Goal: Task Accomplishment & Management: Manage account settings

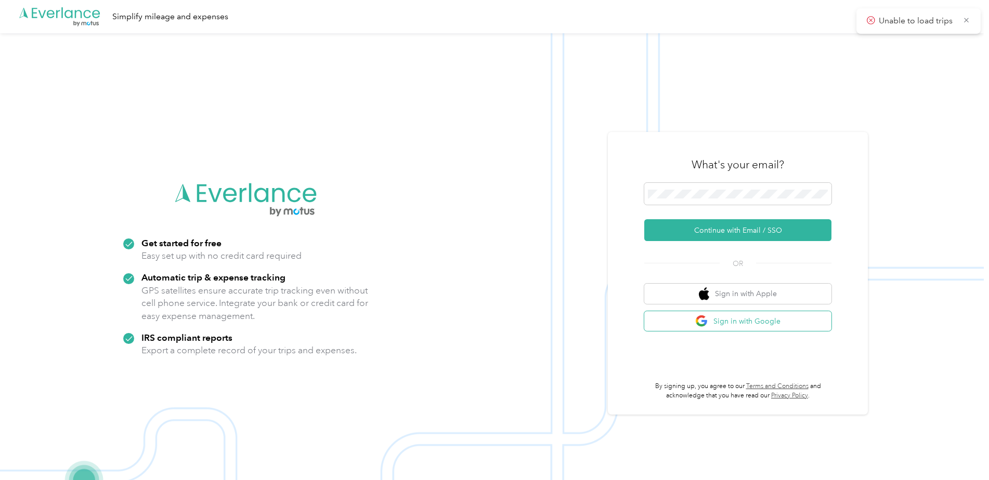
click at [718, 326] on button "Sign in with Google" at bounding box center [737, 321] width 187 height 20
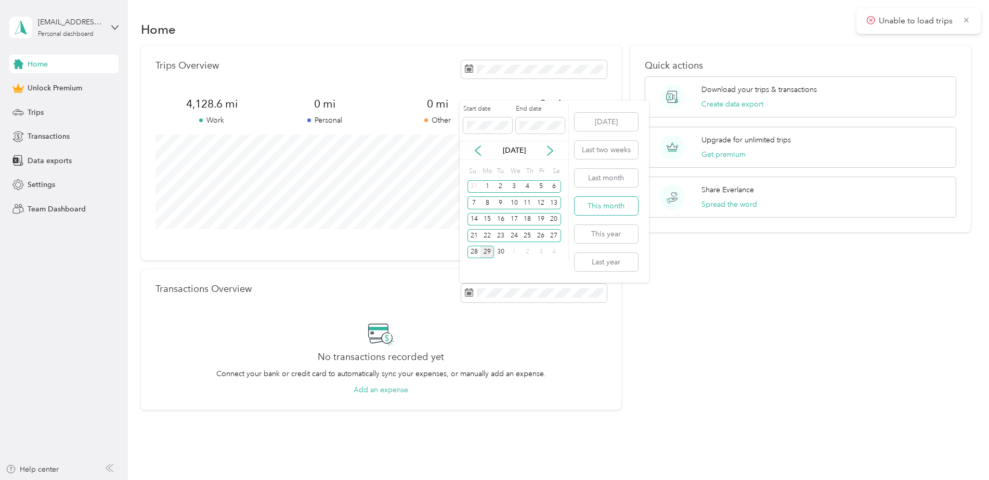
click at [620, 209] on button "This month" at bounding box center [606, 206] width 63 height 18
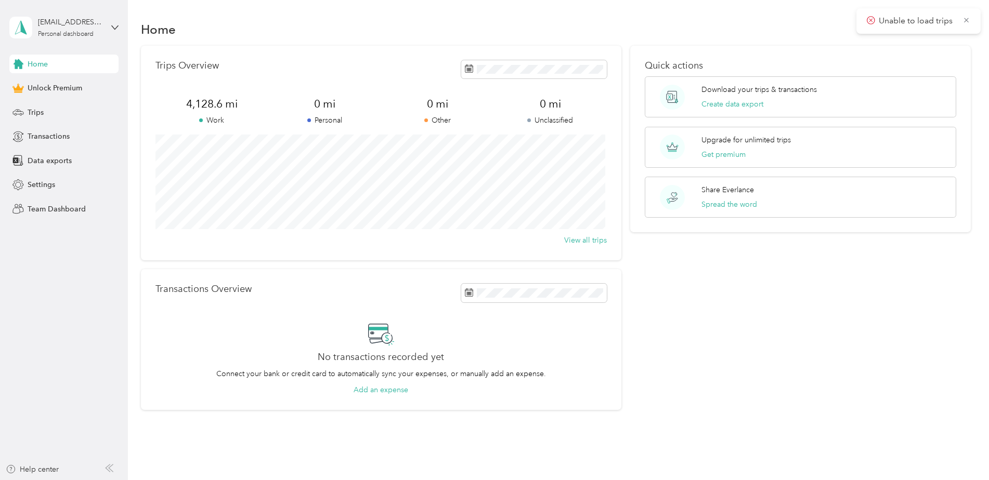
click at [519, 306] on div "Transactions Overview No transactions recorded yet Connect your bank or credit …" at bounding box center [381, 339] width 480 height 141
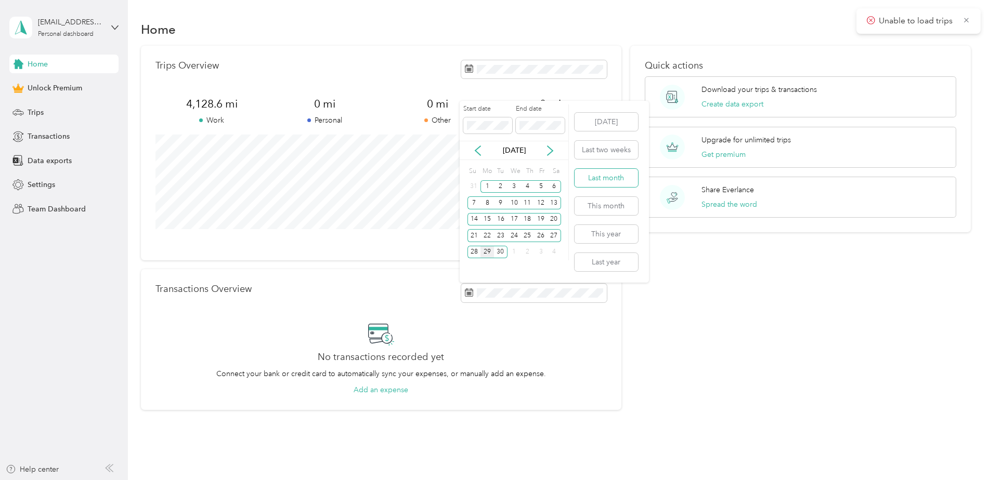
click at [616, 184] on button "Last month" at bounding box center [606, 178] width 63 height 18
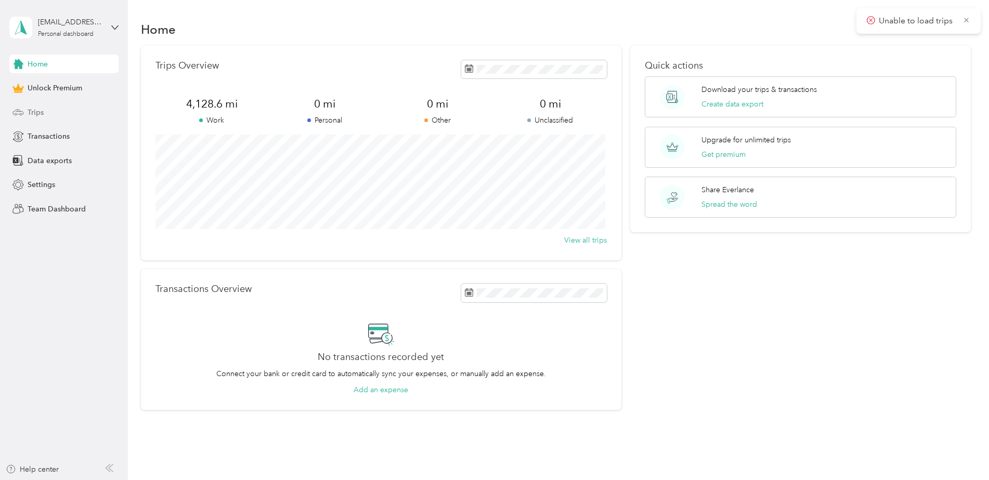
click at [53, 109] on div "Trips" at bounding box center [63, 112] width 109 height 19
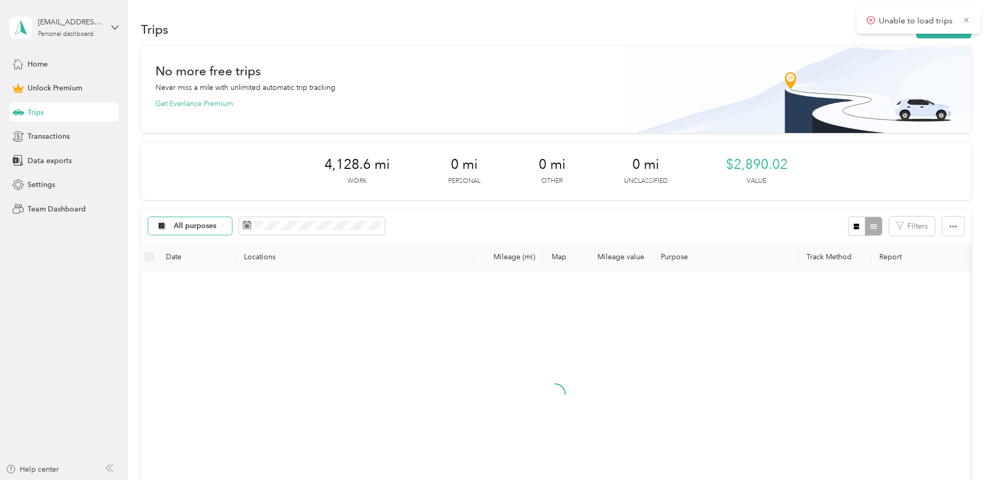
click at [227, 227] on div "All purposes" at bounding box center [190, 226] width 84 height 18
click at [201, 289] on ol "All purposes Unclassified Work Personal Home Services Other Charity Medical Mov…" at bounding box center [189, 309] width 83 height 146
click at [221, 219] on div "All purposes" at bounding box center [190, 226] width 84 height 18
click at [185, 279] on span "Work" at bounding box center [199, 281] width 50 height 11
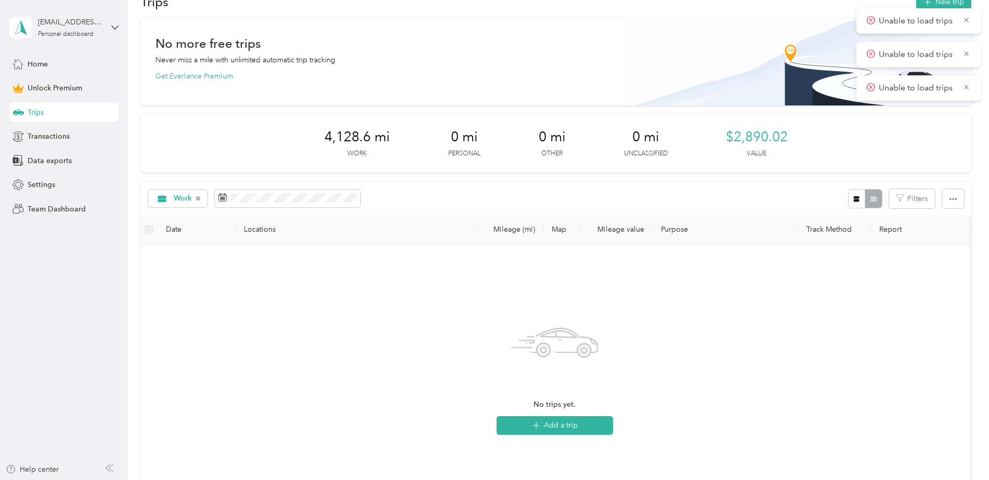
scroll to position [52, 0]
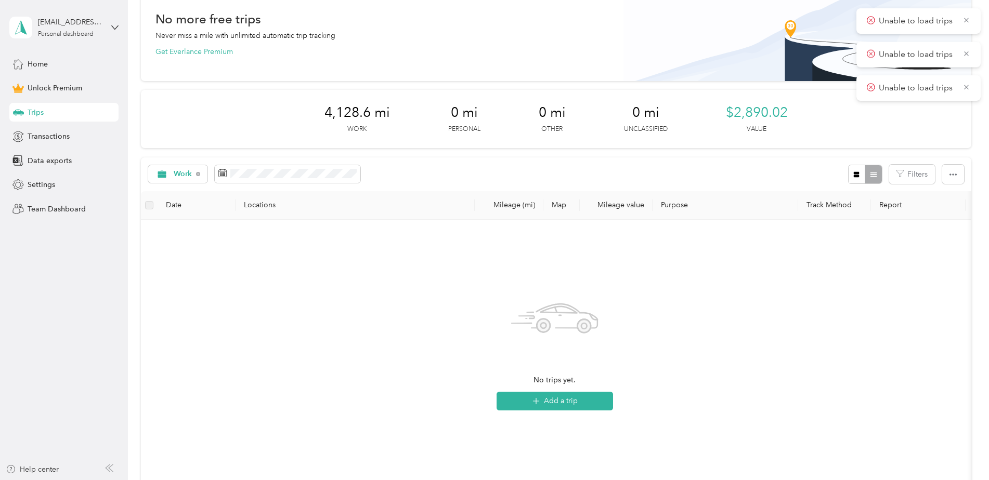
click at [897, 94] on p "Unable to load trips" at bounding box center [917, 88] width 76 height 13
click at [522, 210] on th "Mileage (mi)" at bounding box center [509, 205] width 69 height 29
drag, startPoint x: 525, startPoint y: 203, endPoint x: 548, endPoint y: 202, distance: 22.9
click at [525, 203] on th "Mileage (mi)" at bounding box center [509, 205] width 69 height 29
click at [567, 203] on th "Map" at bounding box center [561, 205] width 36 height 29
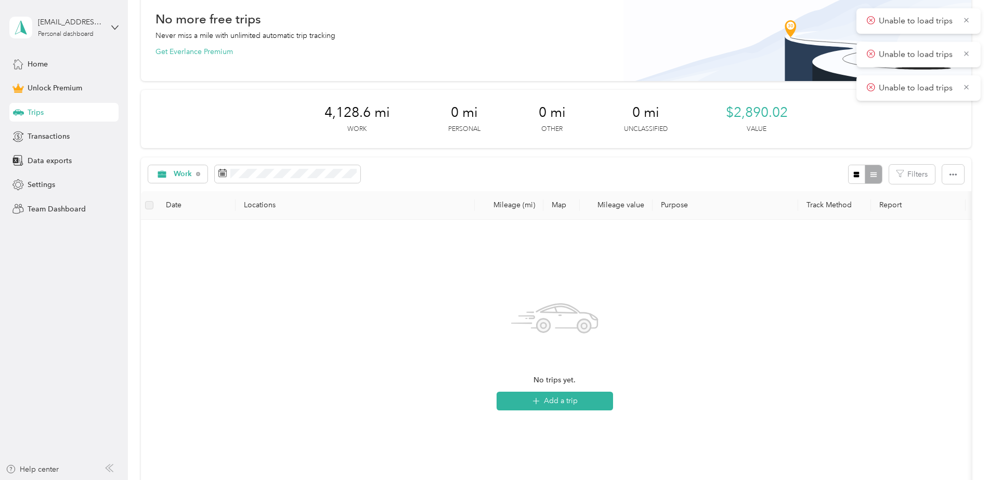
click at [634, 203] on th "Mileage value" at bounding box center [616, 205] width 73 height 29
click at [665, 205] on th "Purpose" at bounding box center [726, 205] width 146 height 29
click at [852, 205] on th "Track Method" at bounding box center [834, 205] width 73 height 29
click at [882, 204] on th "Report" at bounding box center [918, 205] width 95 height 29
click at [185, 175] on span "Work" at bounding box center [183, 174] width 19 height 7
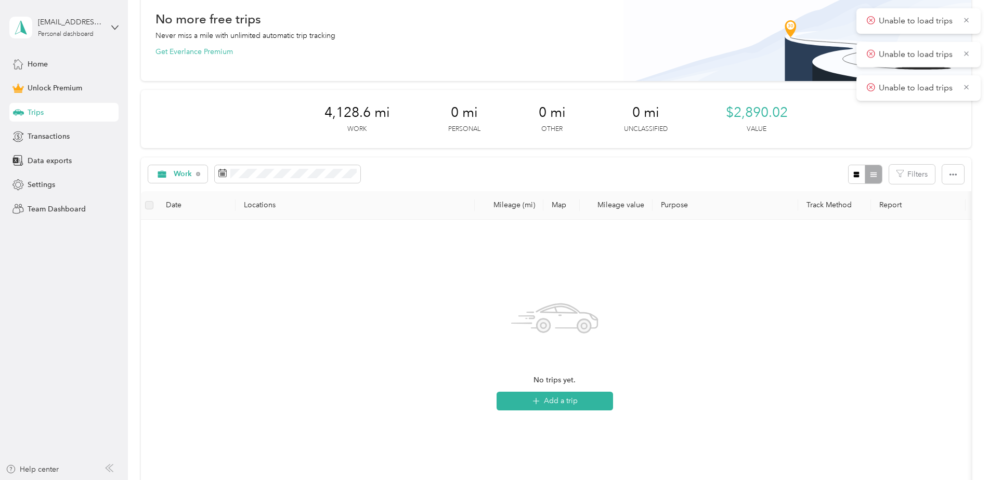
click at [190, 197] on ol "All purposes Unclassified Work Personal Home Services Other Charity Medical Mov…" at bounding box center [189, 253] width 83 height 146
click at [194, 179] on div "Work" at bounding box center [178, 174] width 60 height 18
click at [199, 194] on li "All purposes" at bounding box center [189, 193] width 83 height 18
click at [199, 178] on span "All purposes" at bounding box center [195, 174] width 43 height 7
click at [201, 232] on li "Work" at bounding box center [189, 228] width 83 height 18
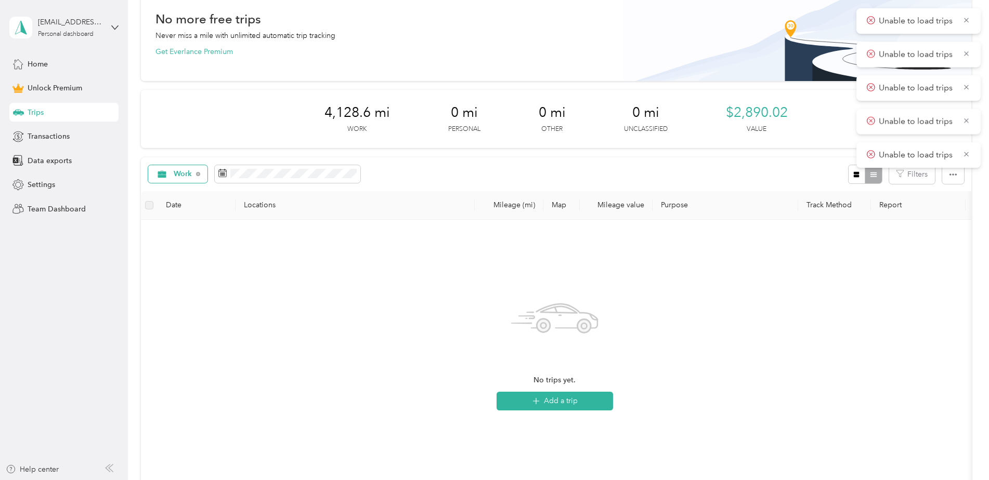
click at [196, 177] on div "Work" at bounding box center [178, 174] width 60 height 18
click at [202, 247] on span "Personal" at bounding box center [199, 247] width 50 height 11
click at [198, 183] on div "Personal" at bounding box center [183, 174] width 71 height 18
click at [199, 227] on span "Work" at bounding box center [199, 225] width 50 height 11
click at [967, 24] on icon at bounding box center [967, 20] width 8 height 9
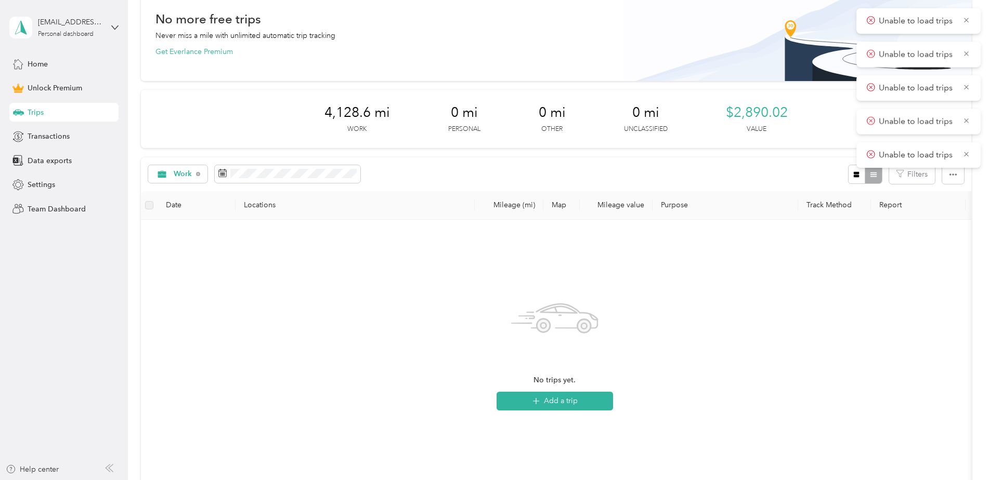
click at [967, 24] on icon at bounding box center [967, 20] width 8 height 9
click at [950, 170] on span "button" at bounding box center [953, 174] width 7 height 9
click at [894, 168] on button "Filters" at bounding box center [912, 174] width 46 height 19
click at [868, 270] on span "Anywhere" at bounding box center [856, 271] width 33 height 9
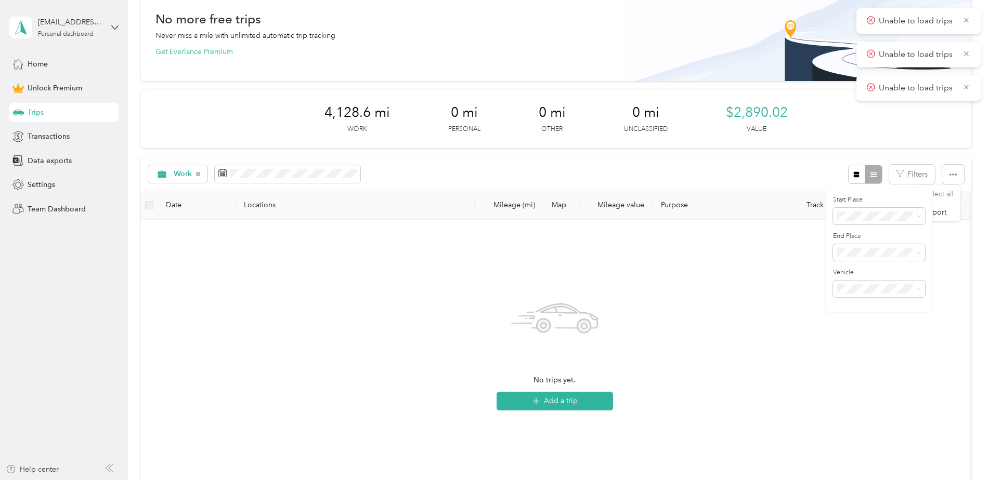
click at [758, 115] on span "$2,890.02" at bounding box center [757, 113] width 62 height 17
click at [380, 116] on span "4,128.6 mi" at bounding box center [357, 113] width 66 height 17
click at [86, 63] on div "Home" at bounding box center [63, 64] width 109 height 19
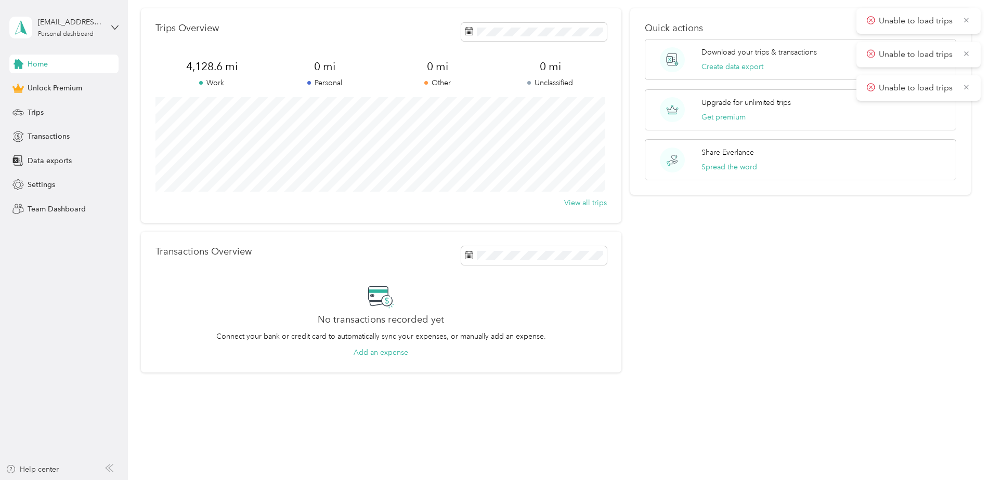
scroll to position [37, 0]
click at [701, 119] on button "Get premium" at bounding box center [723, 117] width 44 height 11
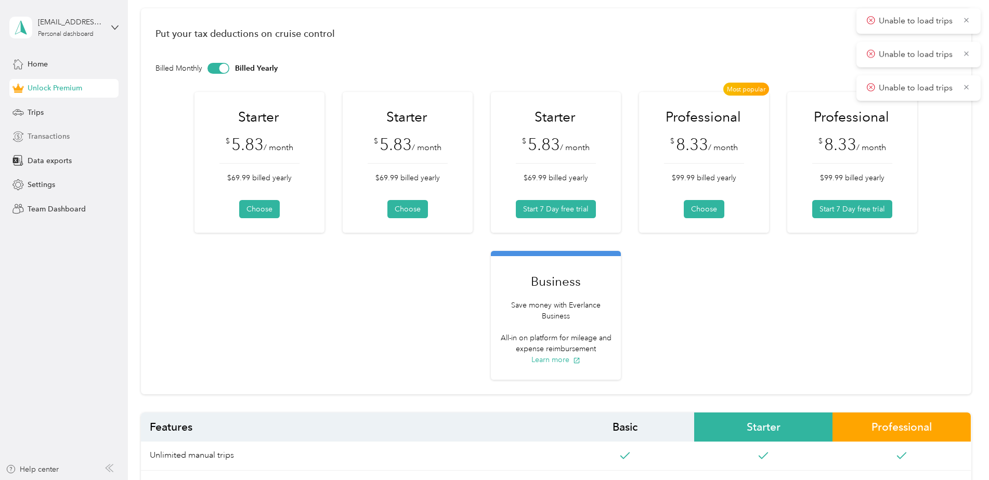
click at [31, 137] on span "Transactions" at bounding box center [49, 136] width 42 height 11
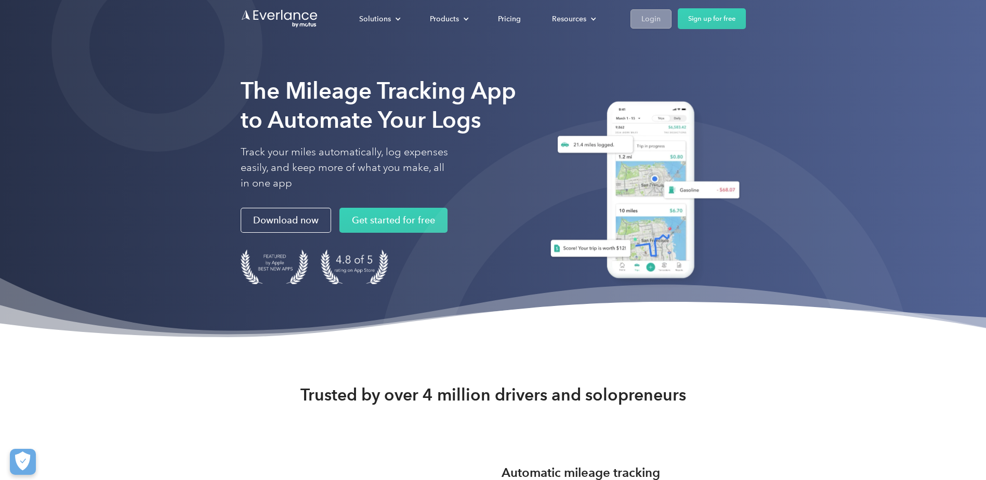
click at [660, 17] on div "Login" at bounding box center [651, 18] width 19 height 13
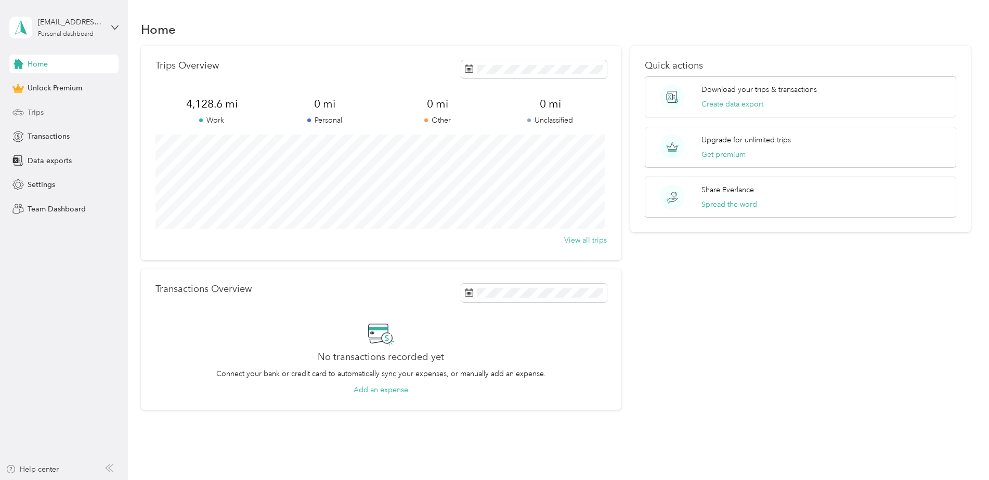
click at [47, 118] on div "Trips" at bounding box center [63, 112] width 109 height 19
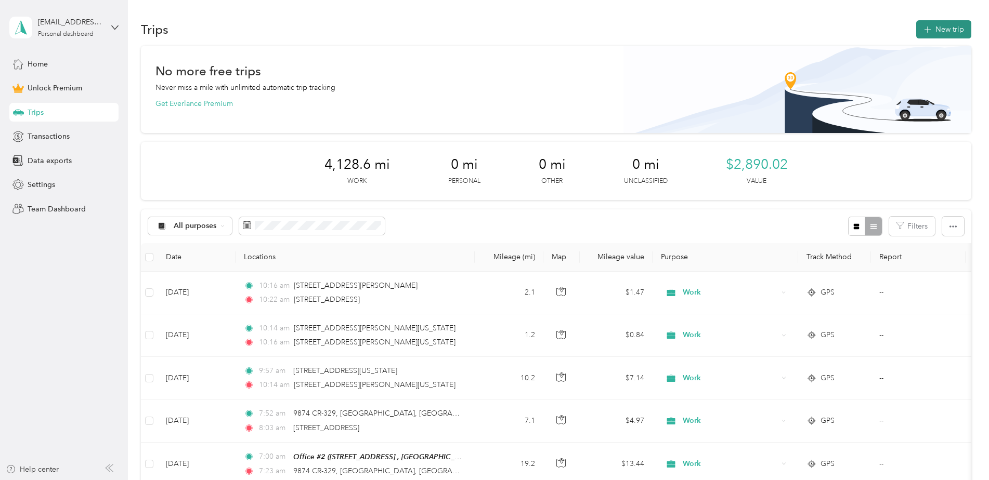
click at [925, 32] on icon "button" at bounding box center [927, 30] width 12 height 12
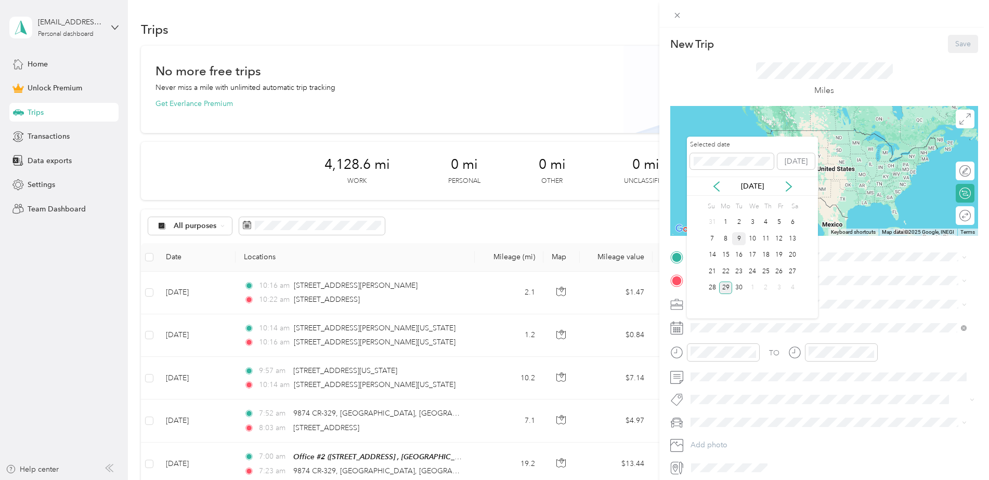
click at [733, 240] on div "9" at bounding box center [739, 238] width 14 height 13
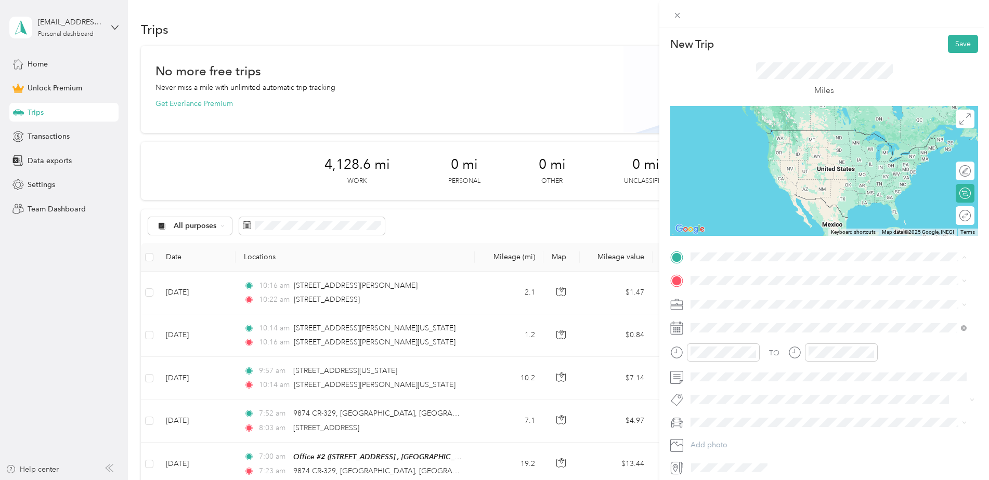
click at [720, 302] on div "Office #2 1544 Renwood Dr, Wooster, OH, United States , 44691, Wooster, OH, Uni…" at bounding box center [836, 310] width 253 height 33
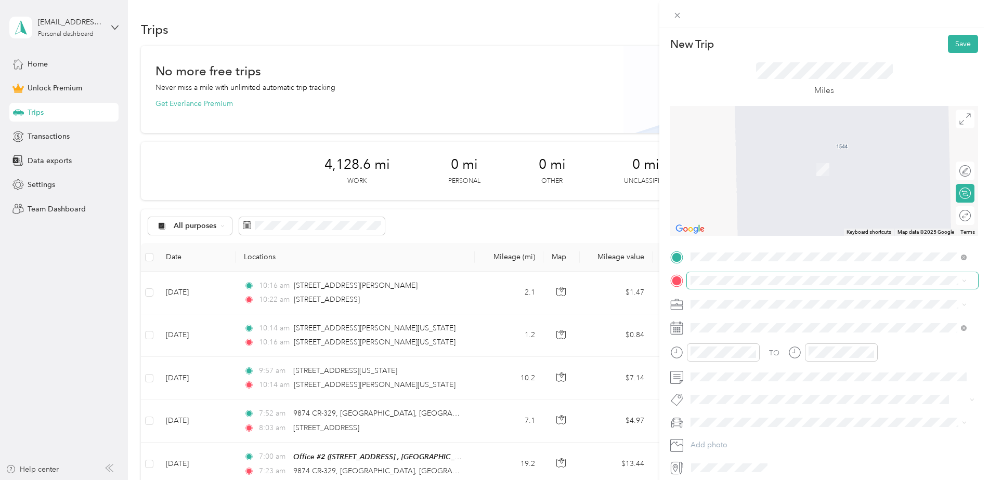
click at [713, 285] on span at bounding box center [832, 280] width 291 height 17
click at [736, 319] on span "Cinnamon Lake Ohio, United States" at bounding box center [806, 318] width 192 height 9
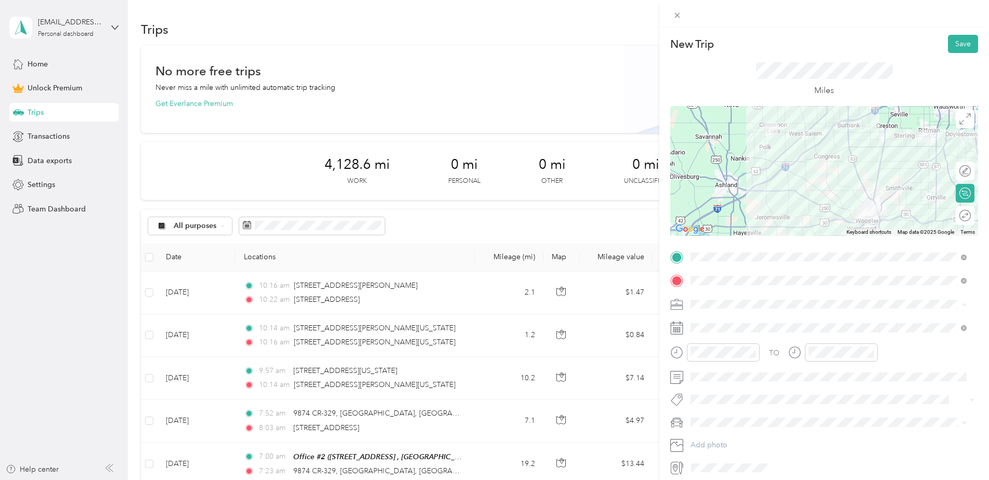
click at [721, 329] on ol "Work Personal Home Services Other Charity Medical Moving Commute" at bounding box center [828, 387] width 283 height 146
click at [751, 352] on icon "close-circle" at bounding box center [752, 352] width 7 height 7
click at [872, 354] on icon "close-circle" at bounding box center [870, 352] width 7 height 7
click at [955, 45] on button "Save" at bounding box center [963, 44] width 30 height 18
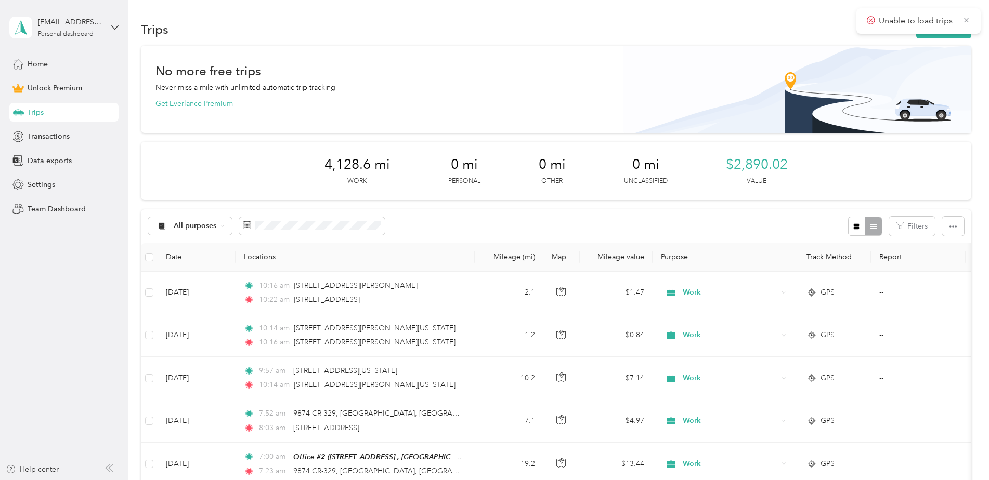
click at [948, 32] on div "Unable to load trips" at bounding box center [918, 20] width 124 height 25
click at [937, 32] on div "Unable to load trips" at bounding box center [918, 20] width 124 height 25
click at [936, 34] on button "New trip" at bounding box center [943, 29] width 55 height 18
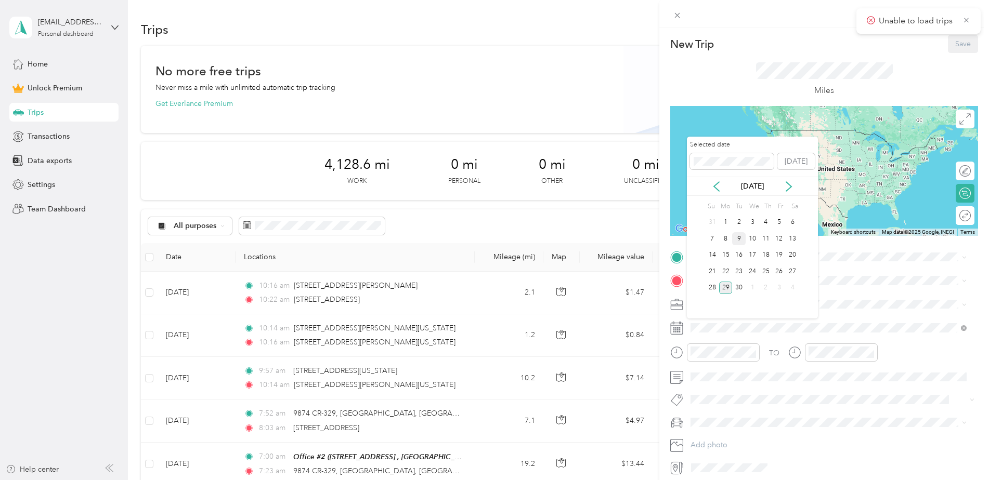
click at [735, 239] on div "9" at bounding box center [739, 238] width 14 height 13
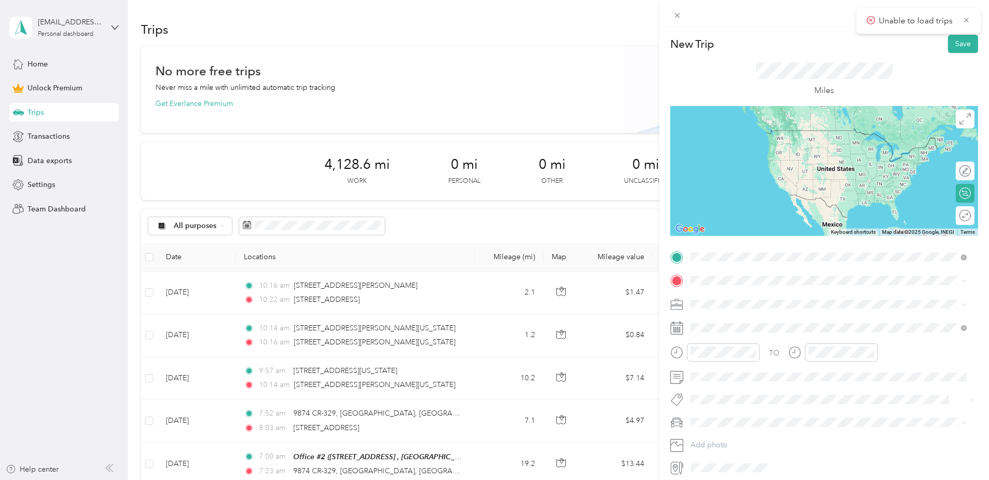
click at [744, 290] on span "[GEOGRAPHIC_DATA][US_STATE], [GEOGRAPHIC_DATA]" at bounding box center [806, 294] width 192 height 9
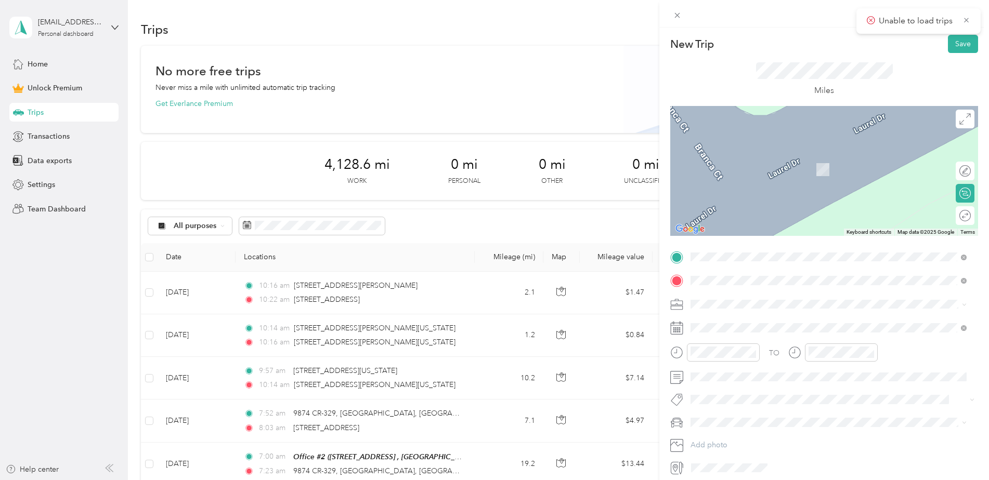
click at [869, 242] on div "New Trip Save This trip cannot be edited because it is either under review, app…" at bounding box center [824, 255] width 308 height 441
click at [744, 298] on span "From search results" at bounding box center [726, 296] width 65 height 9
drag, startPoint x: 749, startPoint y: 292, endPoint x: 740, endPoint y: 291, distance: 8.5
click at [748, 292] on div "TO Add photo" at bounding box center [824, 363] width 308 height 228
click at [736, 289] on div "TO Add photo" at bounding box center [824, 363] width 308 height 228
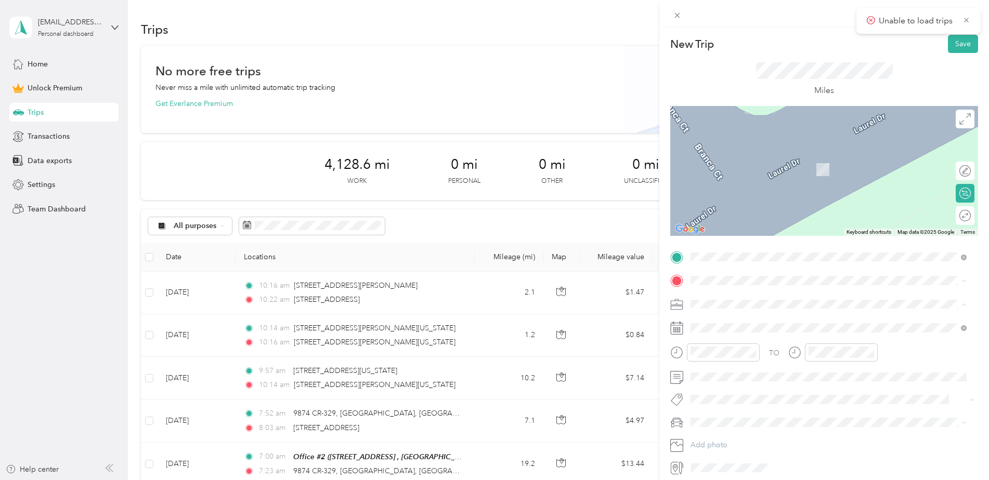
click at [716, 327] on ol "Work Personal Home Services Other Charity Medical Moving Commute" at bounding box center [828, 387] width 283 height 146
click at [963, 282] on icon at bounding box center [964, 281] width 5 height 5
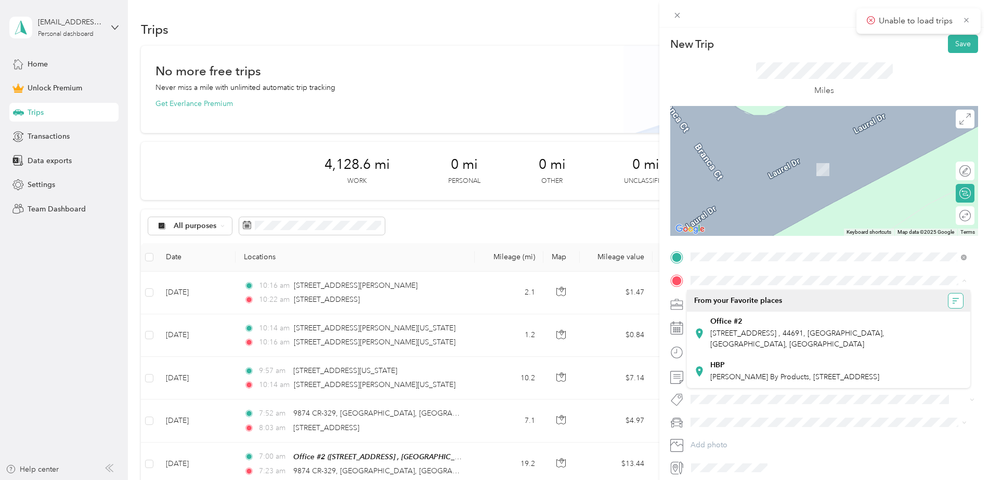
click at [953, 300] on icon "button" at bounding box center [955, 300] width 7 height 7
click at [937, 318] on div "A - Z" at bounding box center [924, 321] width 64 height 11
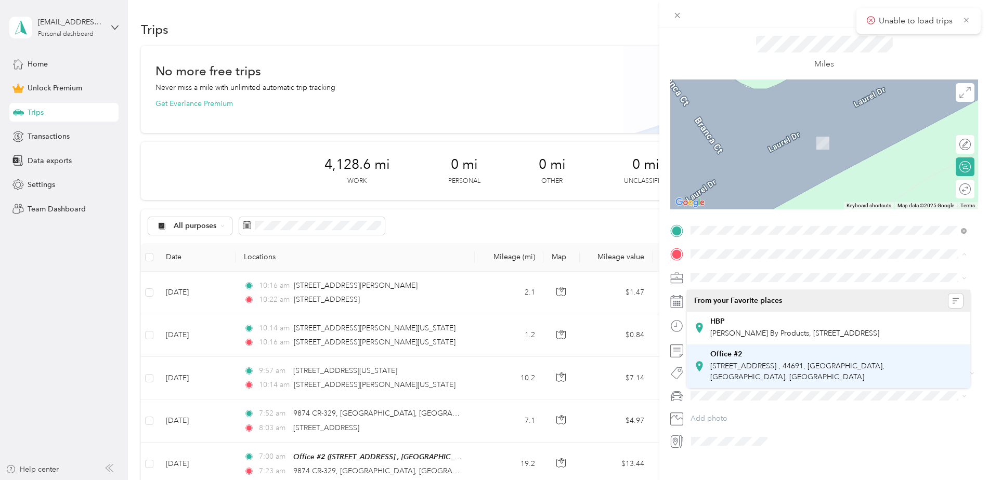
scroll to position [42, 0]
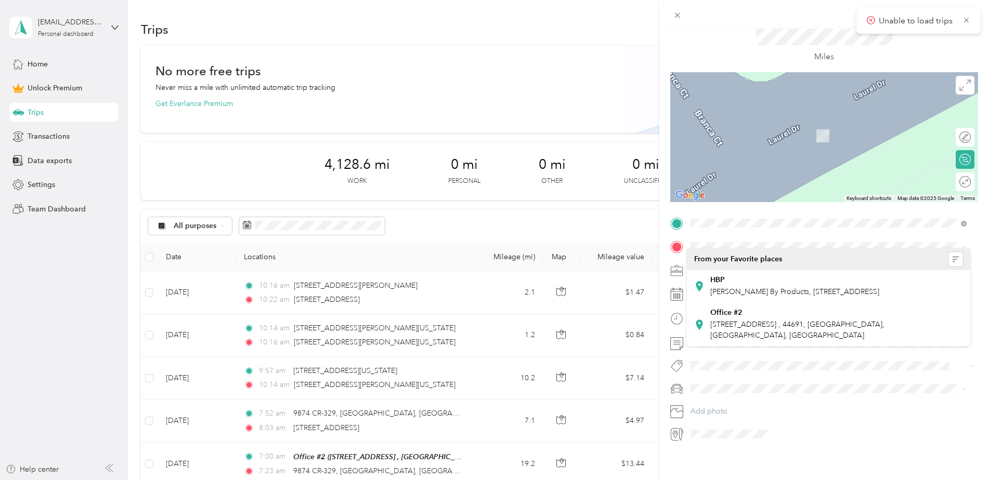
click at [853, 171] on div at bounding box center [824, 137] width 308 height 130
click at [814, 147] on div at bounding box center [824, 137] width 308 height 130
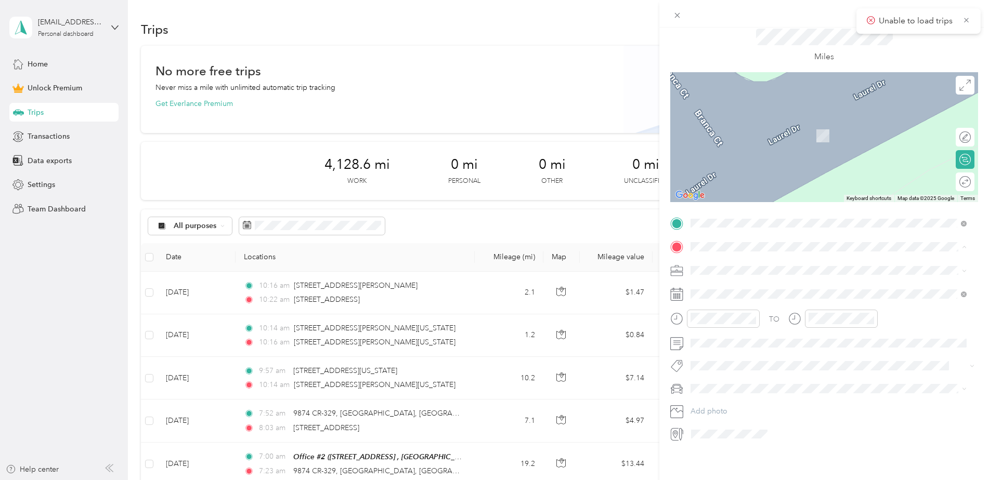
click at [825, 426] on div at bounding box center [832, 434] width 291 height 17
click at [713, 280] on div "Work" at bounding box center [828, 280] width 269 height 11
click at [888, 426] on div at bounding box center [832, 434] width 291 height 17
click at [755, 315] on icon "close-circle" at bounding box center [752, 318] width 7 height 7
click at [869, 315] on icon "close-circle" at bounding box center [870, 318] width 7 height 7
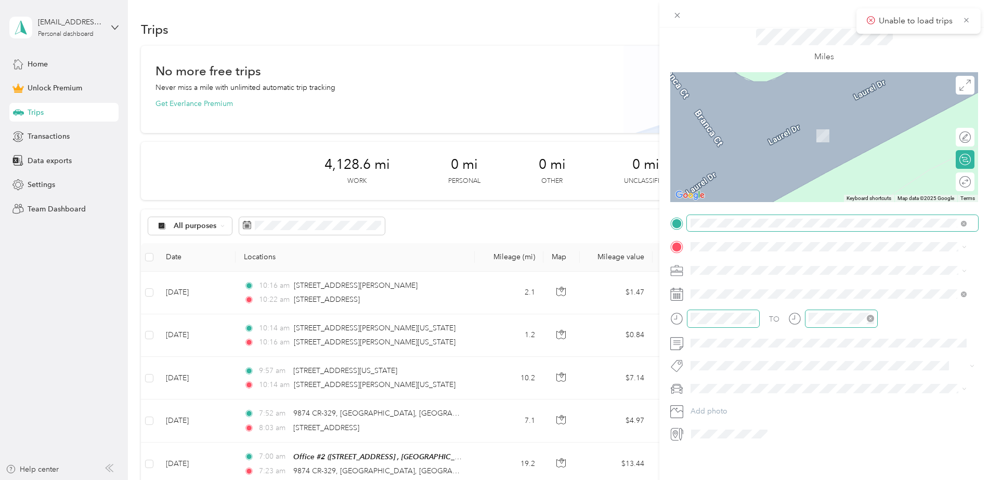
click at [819, 215] on span at bounding box center [832, 223] width 291 height 17
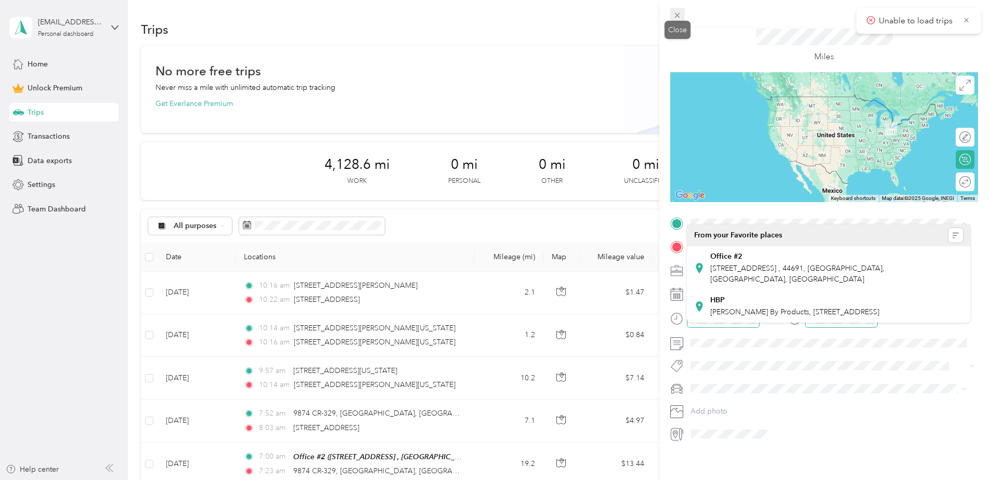
click at [677, 17] on icon at bounding box center [677, 15] width 5 height 5
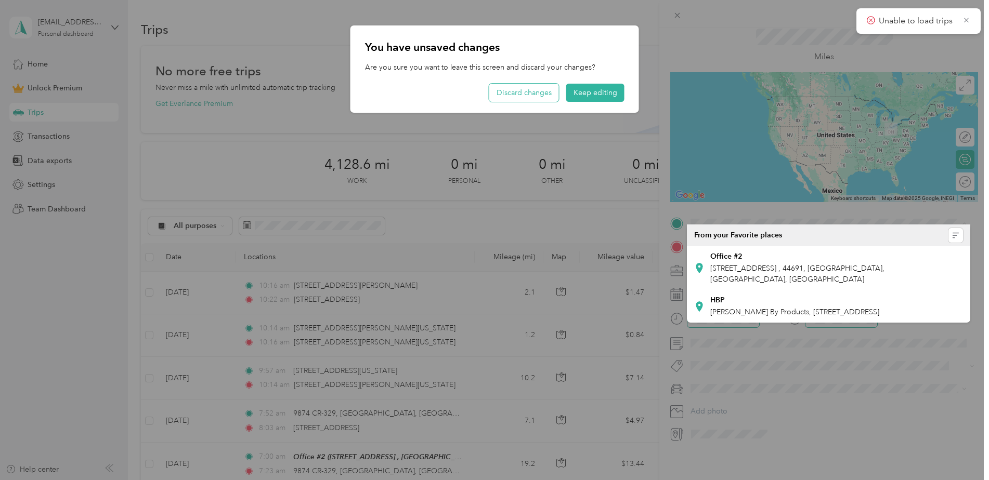
click at [515, 92] on button "Discard changes" at bounding box center [524, 93] width 70 height 18
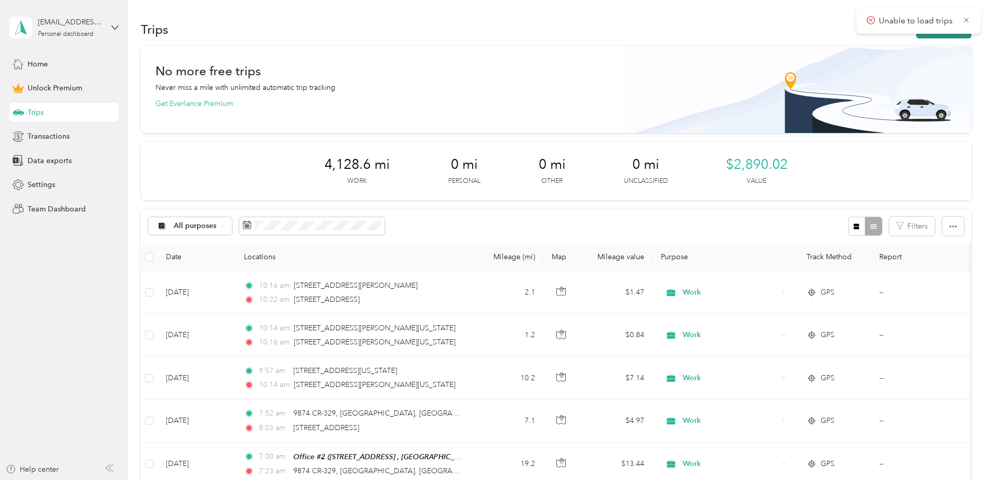
click at [918, 36] on button "New trip" at bounding box center [943, 29] width 55 height 18
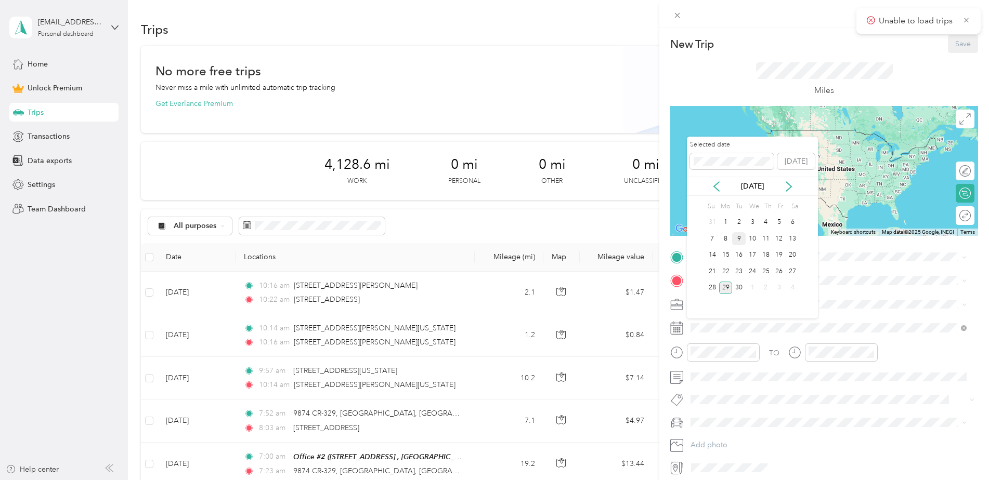
click at [734, 235] on div "9" at bounding box center [739, 238] width 14 height 13
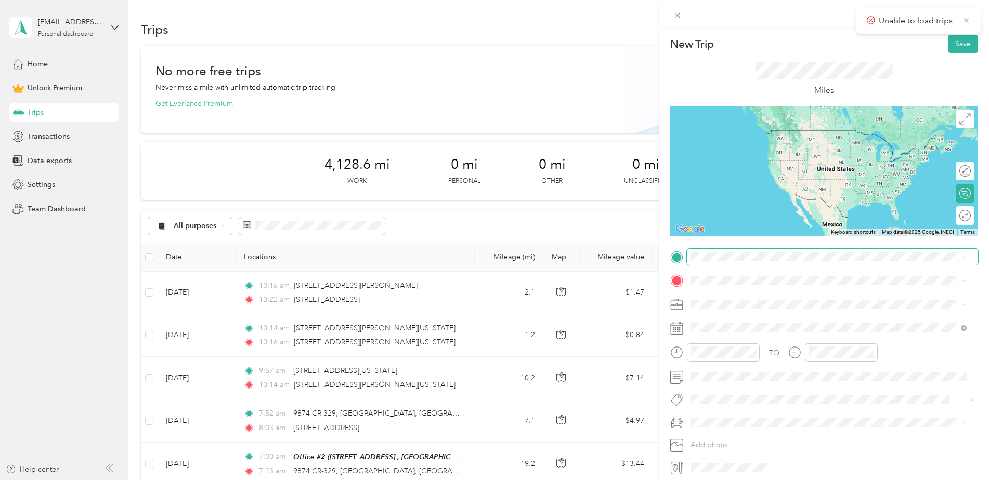
click at [720, 264] on span at bounding box center [832, 257] width 291 height 17
click at [729, 313] on div "Office #2 [STREET_ADDRESS] , 44691, [GEOGRAPHIC_DATA], [GEOGRAPHIC_DATA], [GEOG…" at bounding box center [836, 309] width 253 height 33
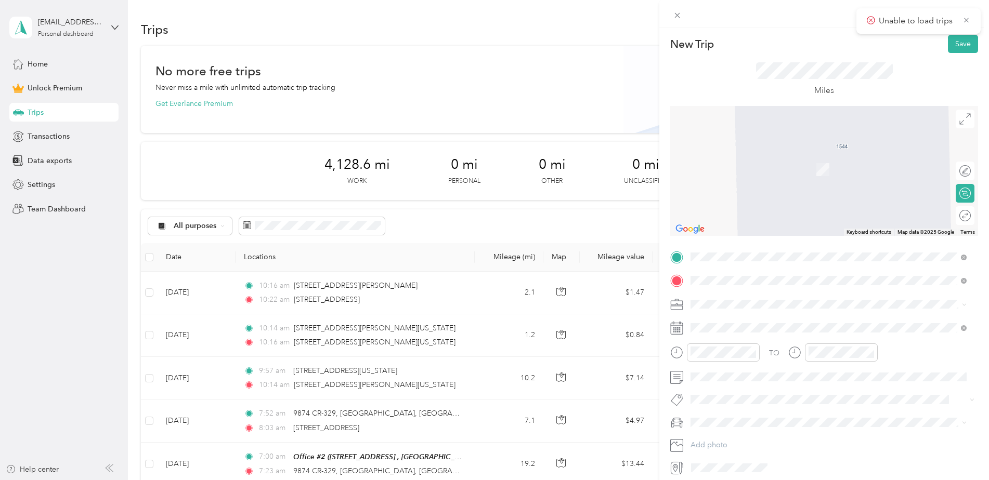
click at [734, 318] on span "[GEOGRAPHIC_DATA][US_STATE], [GEOGRAPHIC_DATA]" at bounding box center [806, 318] width 192 height 9
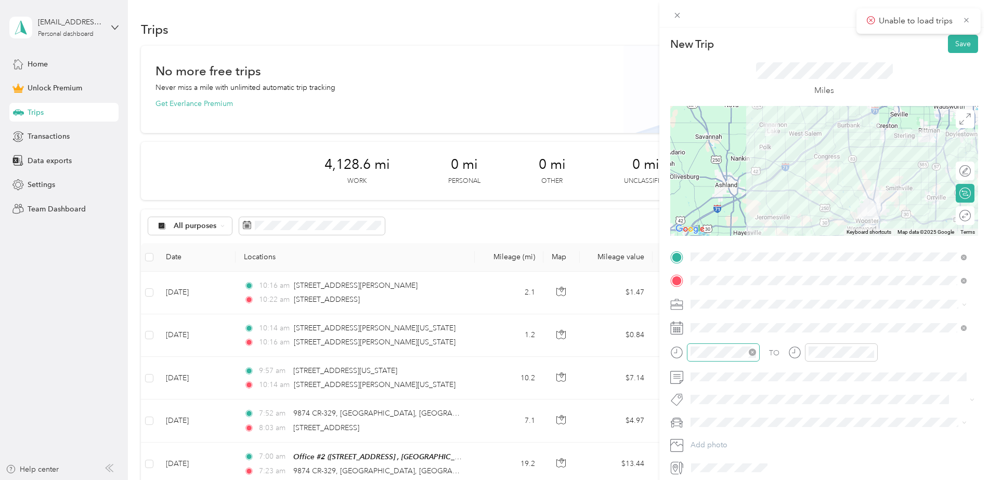
click at [753, 353] on icon "close-circle" at bounding box center [752, 352] width 7 height 7
click at [870, 352] on icon "close-circle" at bounding box center [870, 352] width 7 height 7
click at [714, 322] on div "Work" at bounding box center [828, 322] width 269 height 11
click at [954, 42] on button "Save" at bounding box center [963, 44] width 30 height 18
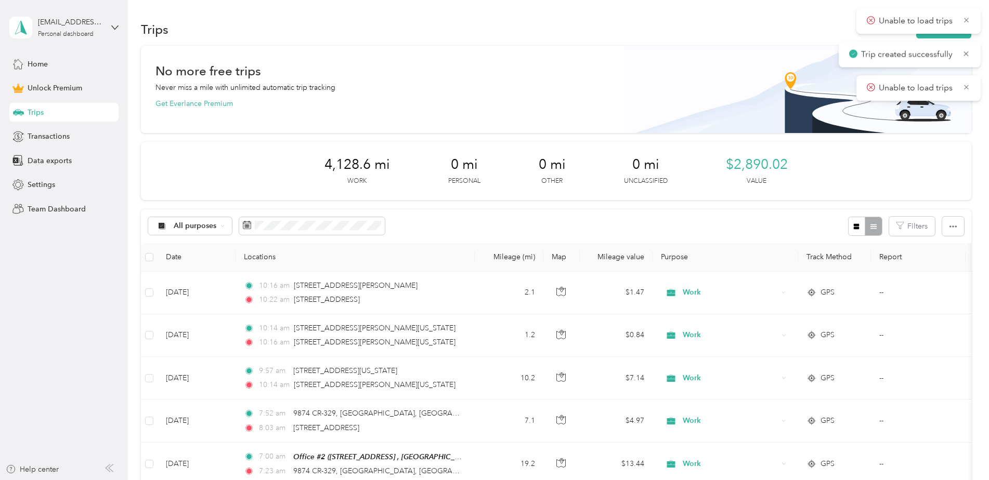
click at [872, 21] on icon at bounding box center [871, 20] width 8 height 9
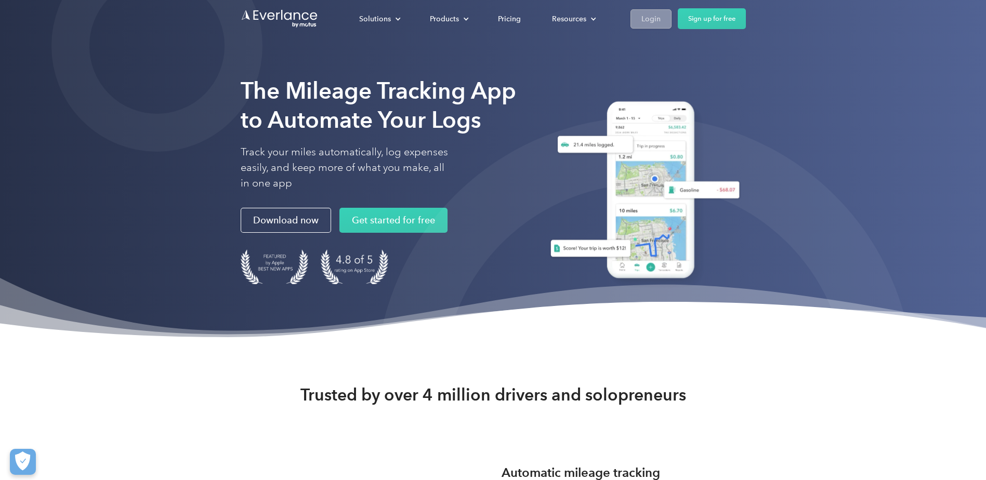
click at [665, 20] on link "Login" at bounding box center [651, 18] width 41 height 19
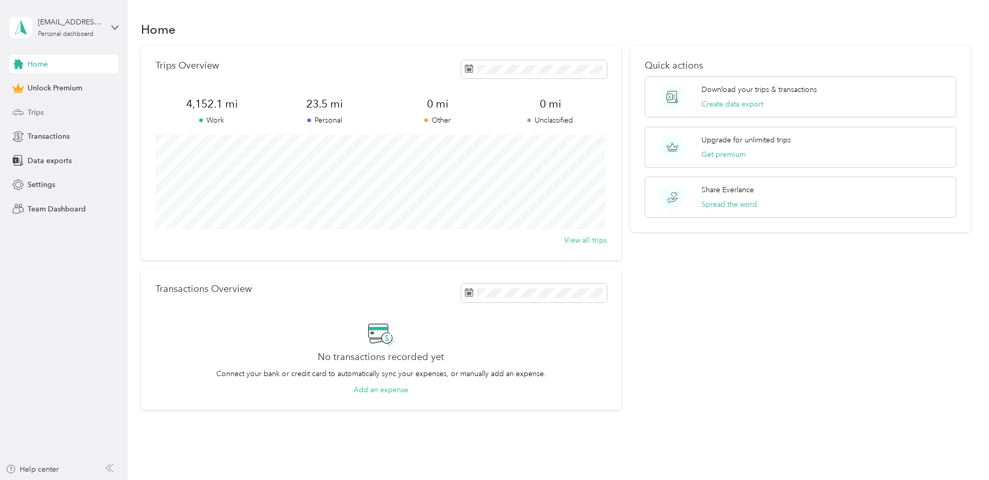
click at [69, 118] on div "Trips" at bounding box center [63, 112] width 109 height 19
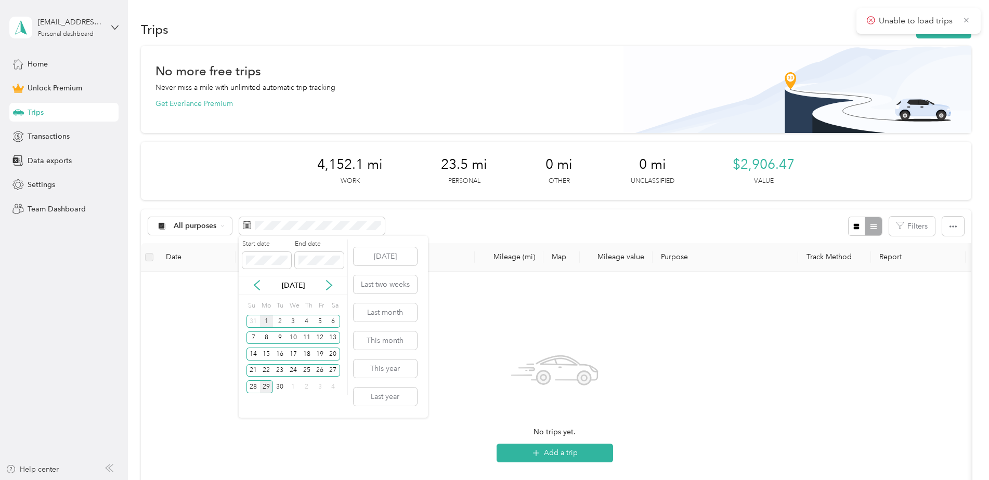
click at [263, 320] on div "1" at bounding box center [267, 321] width 14 height 13
click at [265, 335] on div "8" at bounding box center [267, 338] width 14 height 13
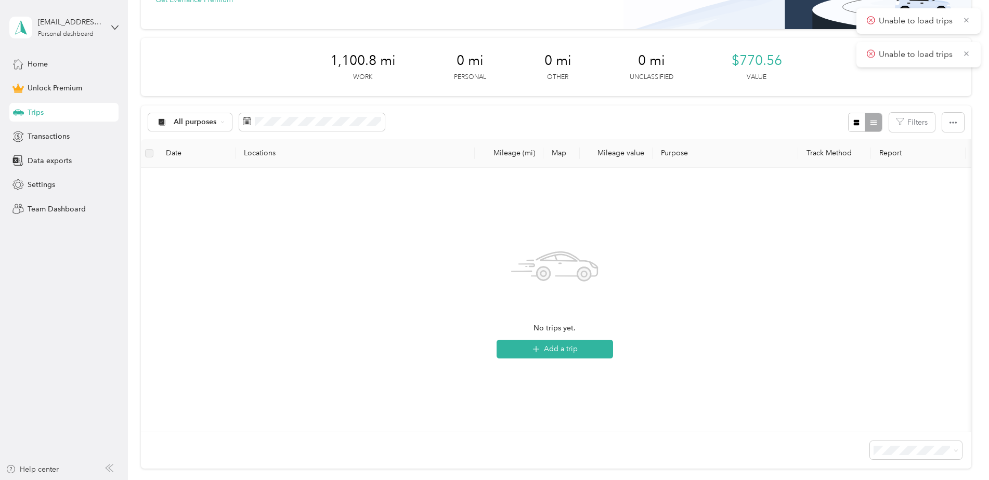
scroll to position [156, 0]
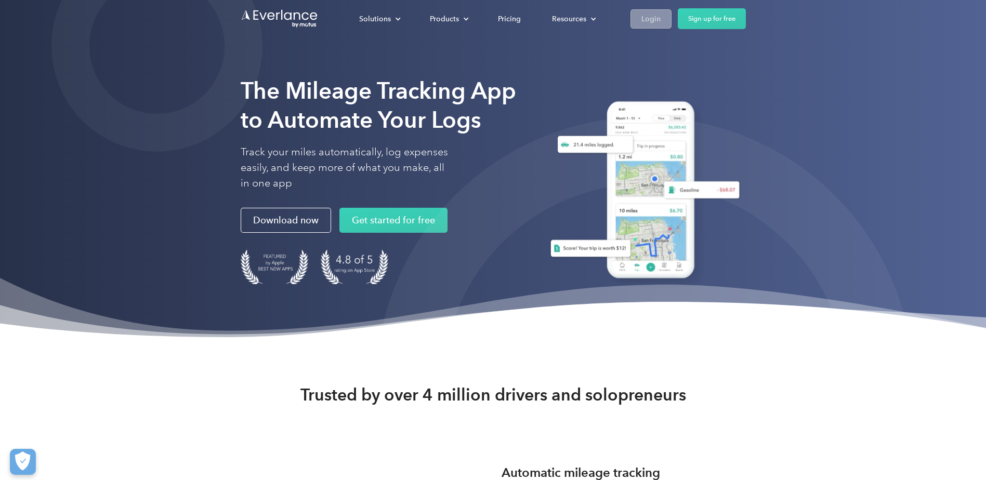
click at [652, 16] on div "Login" at bounding box center [651, 18] width 19 height 13
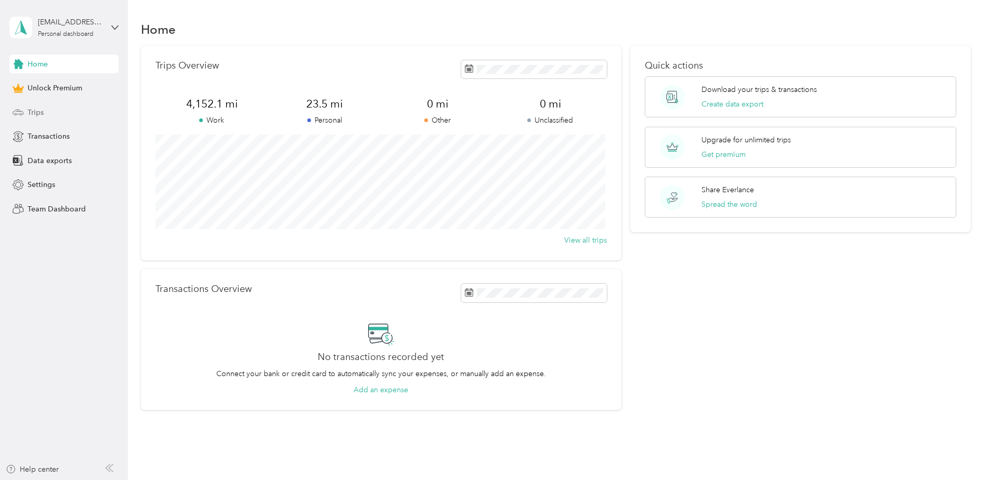
click at [27, 117] on div "Trips" at bounding box center [63, 112] width 109 height 19
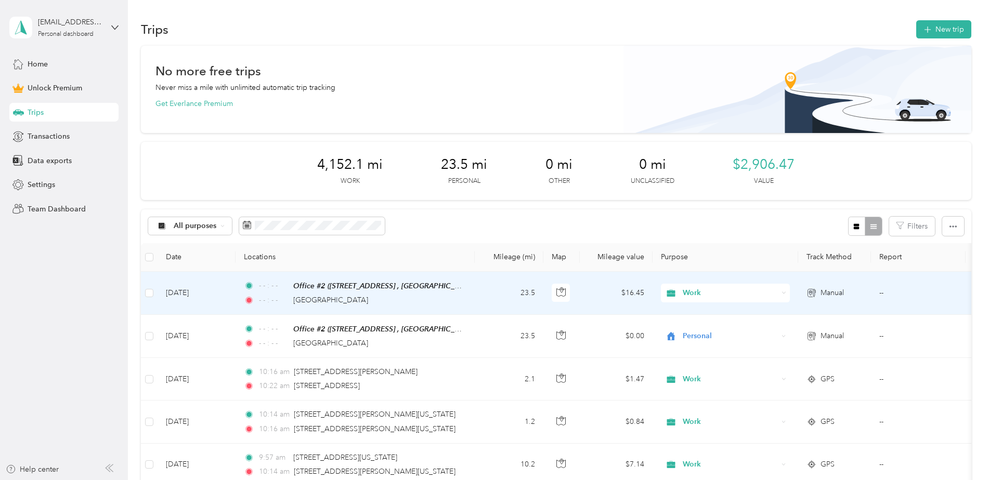
click at [201, 295] on td "[DATE]" at bounding box center [197, 293] width 78 height 43
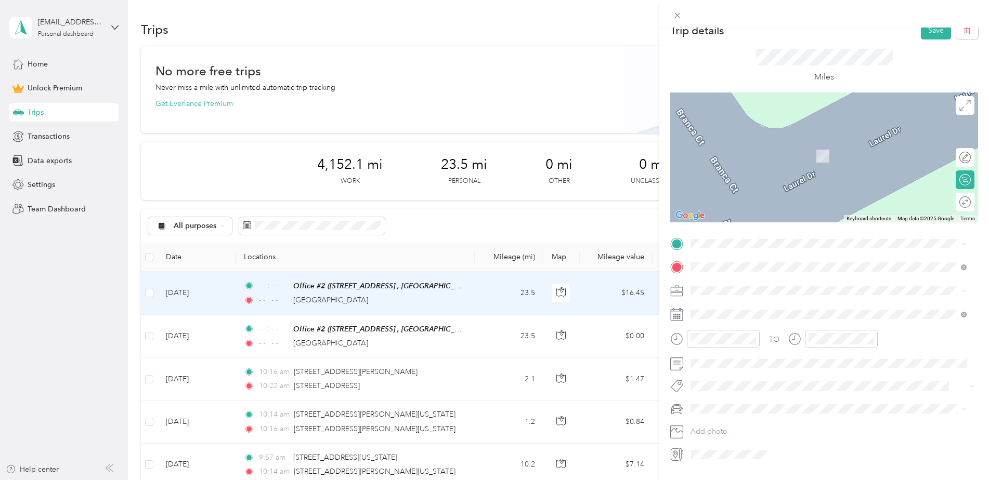
click at [816, 198] on div "Trip details Save This trip cannot be edited because it is either under review,…" at bounding box center [824, 241] width 308 height 441
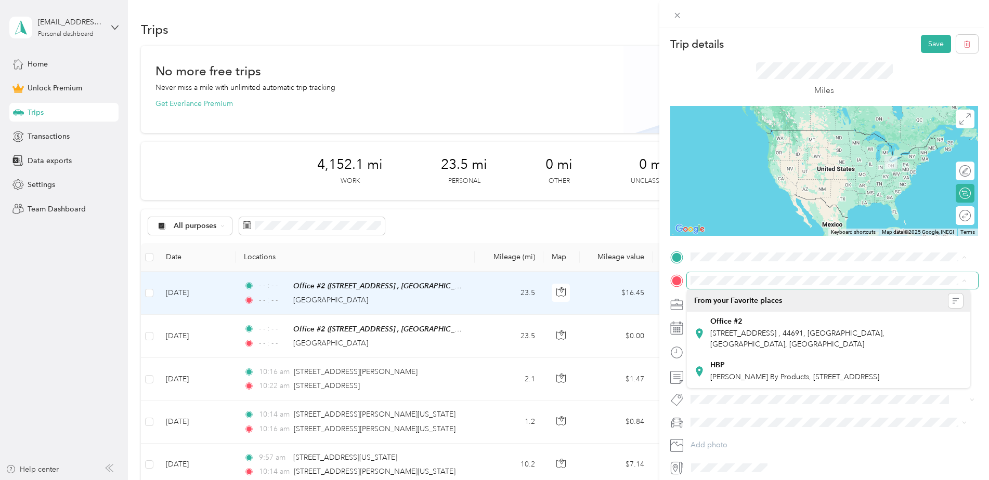
click at [581, 85] on div "Trip details Save This trip cannot be edited because it is either under review,…" at bounding box center [494, 240] width 989 height 480
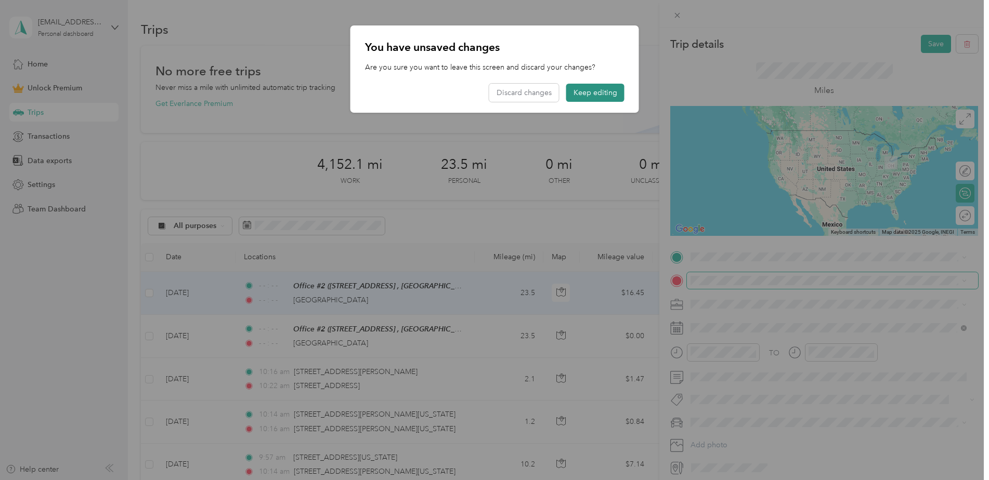
click at [584, 92] on button "Keep editing" at bounding box center [595, 93] width 58 height 18
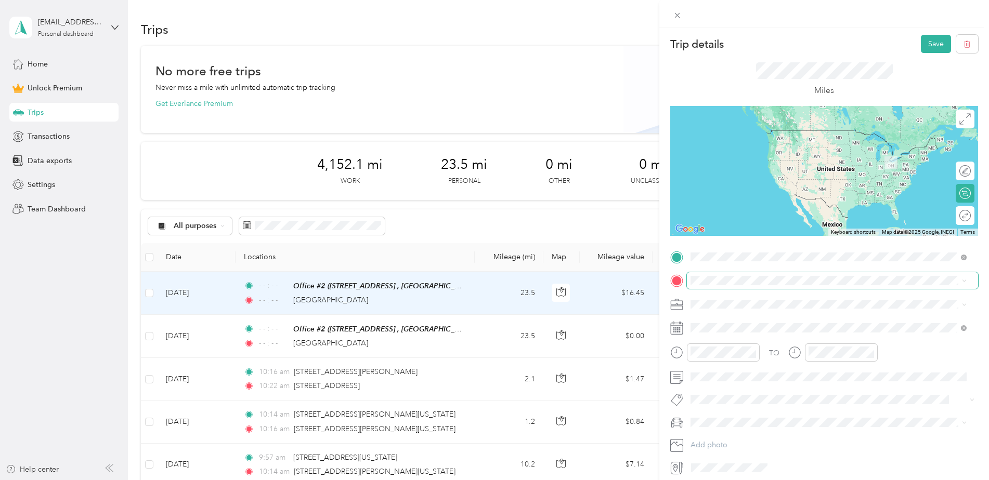
click at [730, 294] on span "[GEOGRAPHIC_DATA][US_STATE], [GEOGRAPHIC_DATA]" at bounding box center [806, 294] width 192 height 9
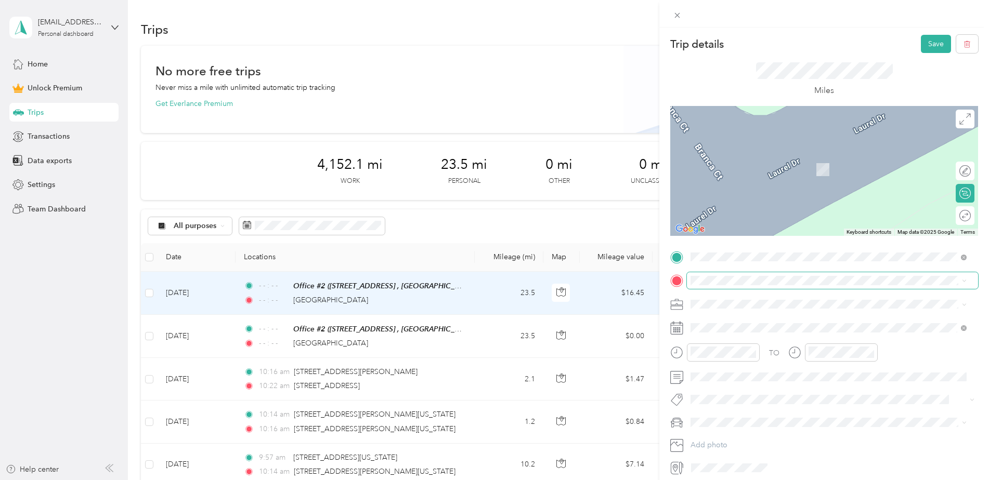
click at [737, 286] on span at bounding box center [832, 280] width 291 height 17
click at [733, 319] on span "[STREET_ADDRESS][US_STATE]" at bounding box center [762, 318] width 104 height 9
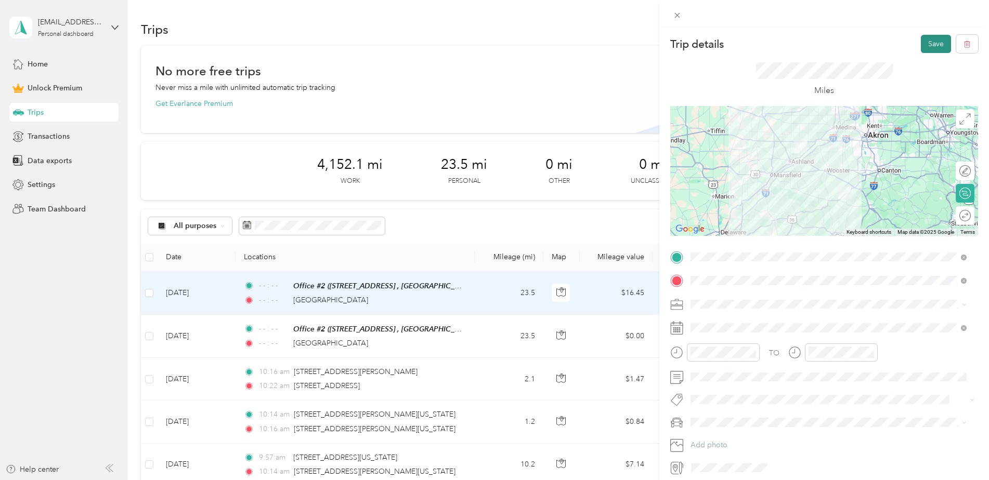
click at [926, 50] on button "Save" at bounding box center [936, 44] width 30 height 18
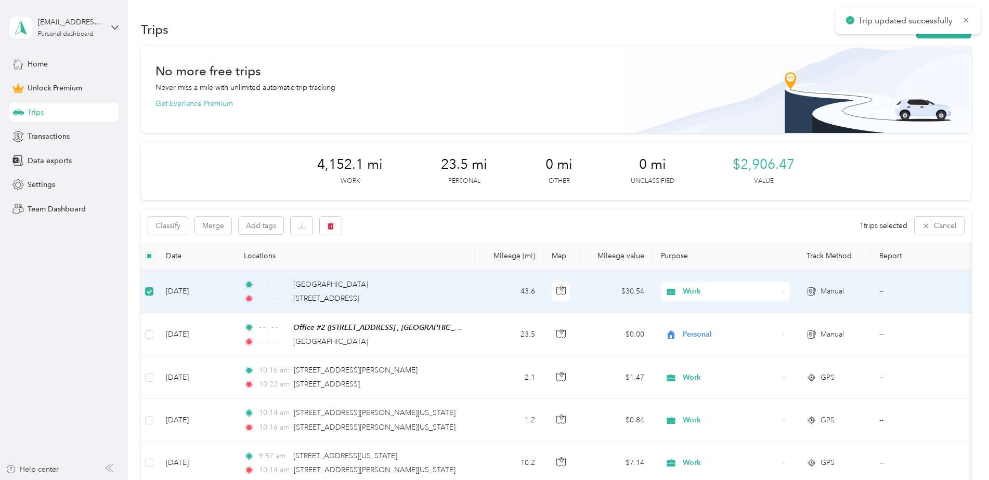
click at [147, 290] on label at bounding box center [149, 291] width 8 height 11
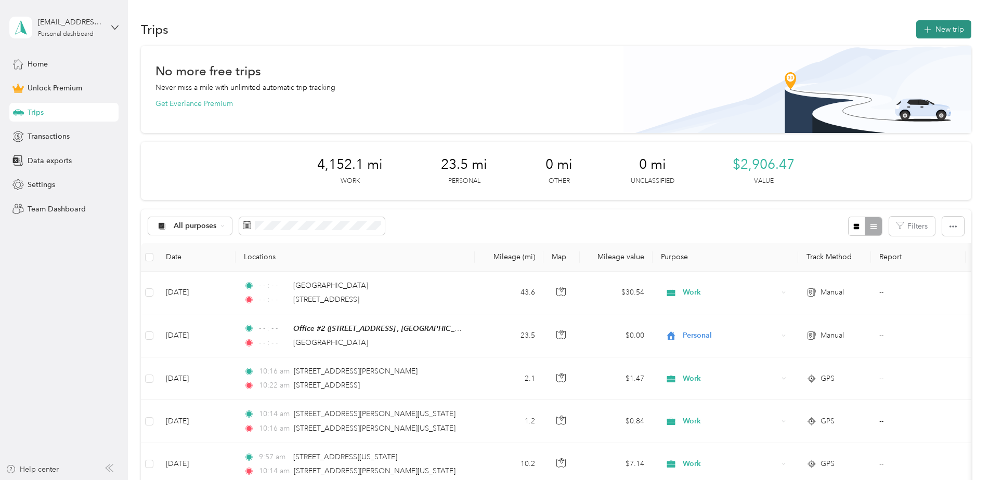
click at [939, 37] on button "New trip" at bounding box center [943, 29] width 55 height 18
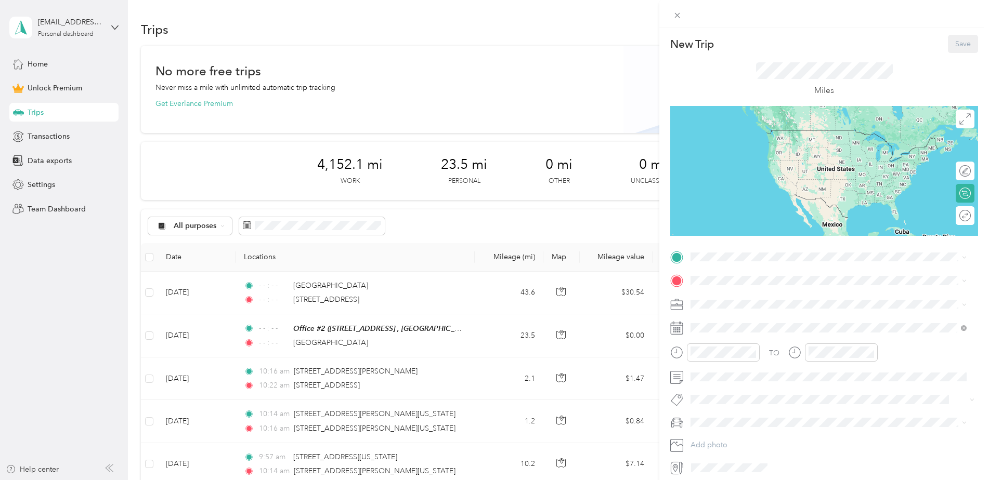
click at [948, 35] on div "Save" at bounding box center [963, 44] width 30 height 18
click at [721, 262] on span at bounding box center [832, 257] width 291 height 17
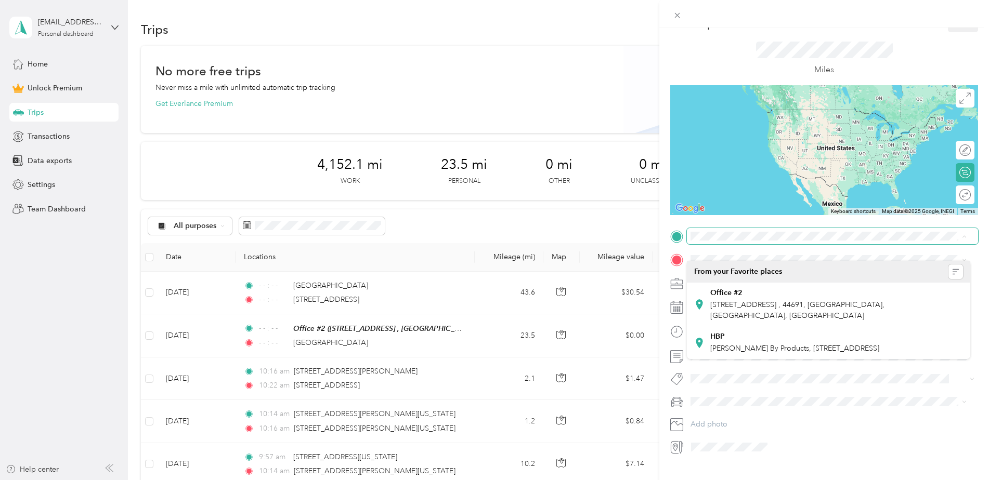
scroll to position [42, 0]
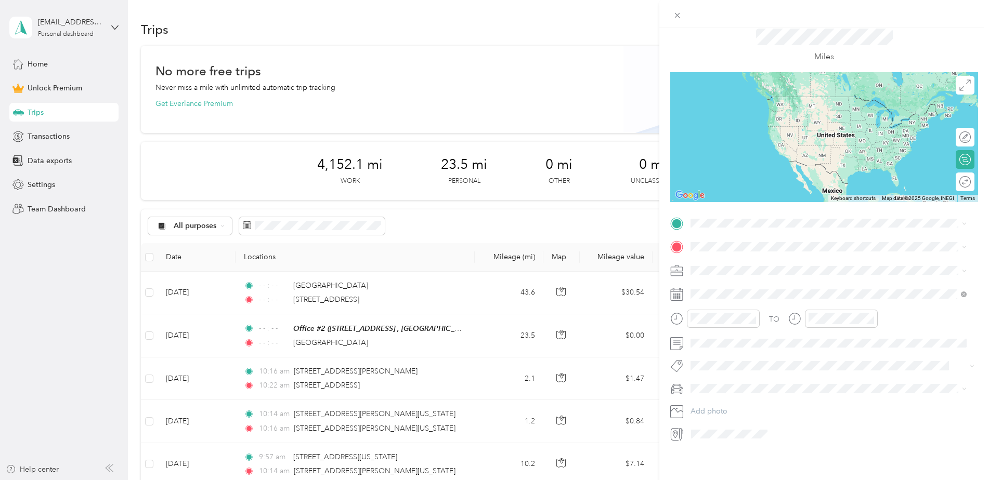
click at [364, 36] on div "New Trip Save This trip cannot be edited because it is either under review, app…" at bounding box center [494, 240] width 989 height 480
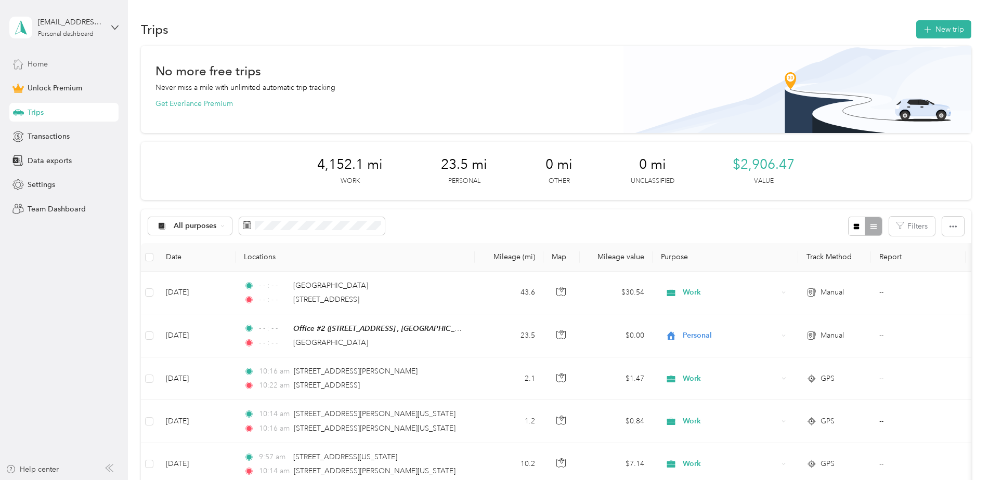
click at [57, 63] on div "Home" at bounding box center [63, 64] width 109 height 19
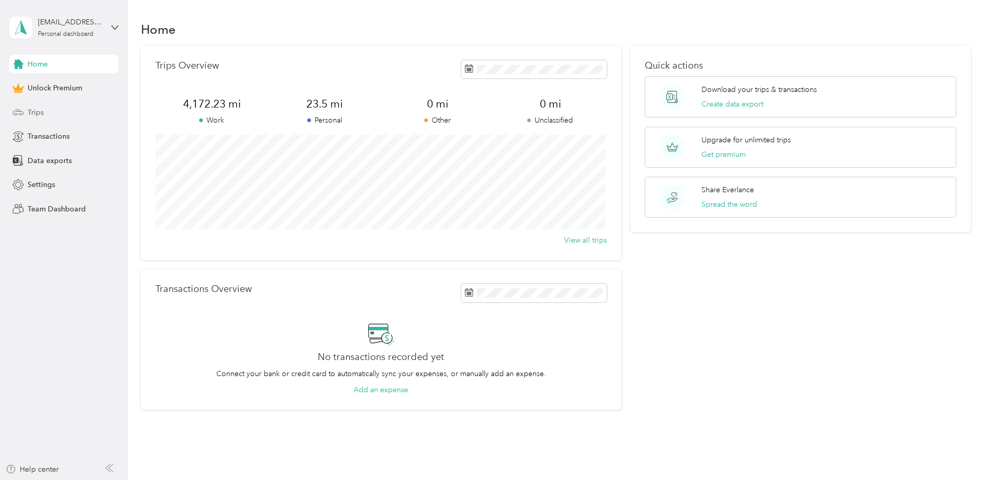
click at [49, 112] on div "Trips" at bounding box center [63, 112] width 109 height 19
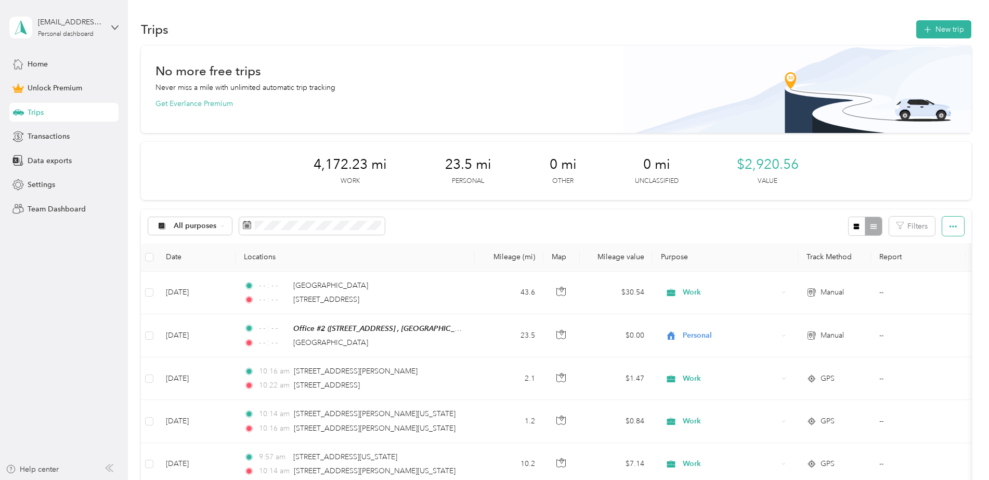
click at [953, 230] on icon "button" at bounding box center [953, 226] width 7 height 7
click at [58, 181] on div "Settings" at bounding box center [63, 185] width 109 height 19
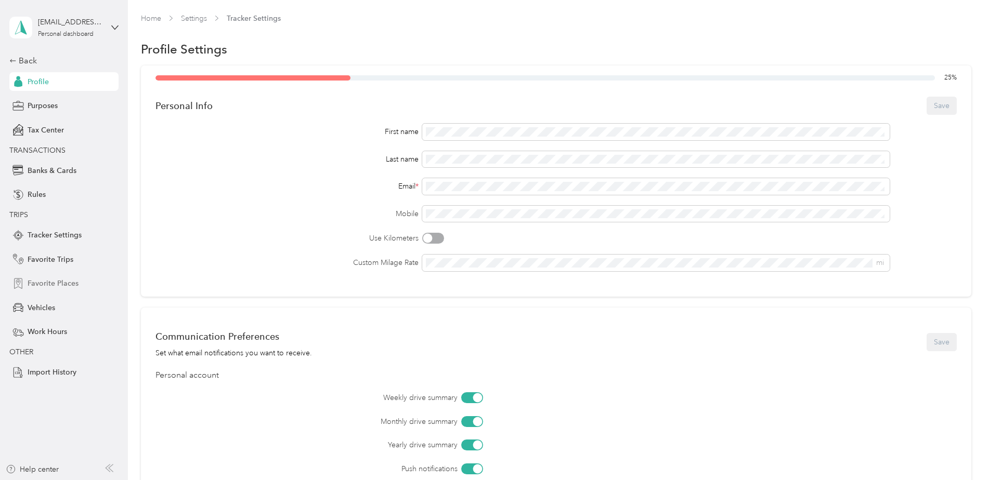
click at [61, 280] on span "Favorite Places" at bounding box center [53, 283] width 51 height 11
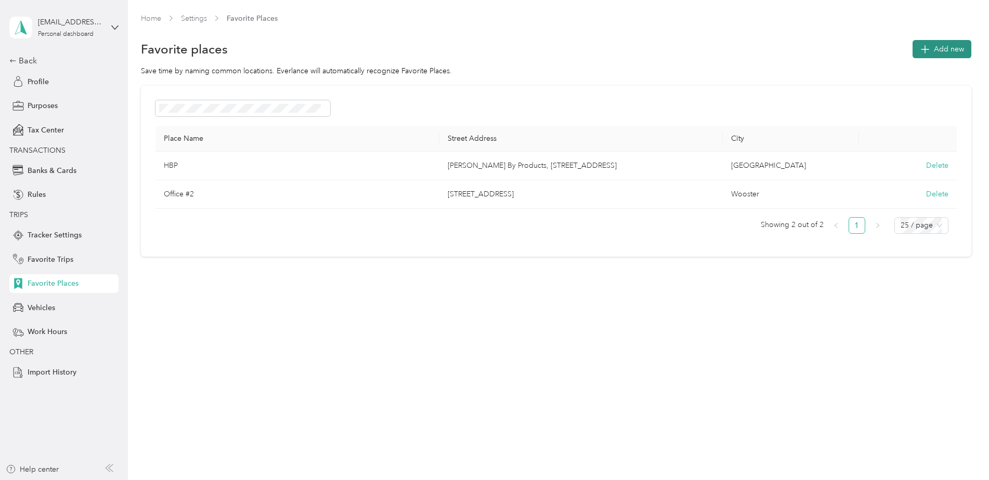
click at [948, 50] on span "Add new" at bounding box center [949, 49] width 30 height 11
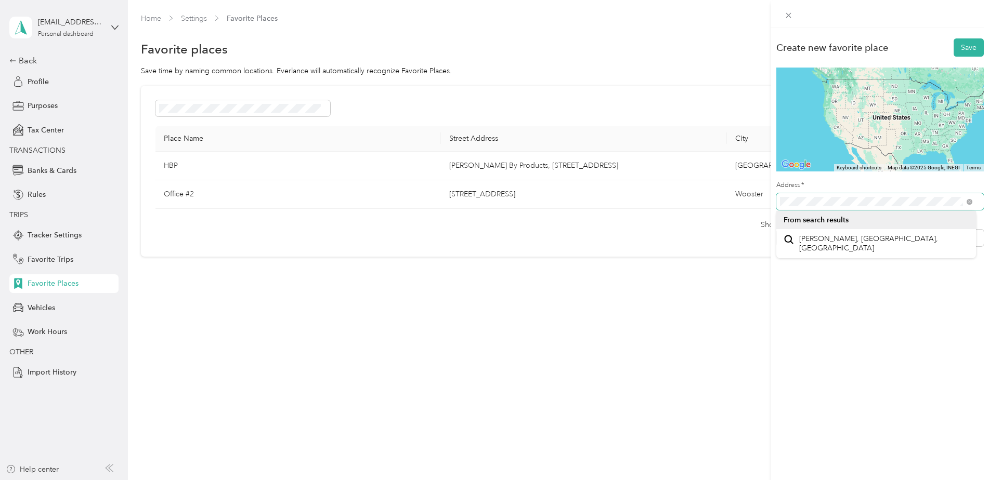
click at [954, 38] on button "Save" at bounding box center [969, 47] width 30 height 18
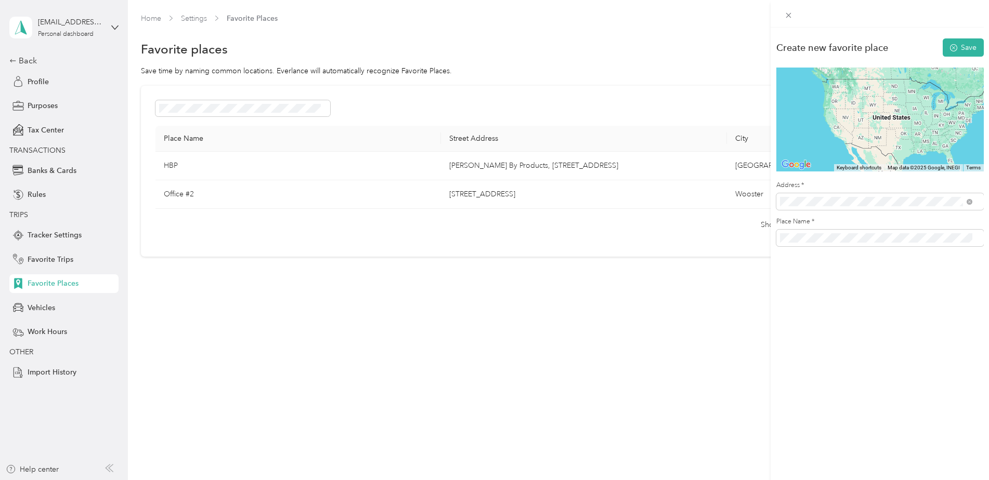
click at [847, 236] on span "[STREET_ADDRESS][US_STATE]" at bounding box center [851, 239] width 104 height 9
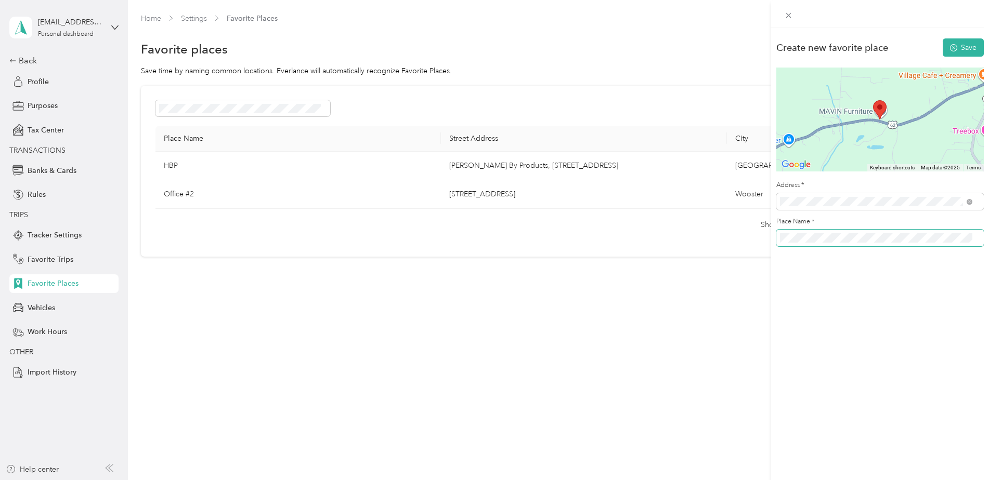
click at [660, 260] on div "Create new favorite place Save To navigate the map with touch gestures double-t…" at bounding box center [494, 240] width 989 height 480
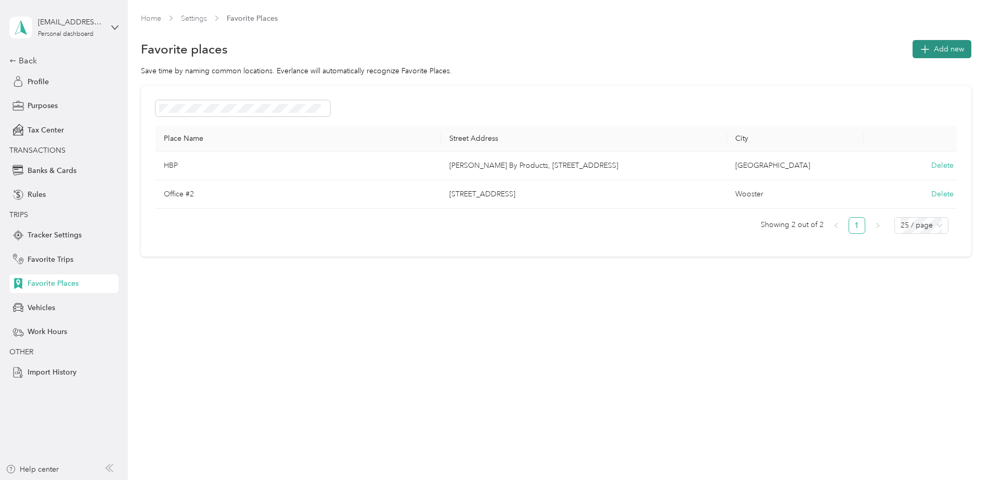
click at [932, 46] on icon "button" at bounding box center [924, 49] width 15 height 15
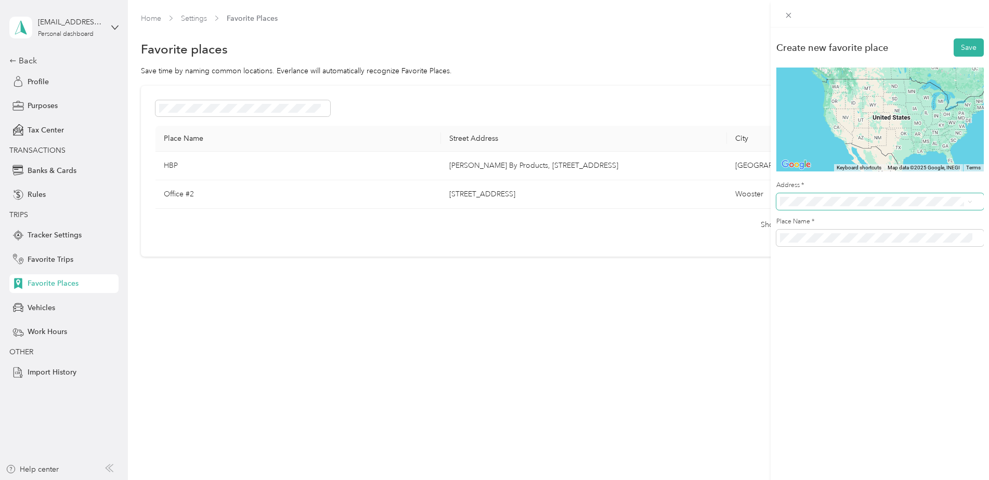
click at [794, 197] on span at bounding box center [879, 201] width 207 height 17
click at [815, 244] on span "[STREET_ADDRESS][US_STATE]" at bounding box center [851, 239] width 104 height 9
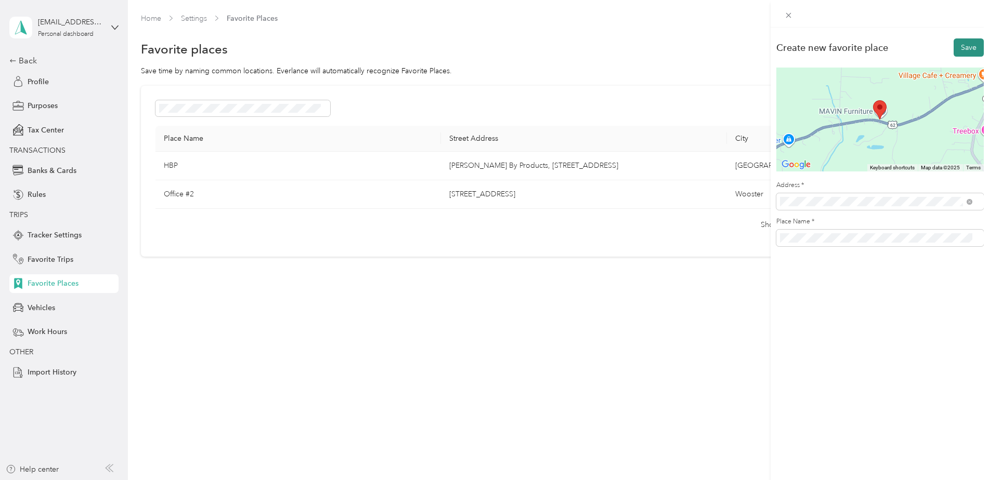
click at [959, 54] on button "Save" at bounding box center [969, 47] width 30 height 18
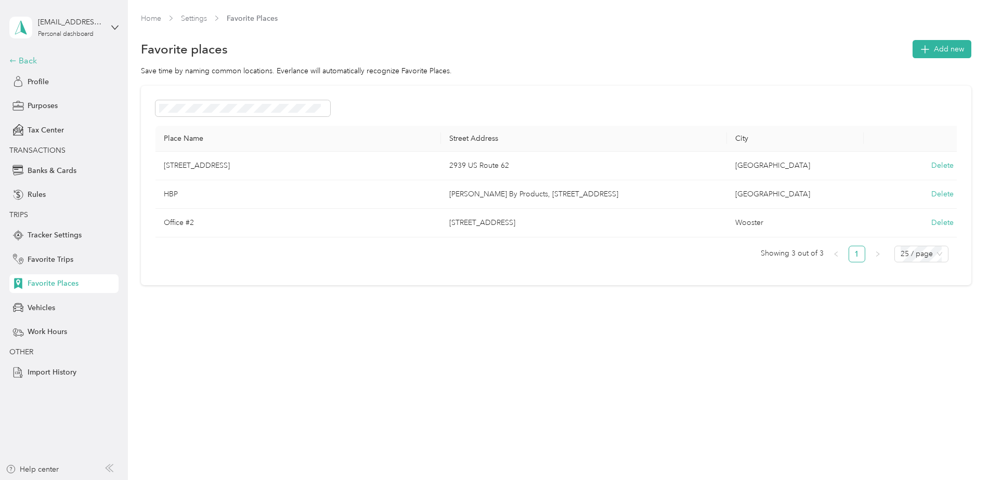
click at [38, 59] on div "Back" at bounding box center [61, 61] width 104 height 12
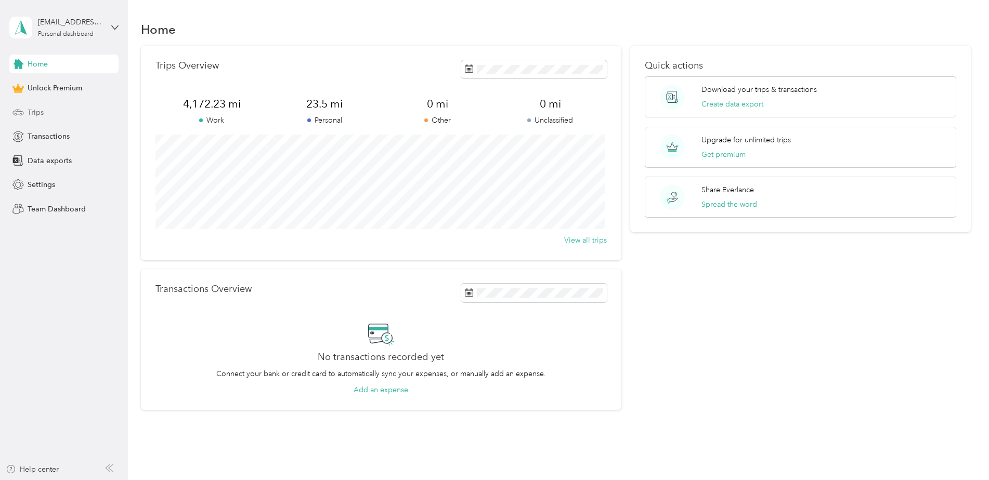
click at [47, 117] on div "Trips" at bounding box center [63, 112] width 109 height 19
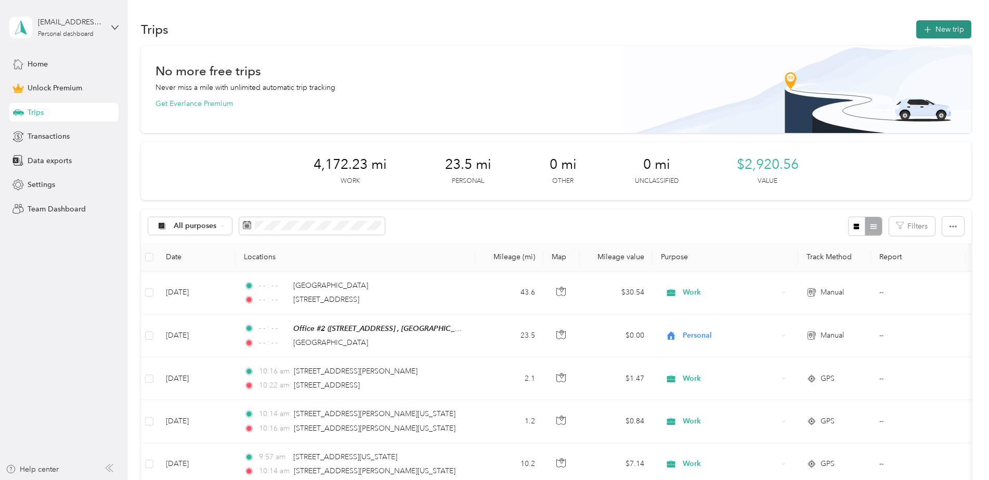
click at [943, 24] on button "New trip" at bounding box center [943, 29] width 55 height 18
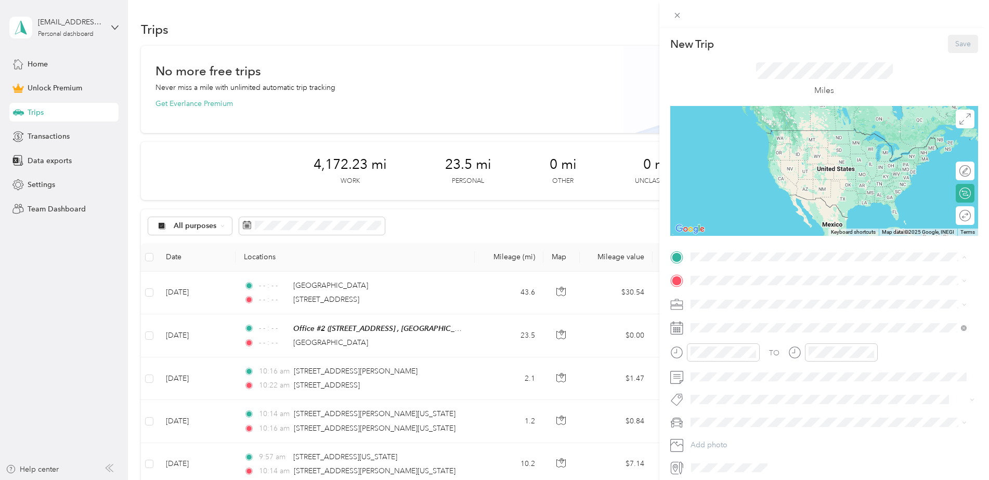
click at [777, 391] on div "2939 US Route 62, Dundee [STREET_ADDRESS][US_STATE]" at bounding box center [762, 381] width 104 height 22
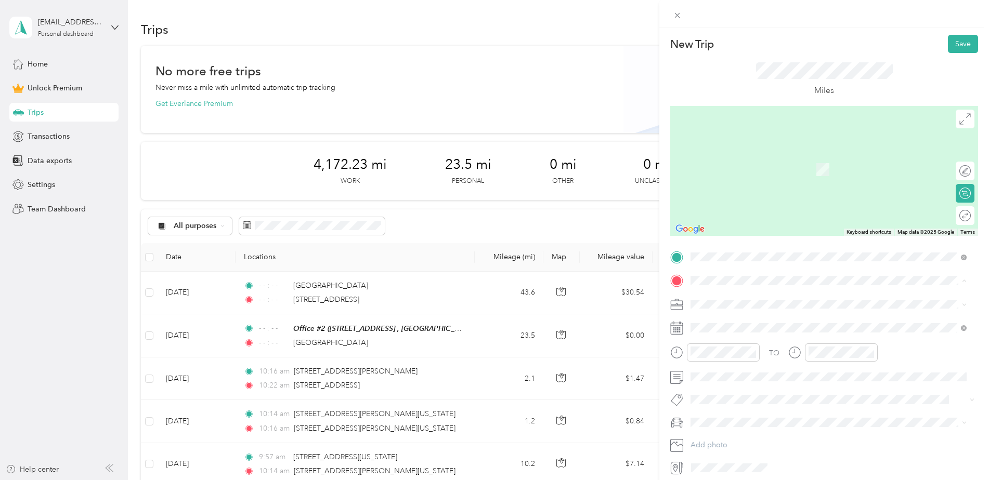
click at [718, 219] on div at bounding box center [824, 171] width 308 height 130
click at [759, 336] on span "[STREET_ADDRESS] , 44691, [GEOGRAPHIC_DATA], [GEOGRAPHIC_DATA], [GEOGRAPHIC_DAT…" at bounding box center [797, 339] width 174 height 20
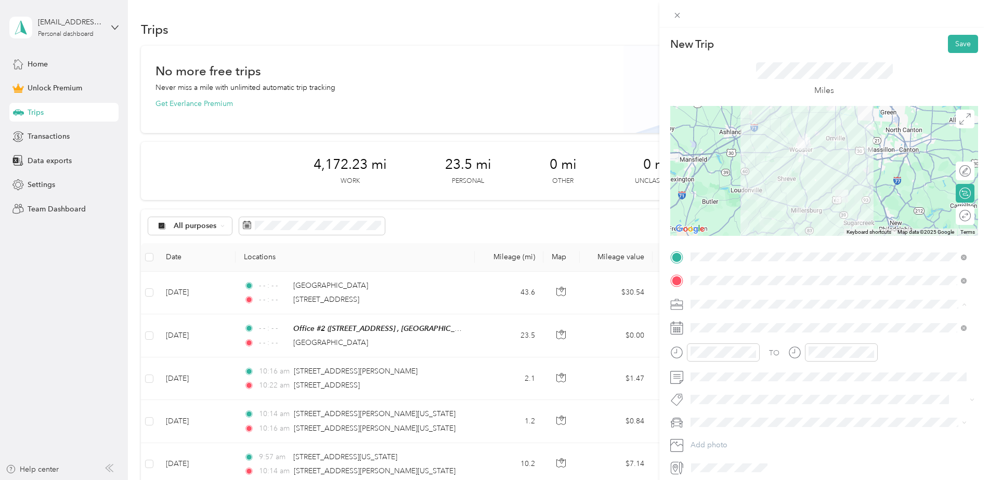
click at [720, 325] on li "Work" at bounding box center [828, 323] width 283 height 18
click at [749, 355] on icon "close-circle" at bounding box center [752, 352] width 7 height 7
click at [873, 354] on icon "close-circle" at bounding box center [870, 352] width 7 height 7
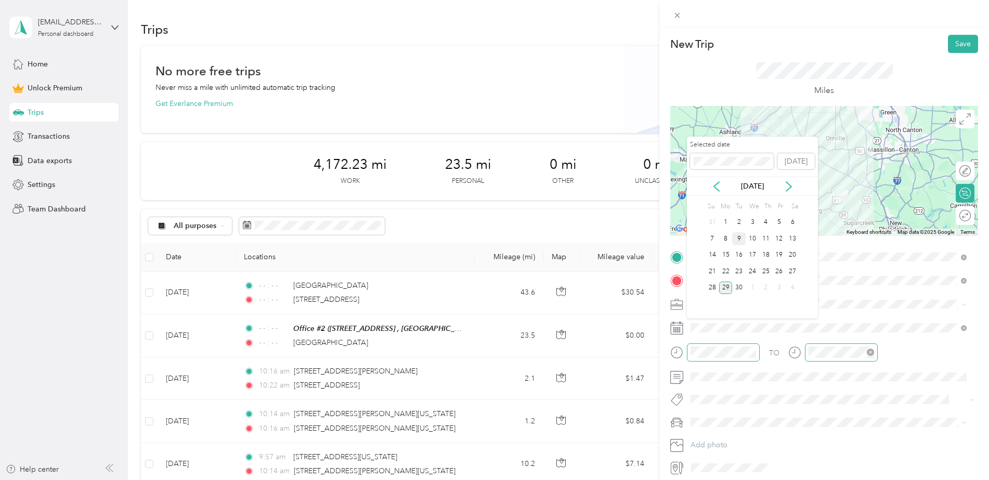
click at [735, 238] on div "9" at bounding box center [739, 238] width 14 height 13
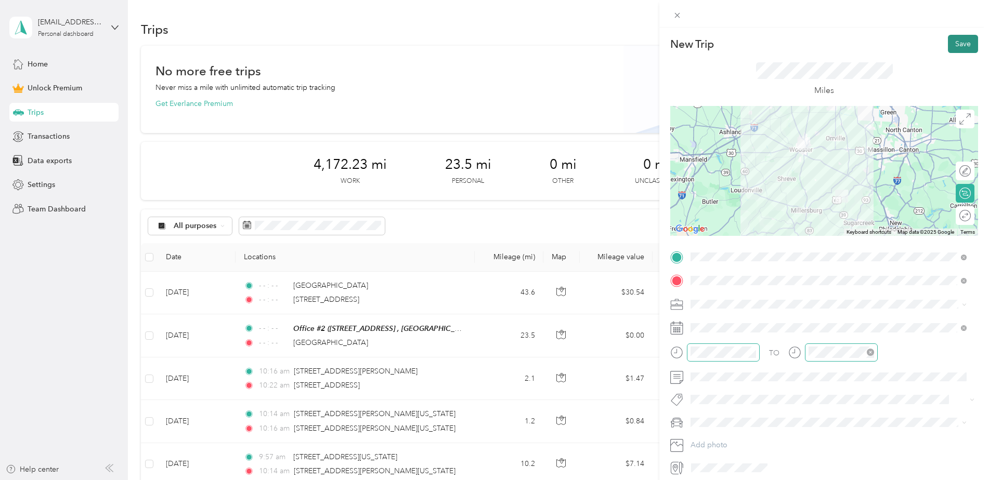
click at [952, 44] on button "Save" at bounding box center [963, 44] width 30 height 18
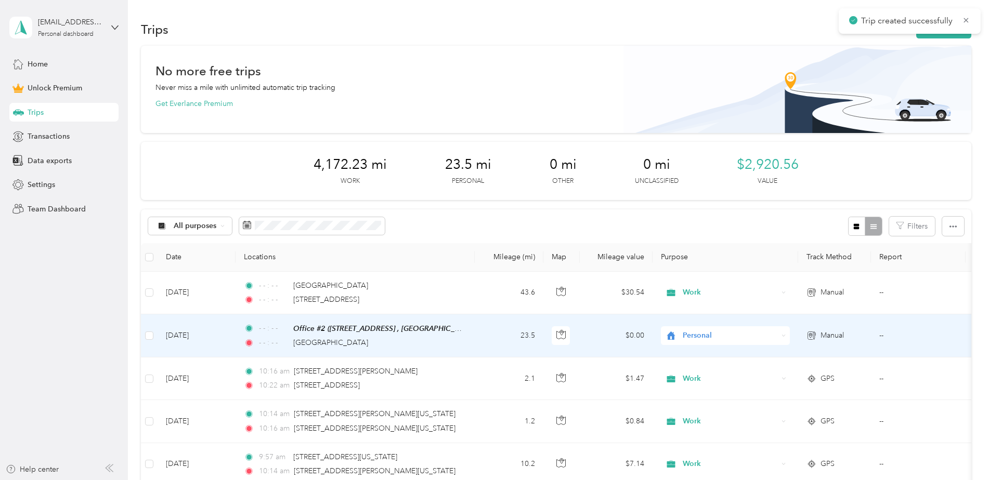
click at [685, 332] on span "Personal" at bounding box center [730, 335] width 95 height 11
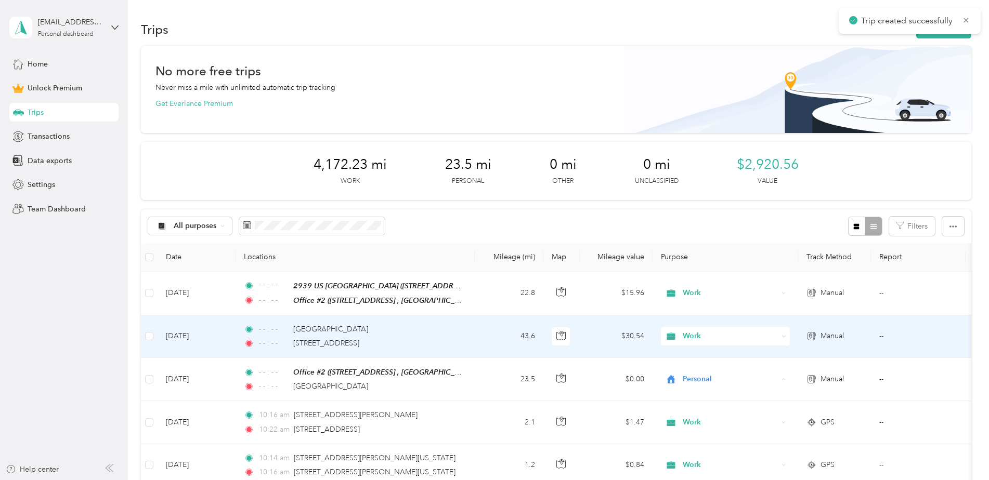
click at [705, 236] on li "Work" at bounding box center [725, 232] width 129 height 18
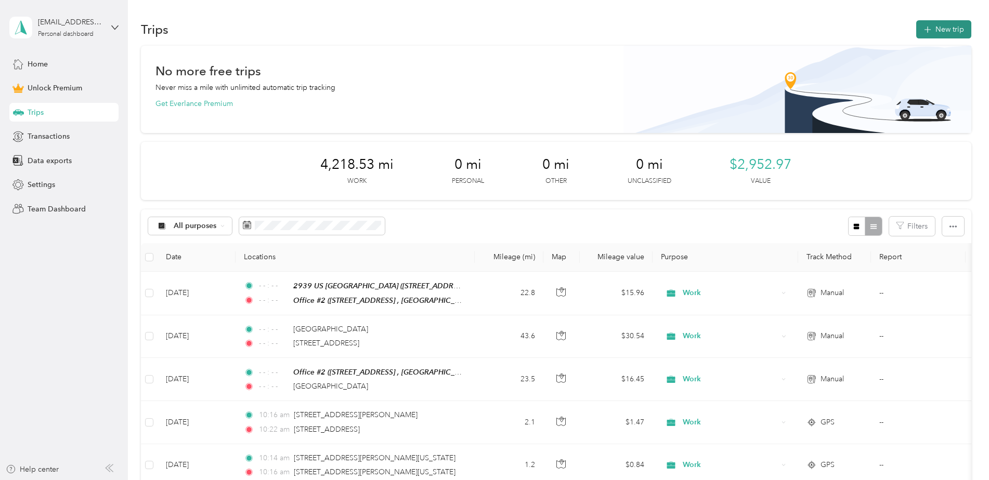
click at [933, 28] on button "New trip" at bounding box center [943, 29] width 55 height 18
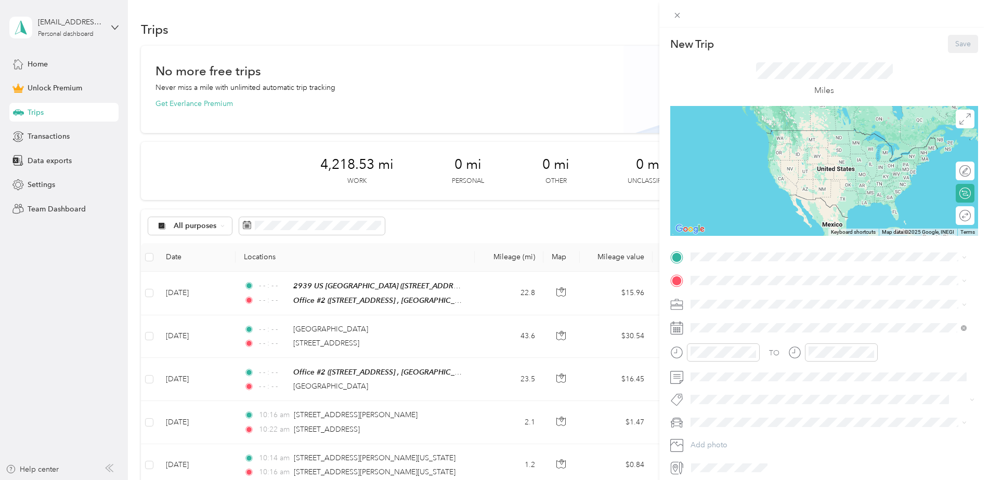
click at [731, 302] on div "Office #2 [STREET_ADDRESS] , 44691, [GEOGRAPHIC_DATA], [GEOGRAPHIC_DATA], [GEOG…" at bounding box center [836, 308] width 253 height 33
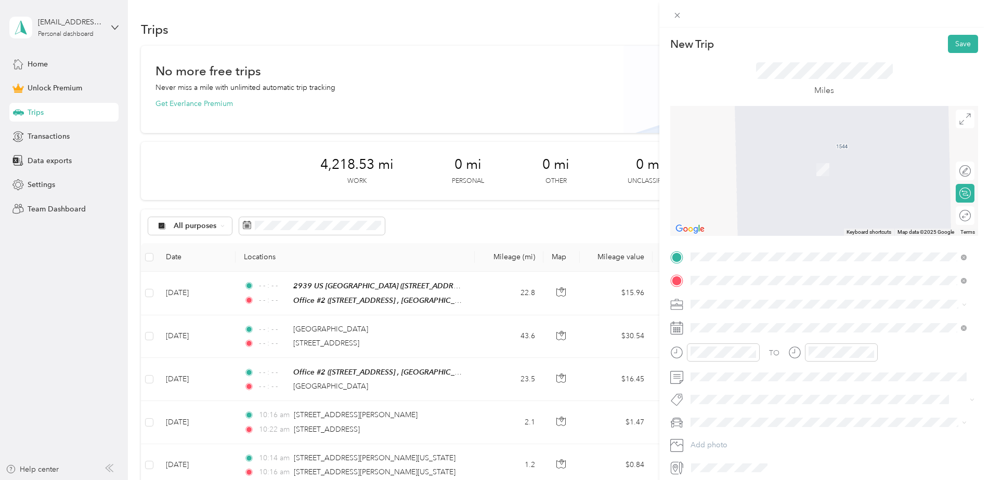
click at [736, 323] on span "[GEOGRAPHIC_DATA][US_STATE], [GEOGRAPHIC_DATA]" at bounding box center [806, 318] width 192 height 9
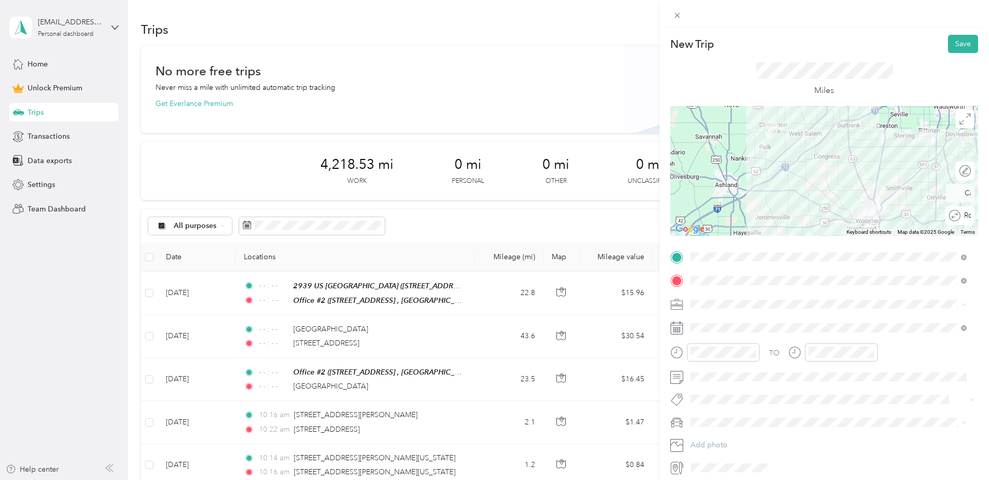
click at [960, 210] on div "Round trip" at bounding box center [959, 215] width 29 height 19
click at [957, 220] on div at bounding box center [960, 216] width 22 height 11
click at [717, 324] on div "Work" at bounding box center [828, 322] width 269 height 11
click at [703, 322] on span at bounding box center [832, 328] width 291 height 17
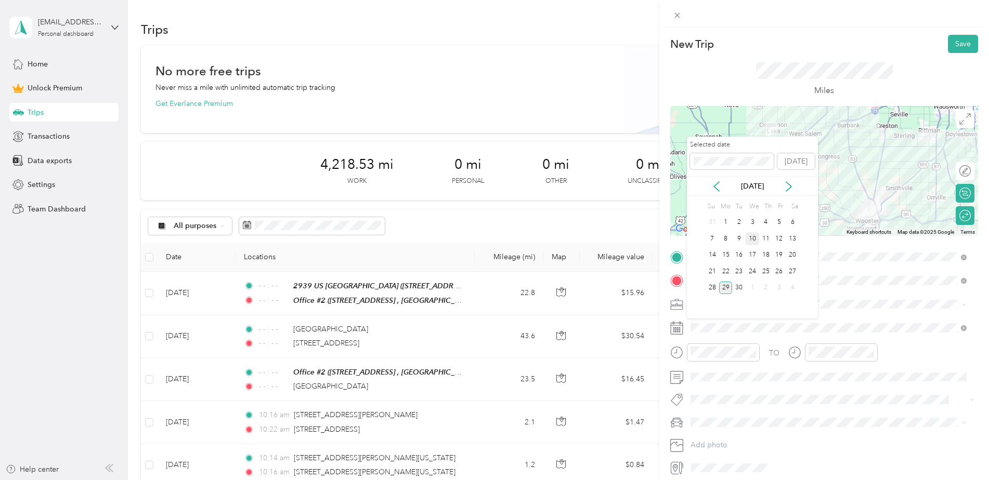
click at [753, 240] on div "10" at bounding box center [753, 238] width 14 height 13
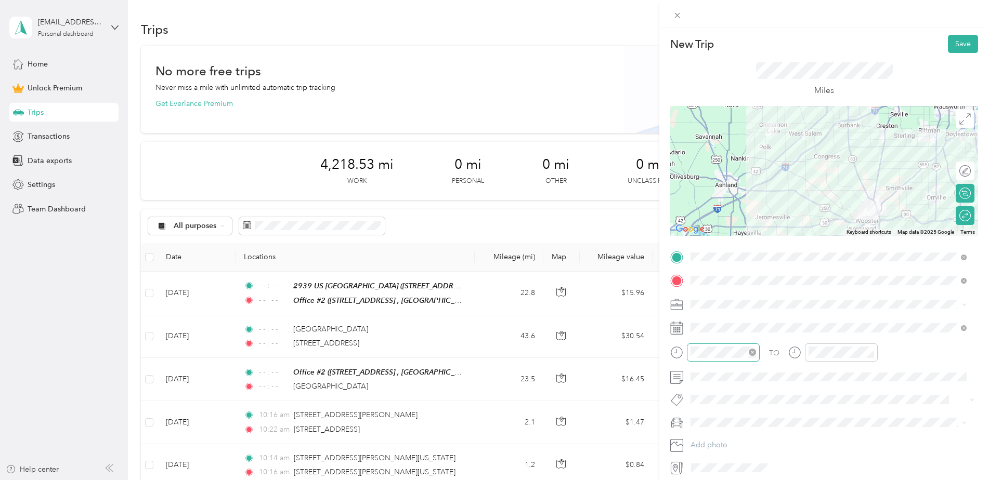
click at [752, 352] on icon "close-circle" at bounding box center [752, 352] width 7 height 7
click at [868, 352] on icon "close-circle" at bounding box center [870, 352] width 7 height 7
click at [959, 45] on button "Save" at bounding box center [963, 44] width 30 height 18
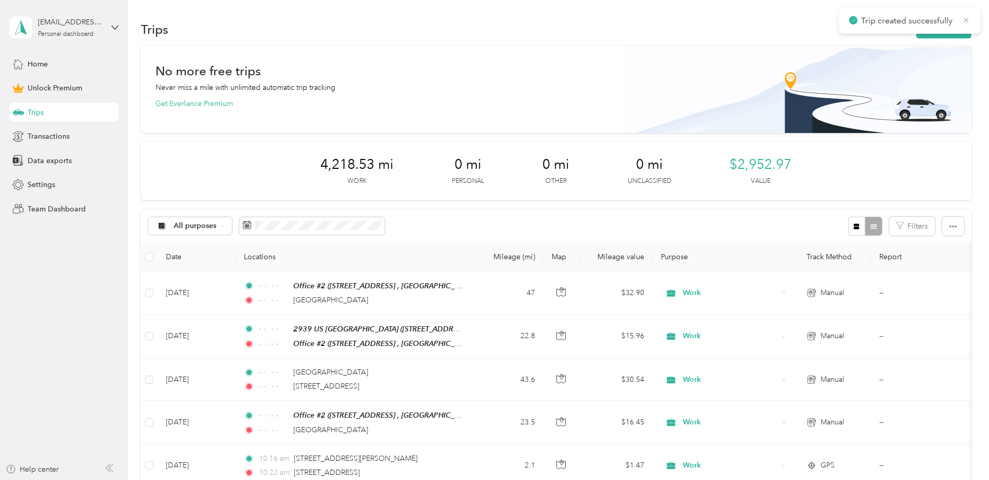
click at [968, 21] on icon at bounding box center [966, 20] width 8 height 9
click at [960, 27] on button "New trip" at bounding box center [943, 29] width 55 height 18
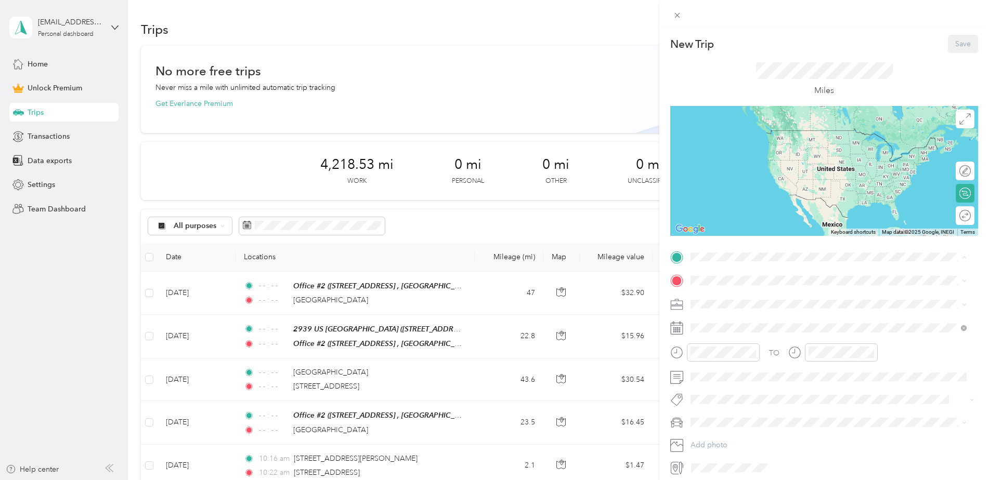
click at [749, 300] on div "Office #2" at bounding box center [836, 298] width 253 height 9
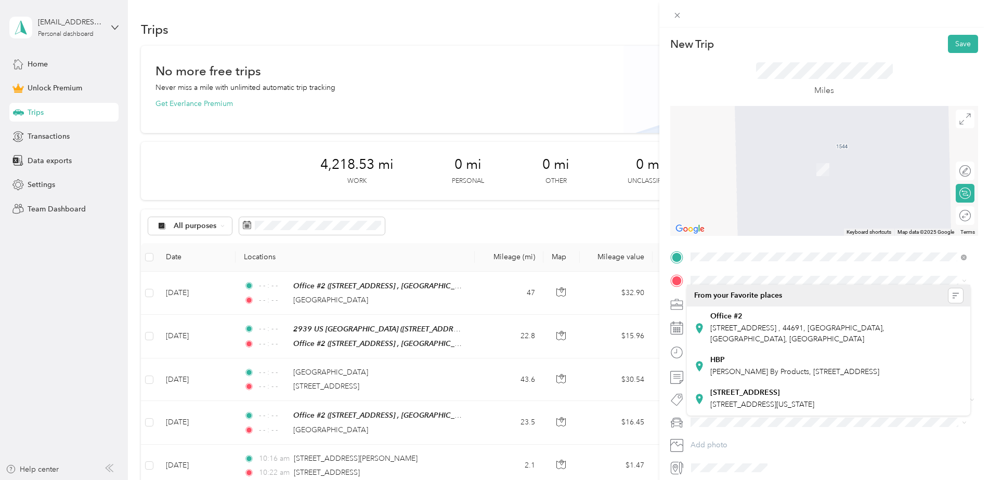
click at [53, 67] on div "New Trip Save This trip cannot be edited because it is either under review, app…" at bounding box center [494, 240] width 989 height 480
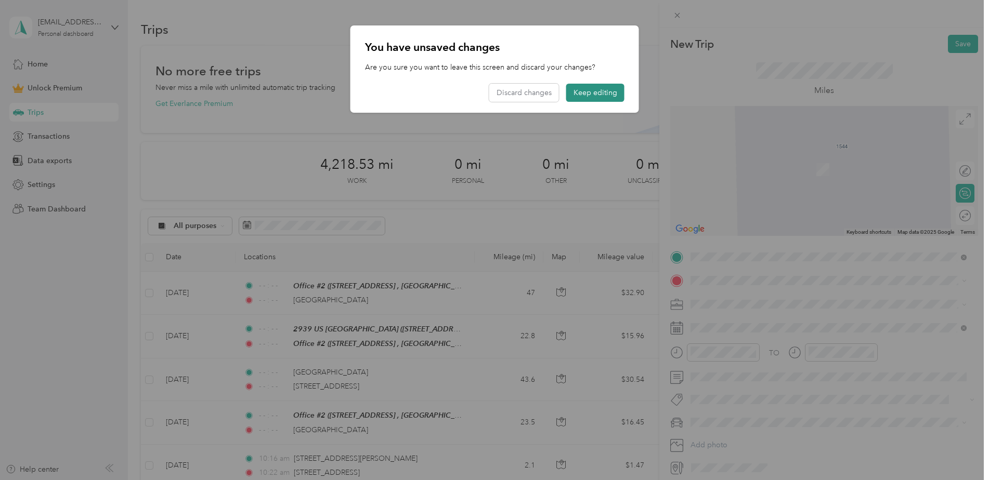
click at [591, 90] on button "Keep editing" at bounding box center [595, 93] width 58 height 18
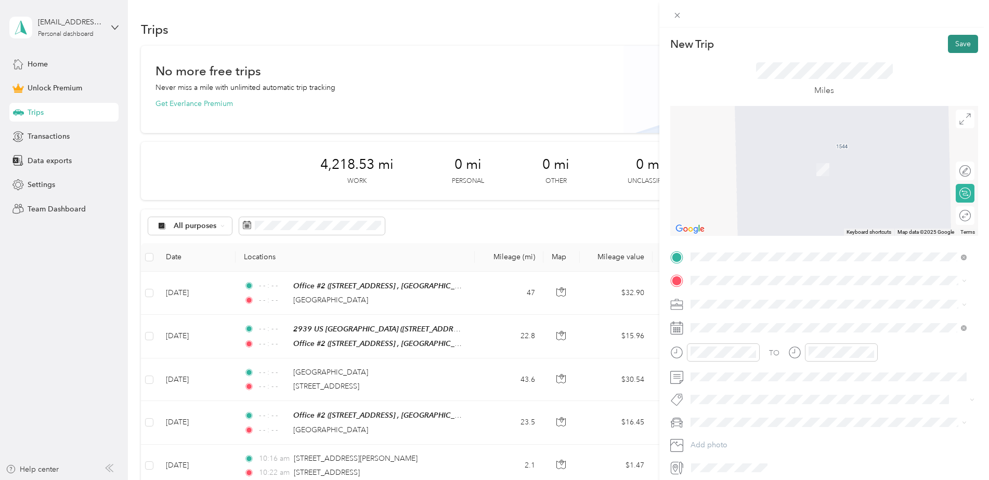
click at [967, 46] on button "Save" at bounding box center [963, 44] width 30 height 18
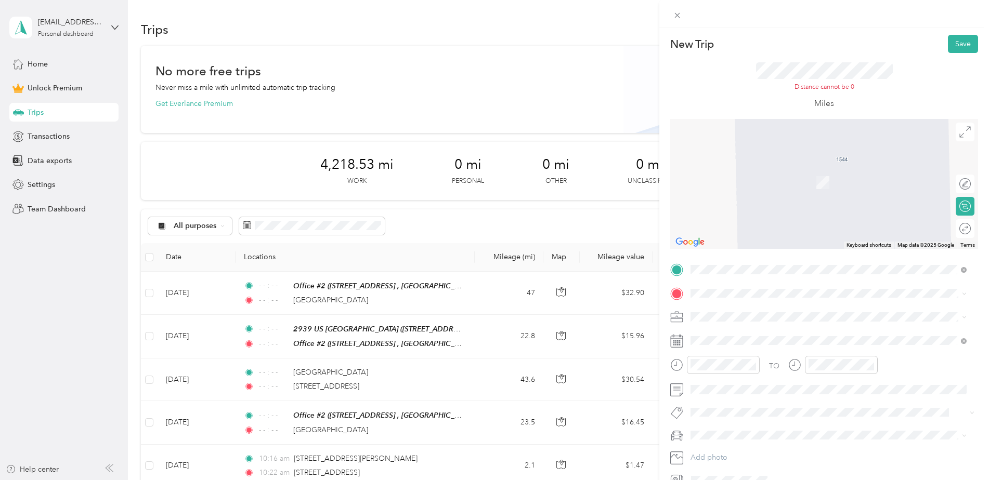
click at [34, 68] on div "New Trip Save This trip cannot be edited because it is either under review, app…" at bounding box center [494, 240] width 989 height 480
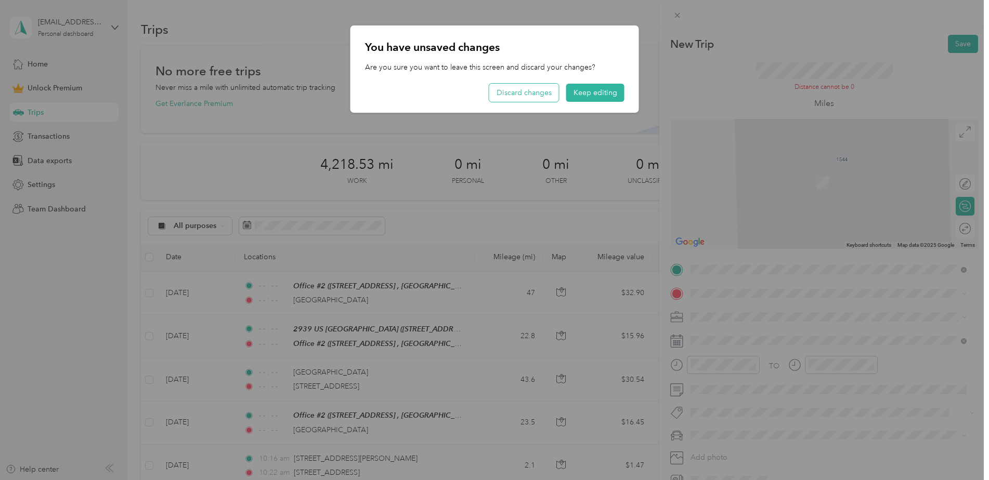
click at [535, 93] on button "Discard changes" at bounding box center [524, 93] width 70 height 18
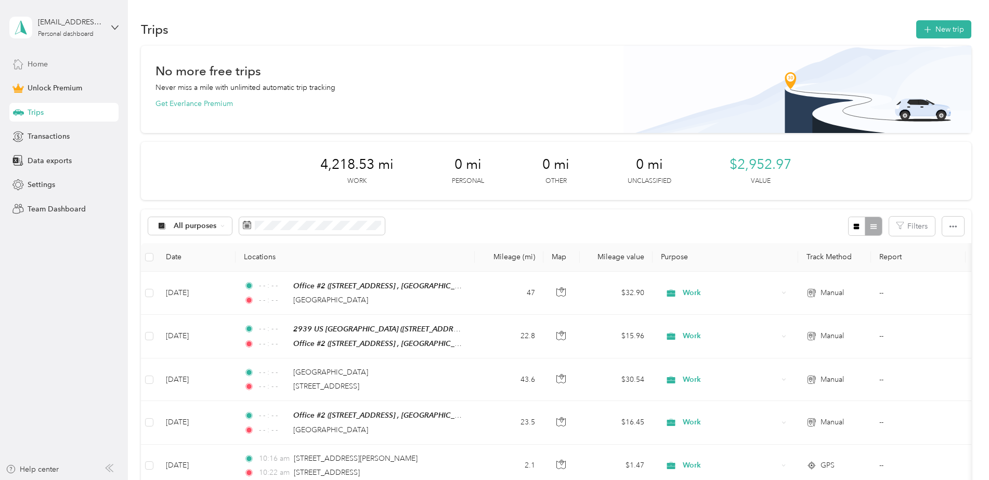
click at [56, 69] on div "Home" at bounding box center [63, 64] width 109 height 19
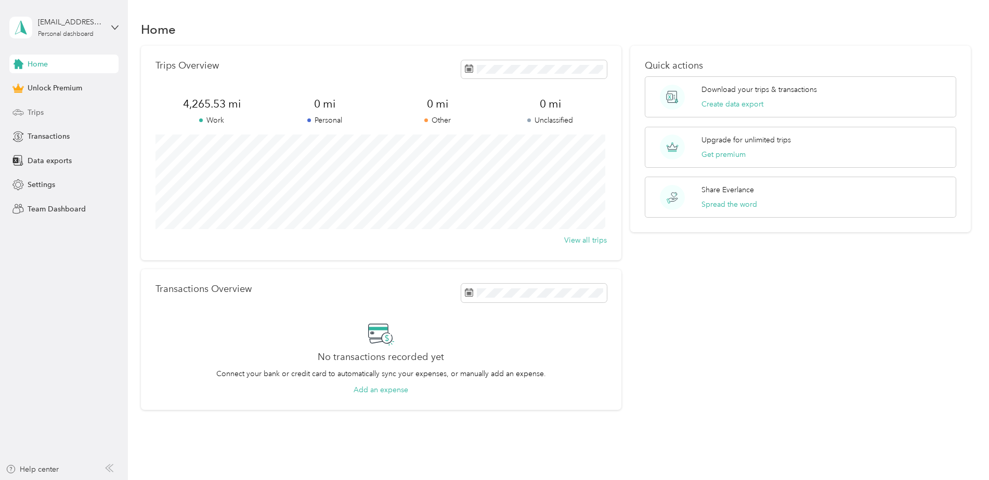
click at [48, 113] on div "Trips" at bounding box center [63, 112] width 109 height 19
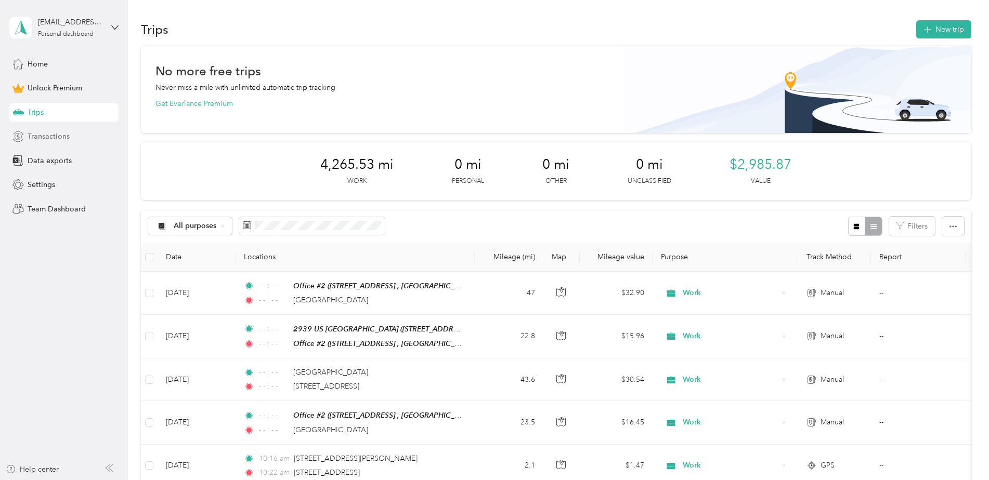
click at [57, 137] on span "Transactions" at bounding box center [49, 136] width 42 height 11
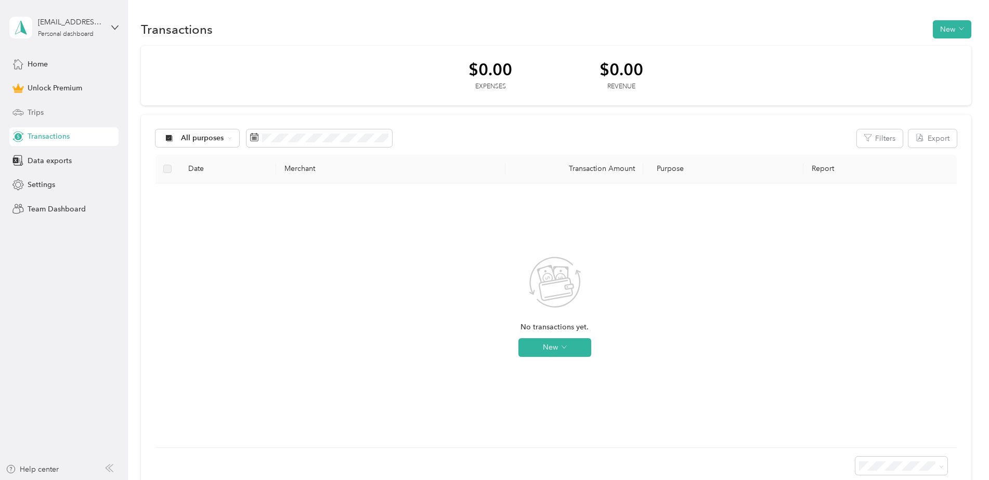
click at [55, 118] on div "Trips" at bounding box center [63, 112] width 109 height 19
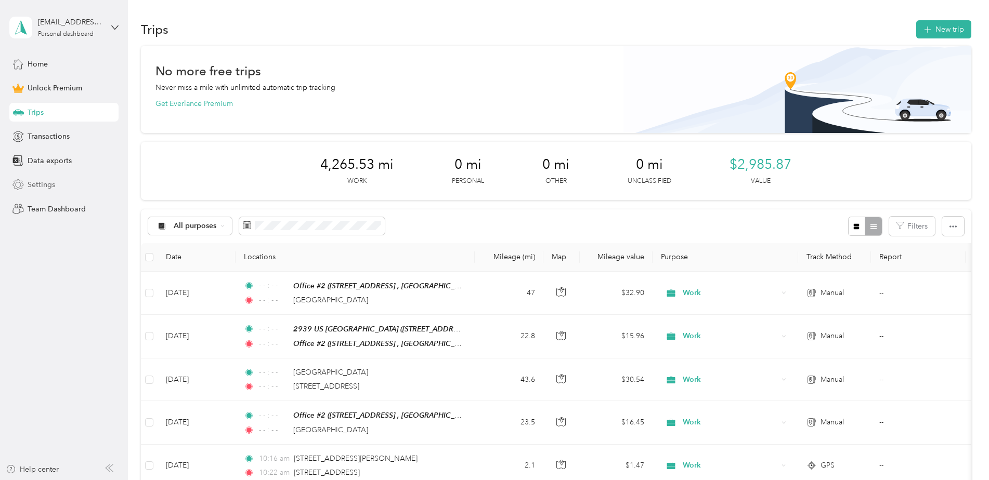
click at [54, 180] on span "Settings" at bounding box center [42, 184] width 28 height 11
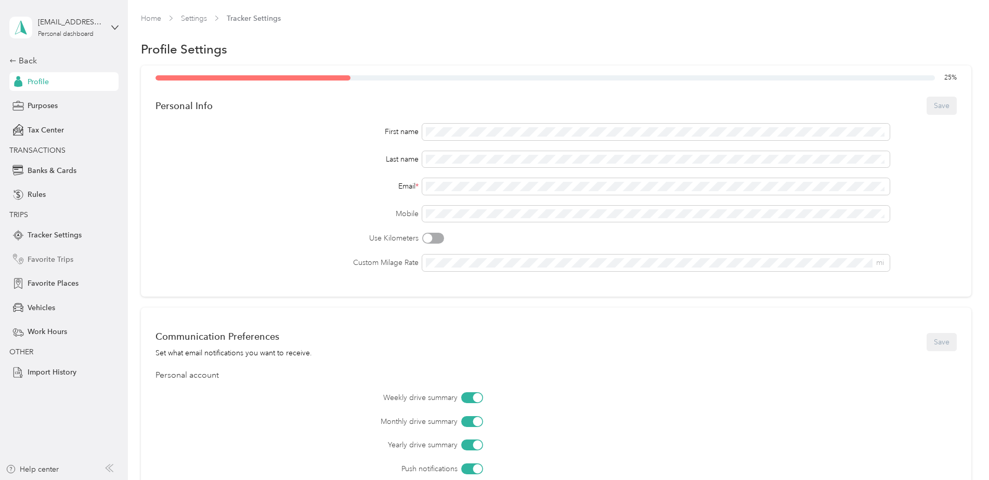
click at [70, 262] on span "Favorite Trips" at bounding box center [51, 259] width 46 height 11
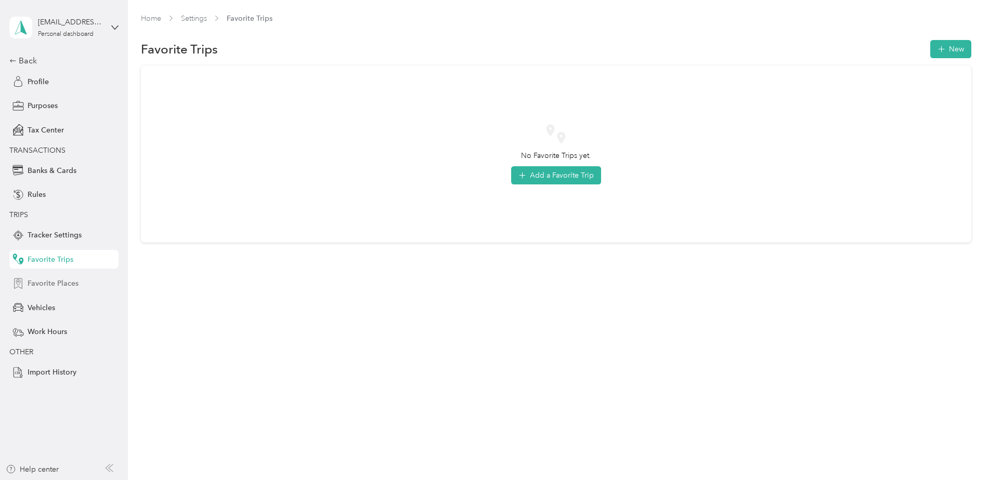
click at [66, 280] on span "Favorite Places" at bounding box center [53, 283] width 51 height 11
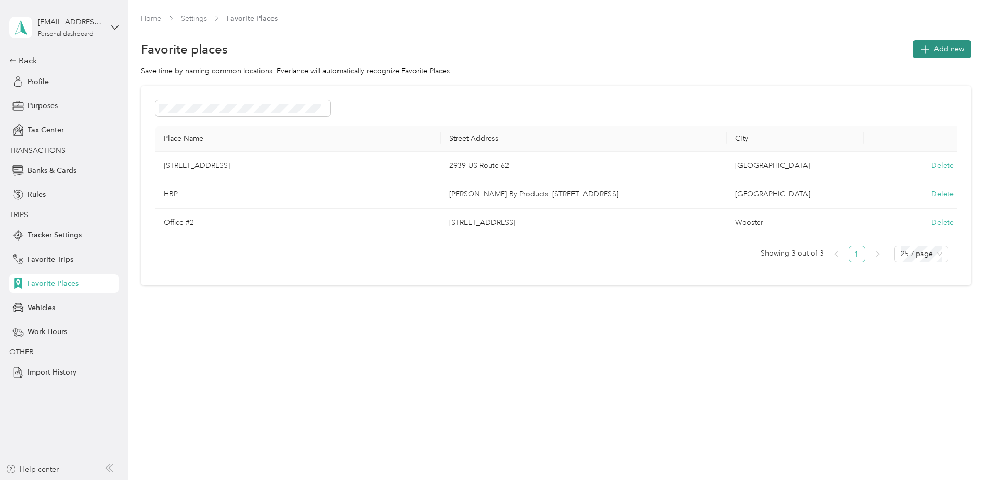
click at [950, 47] on span "Add new" at bounding box center [949, 49] width 30 height 11
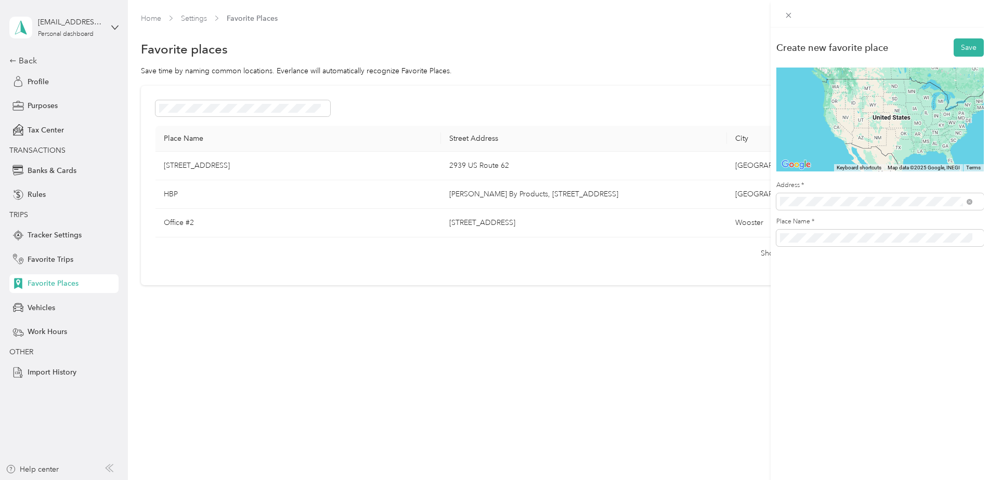
click at [825, 242] on span "[STREET_ADDRESS][US_STATE]" at bounding box center [851, 239] width 104 height 9
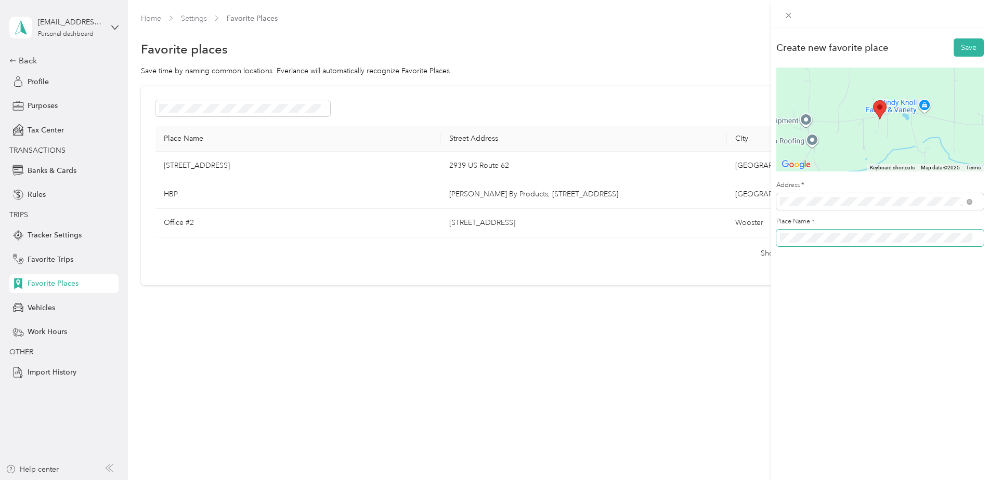
click at [778, 237] on span at bounding box center [879, 238] width 207 height 17
click at [954, 51] on button "Save" at bounding box center [969, 47] width 30 height 18
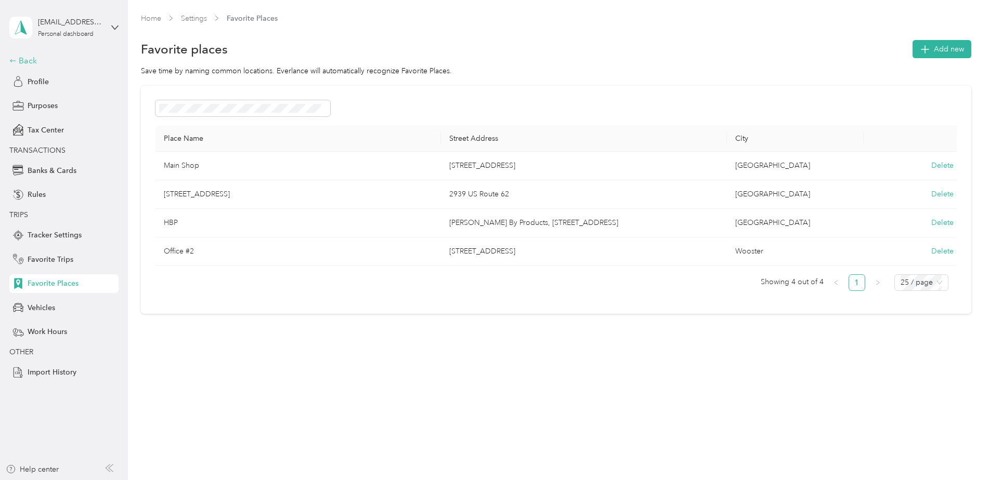
click at [37, 60] on div "Back" at bounding box center [61, 61] width 104 height 12
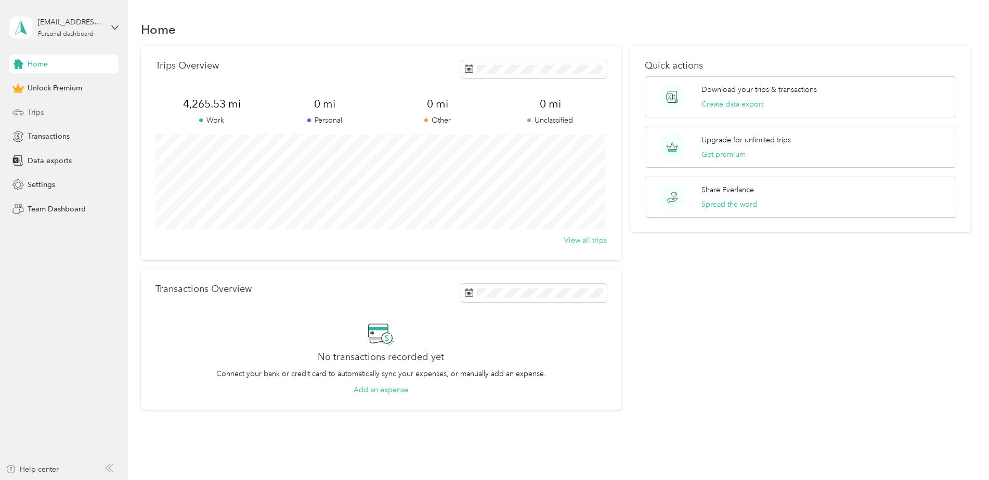
click at [61, 114] on div "Trips" at bounding box center [63, 112] width 109 height 19
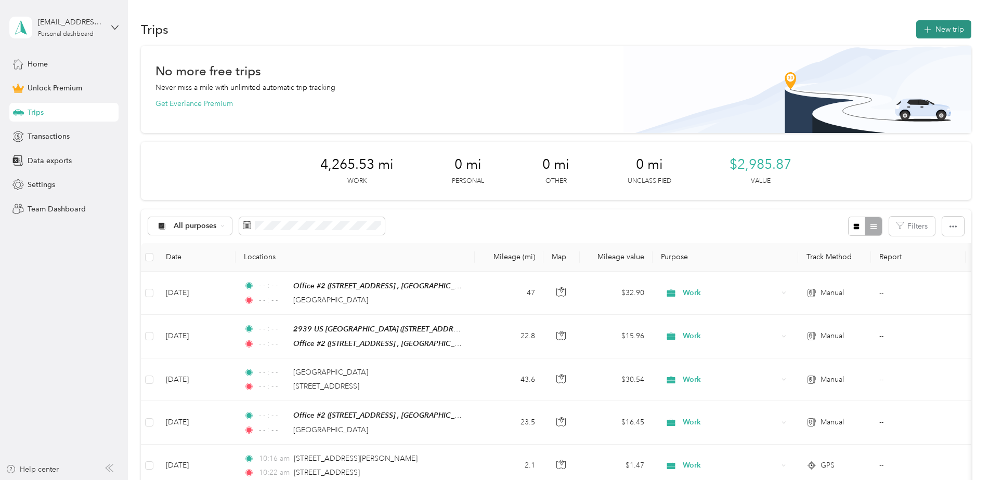
click at [930, 30] on icon "button" at bounding box center [927, 30] width 12 height 12
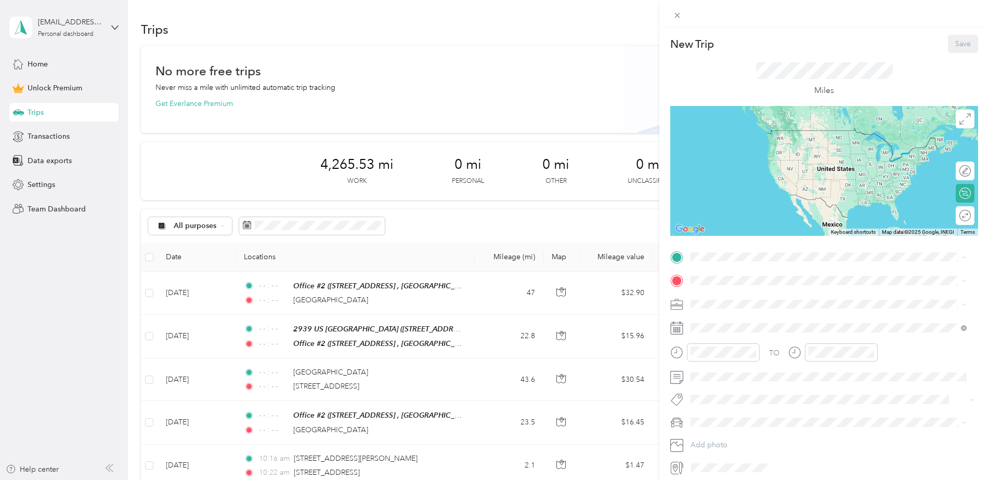
click at [740, 313] on span "[STREET_ADDRESS] , 44691, [GEOGRAPHIC_DATA], [GEOGRAPHIC_DATA], [GEOGRAPHIC_DAT…" at bounding box center [797, 316] width 174 height 20
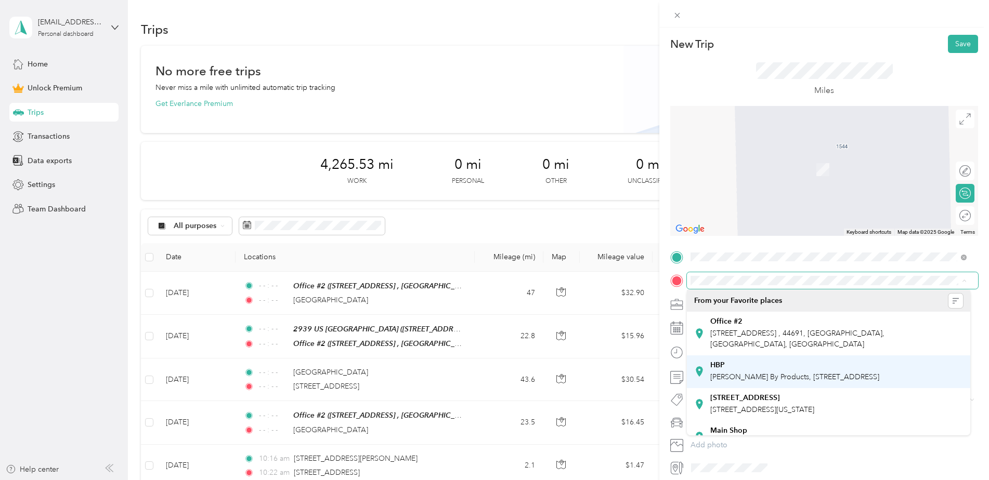
scroll to position [29, 0]
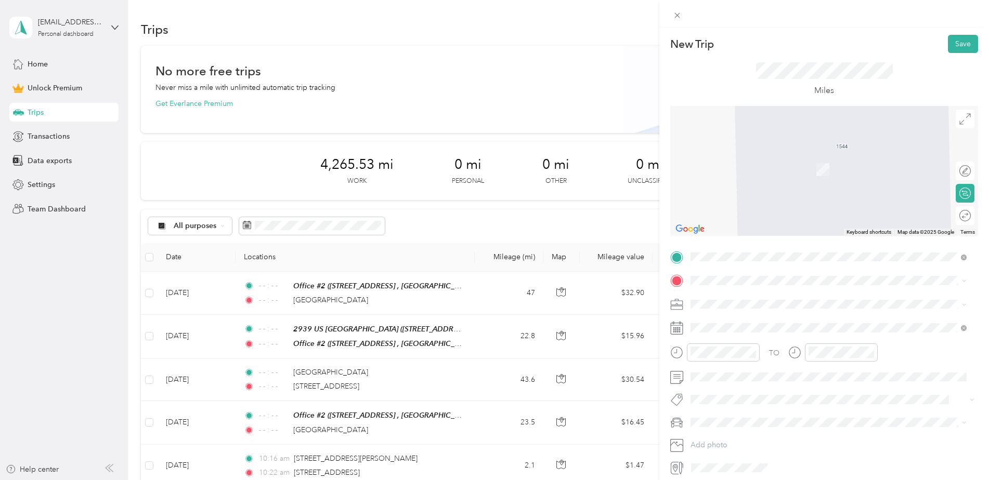
click at [737, 413] on strong "Main Shop" at bounding box center [728, 411] width 37 height 9
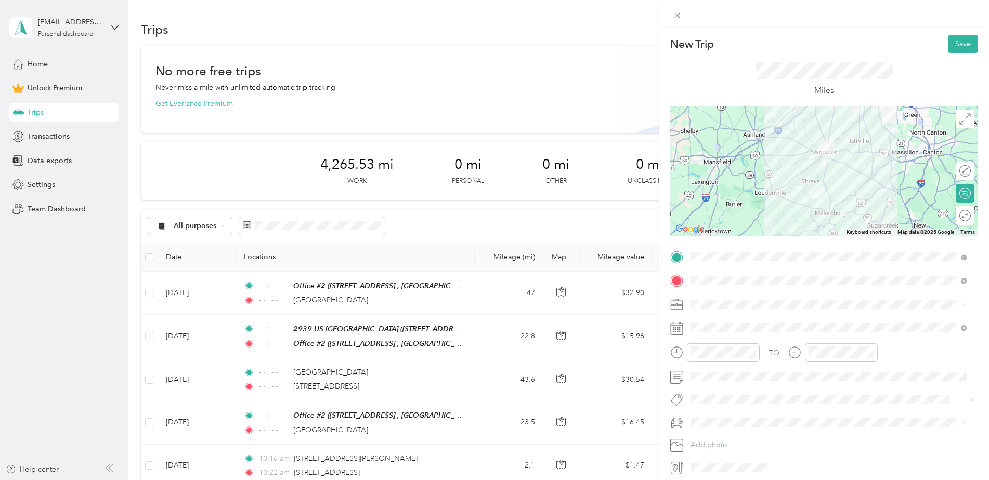
click at [722, 321] on div "Work" at bounding box center [828, 322] width 269 height 11
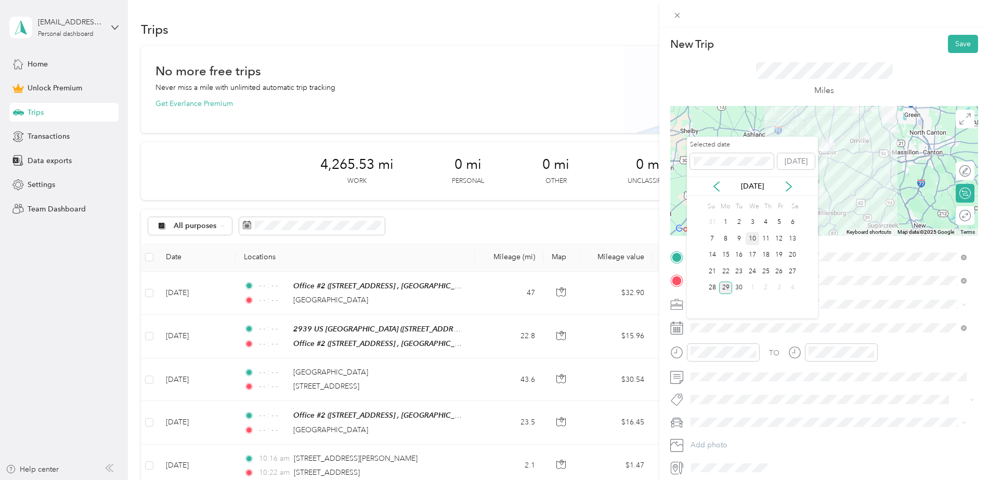
click at [755, 236] on div "10" at bounding box center [753, 238] width 14 height 13
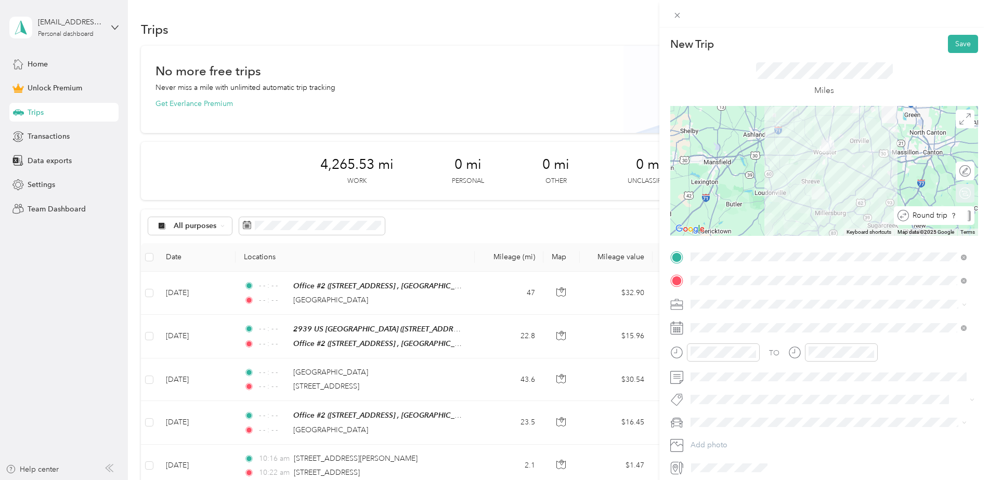
click at [960, 215] on div "Round trip" at bounding box center [940, 216] width 62 height 11
click at [956, 213] on div "Round trip" at bounding box center [943, 216] width 56 height 11
click at [959, 215] on div at bounding box center [960, 216] width 22 height 11
click at [753, 352] on icon "close-circle" at bounding box center [752, 352] width 7 height 7
click at [874, 352] on icon "close-circle" at bounding box center [870, 352] width 7 height 7
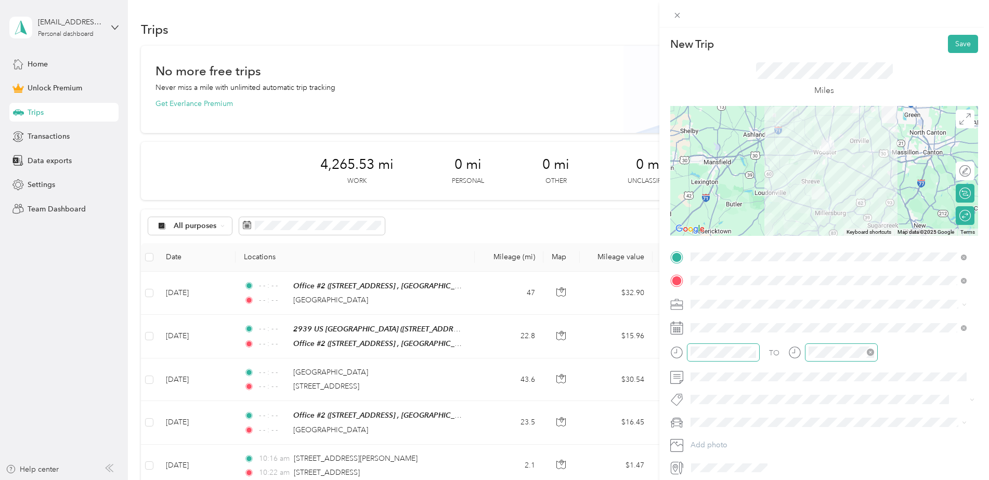
click at [868, 349] on icon "close-circle" at bounding box center [870, 352] width 7 height 7
click at [961, 34] on div "New Trip Save This trip cannot be edited because it is either under review, app…" at bounding box center [824, 268] width 330 height 480
click at [960, 40] on button "Save" at bounding box center [963, 44] width 30 height 18
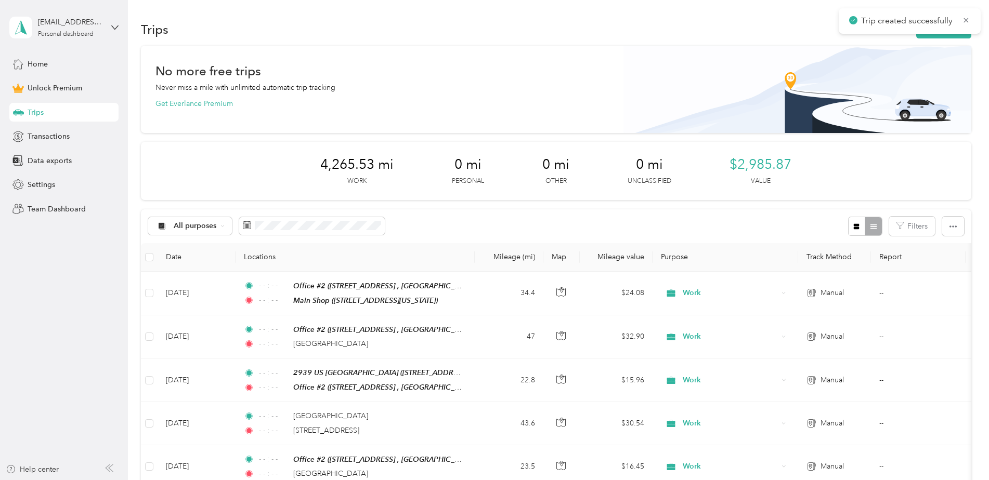
click at [953, 32] on div "Trip created successfully" at bounding box center [910, 20] width 142 height 25
click at [953, 34] on button "New trip" at bounding box center [943, 29] width 55 height 18
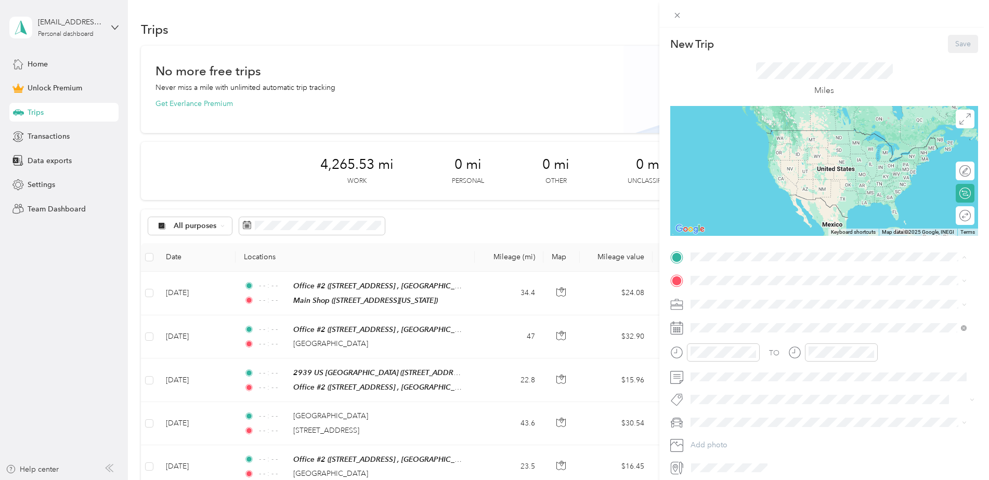
click at [747, 306] on span "[STREET_ADDRESS] , 44691, [GEOGRAPHIC_DATA], [GEOGRAPHIC_DATA], [GEOGRAPHIC_DAT…" at bounding box center [797, 316] width 174 height 20
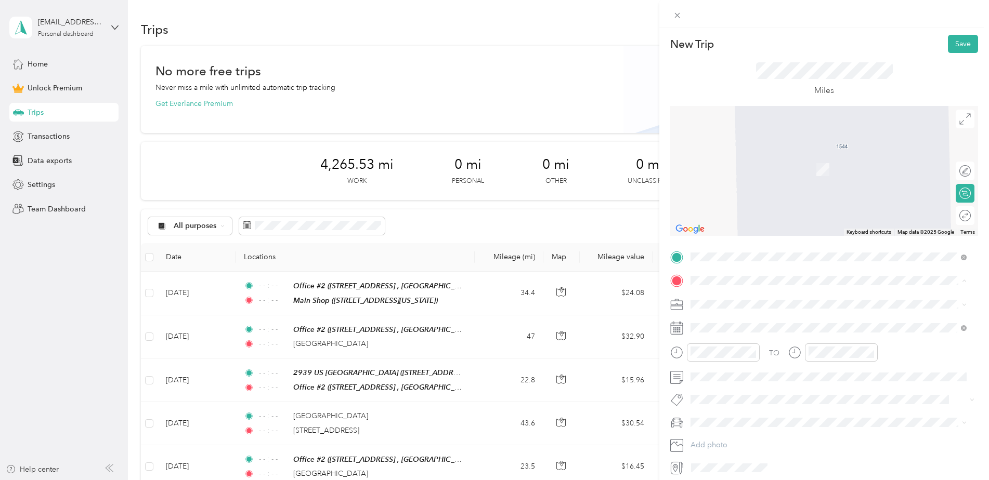
click at [748, 413] on div "Main Shop" at bounding box center [762, 412] width 104 height 9
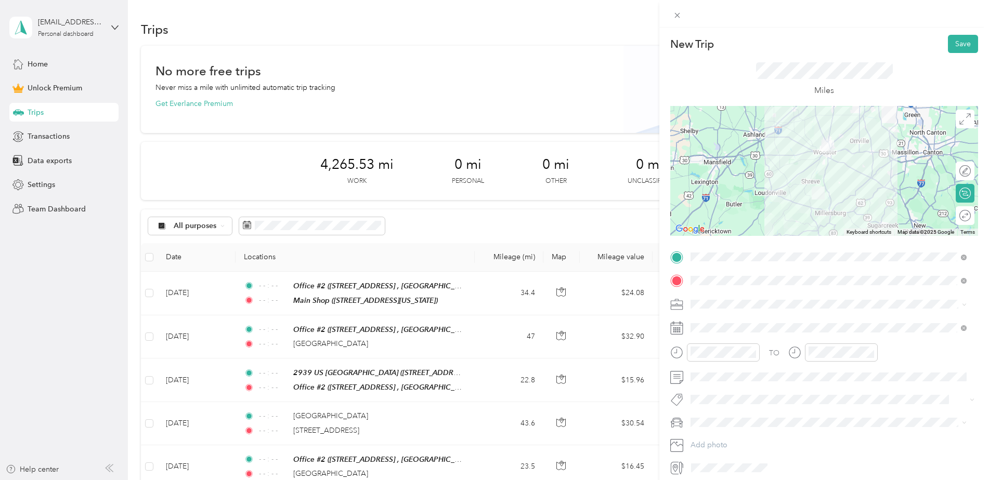
click at [724, 324] on li "Work" at bounding box center [828, 322] width 283 height 18
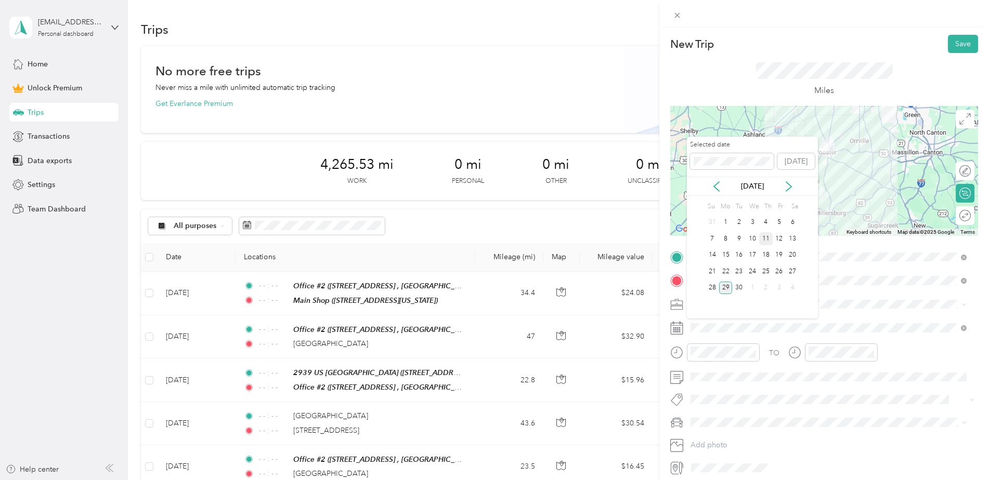
click at [765, 238] on div "11" at bounding box center [766, 238] width 14 height 13
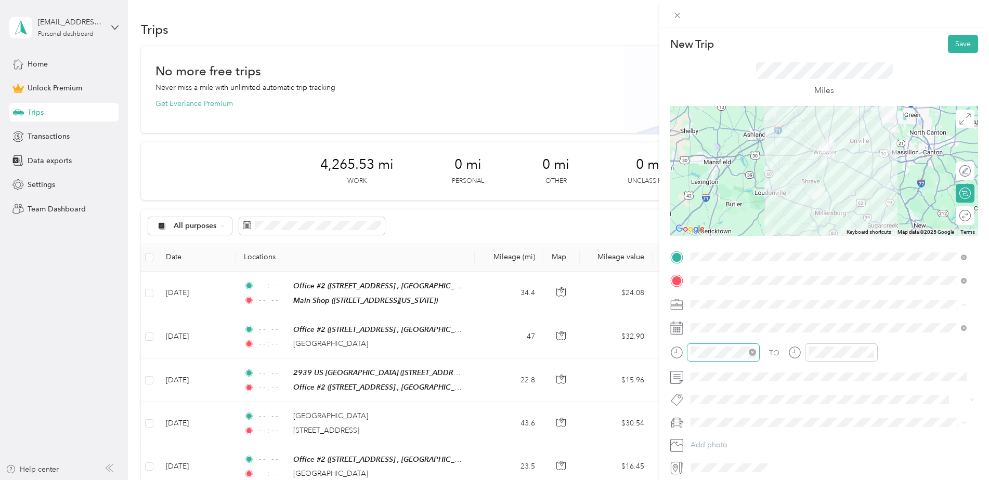
click at [750, 352] on icon "close-circle" at bounding box center [752, 352] width 7 height 7
click at [867, 354] on icon "close-circle" at bounding box center [870, 352] width 7 height 7
click at [954, 50] on button "Save" at bounding box center [963, 44] width 30 height 18
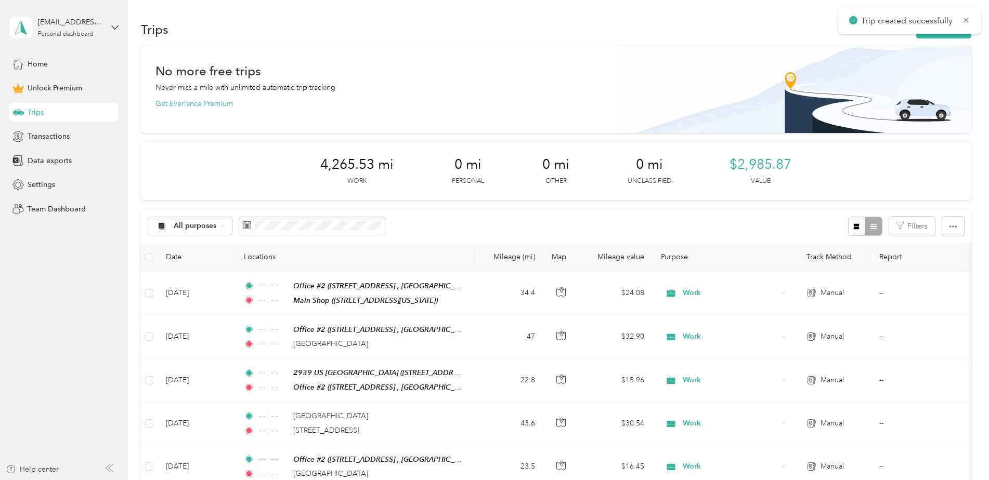
click at [940, 32] on div "Trip created successfully" at bounding box center [910, 20] width 142 height 25
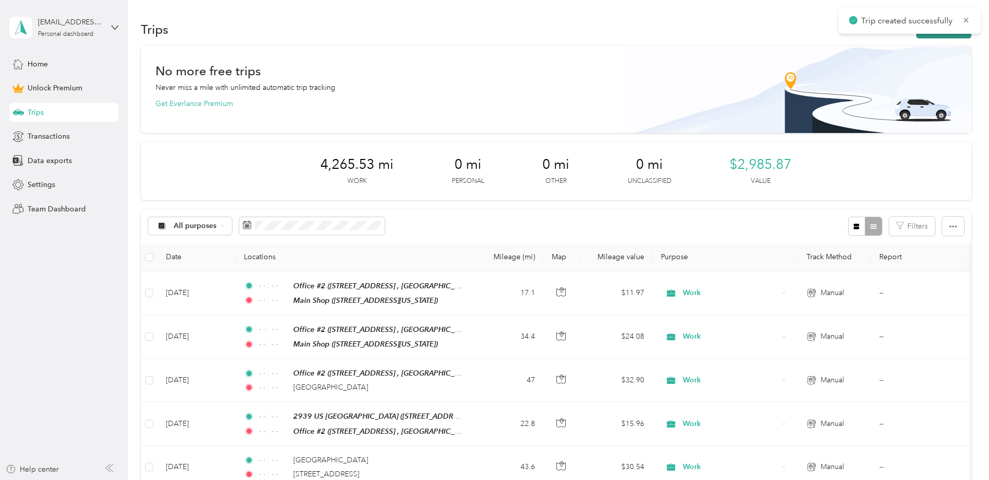
click at [935, 35] on button "New trip" at bounding box center [943, 29] width 55 height 18
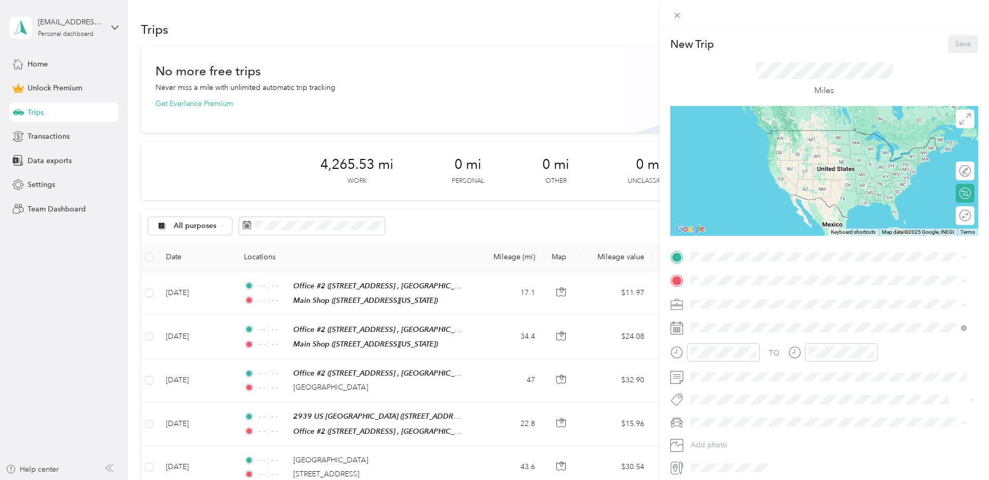
click at [766, 302] on div "Office #2 [STREET_ADDRESS] , 44691, [GEOGRAPHIC_DATA], [GEOGRAPHIC_DATA], [GEOG…" at bounding box center [836, 310] width 253 height 33
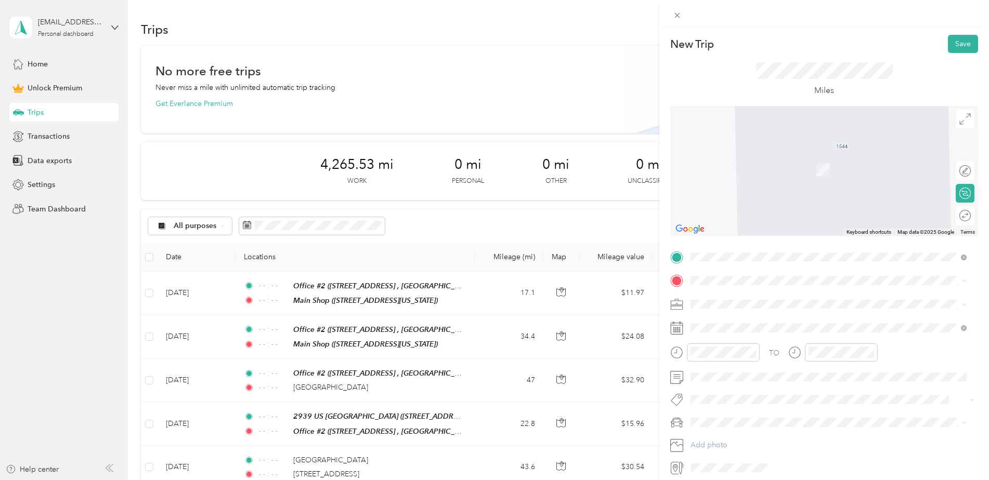
click at [772, 413] on div "Main Shop" at bounding box center [762, 412] width 104 height 9
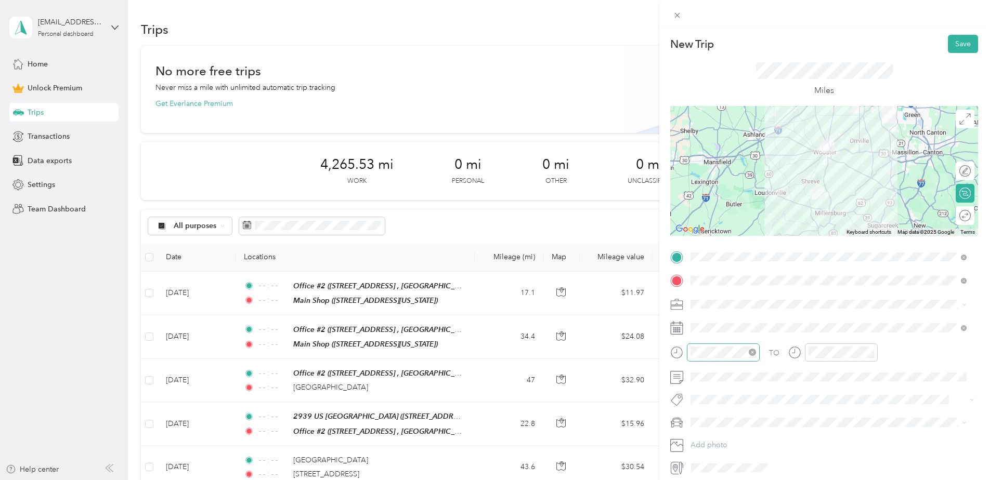
click at [753, 354] on icon "close-circle" at bounding box center [752, 352] width 7 height 7
click at [869, 353] on icon "close-circle" at bounding box center [870, 352] width 7 height 7
click at [732, 325] on div "Work" at bounding box center [828, 322] width 269 height 11
click at [971, 217] on div "Round trip" at bounding box center [971, 216] width 0 height 11
click at [954, 217] on div at bounding box center [960, 216] width 22 height 11
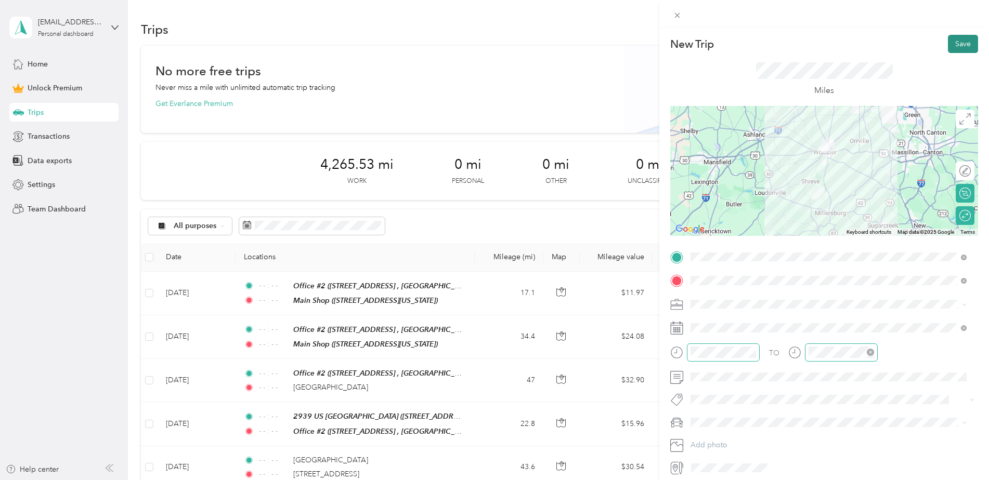
click at [948, 46] on button "Save" at bounding box center [963, 44] width 30 height 18
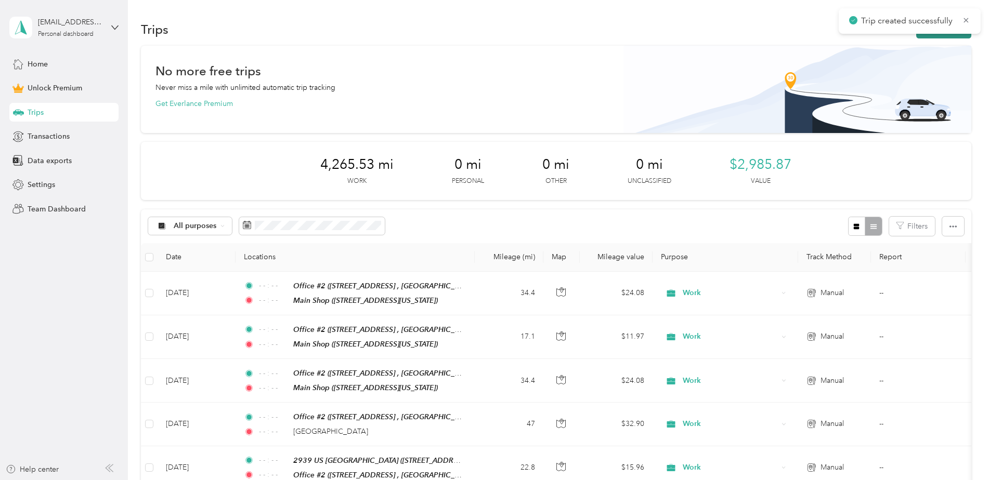
click at [932, 36] on button "New trip" at bounding box center [943, 29] width 55 height 18
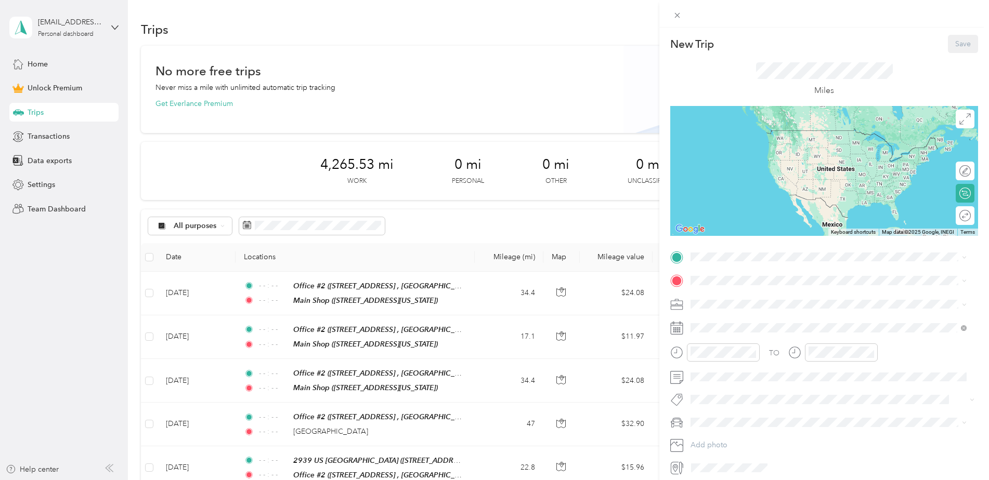
click at [183, 295] on div "New Trip Save This trip cannot be edited because it is either under review, app…" at bounding box center [494, 240] width 989 height 480
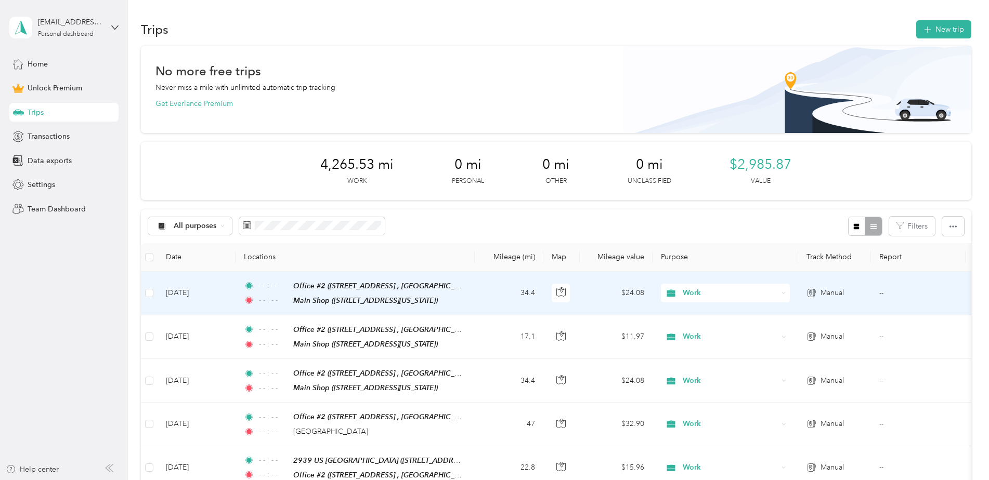
click at [182, 295] on td "[DATE]" at bounding box center [197, 294] width 78 height 44
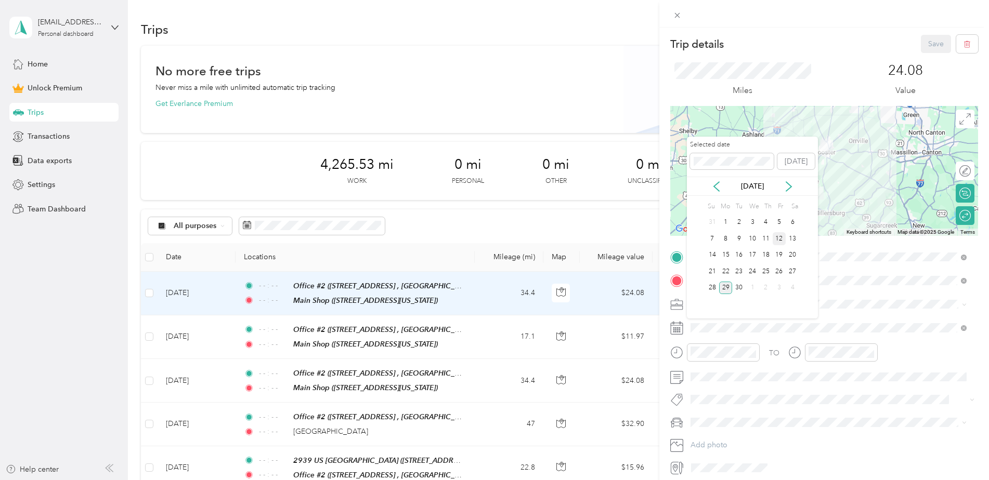
click at [774, 241] on div "12" at bounding box center [780, 238] width 14 height 13
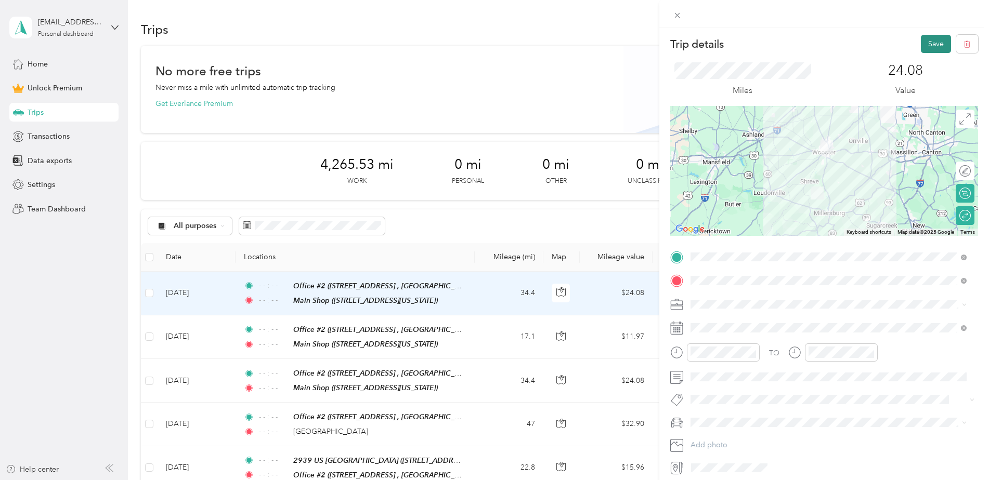
click at [926, 47] on button "Save" at bounding box center [936, 44] width 30 height 18
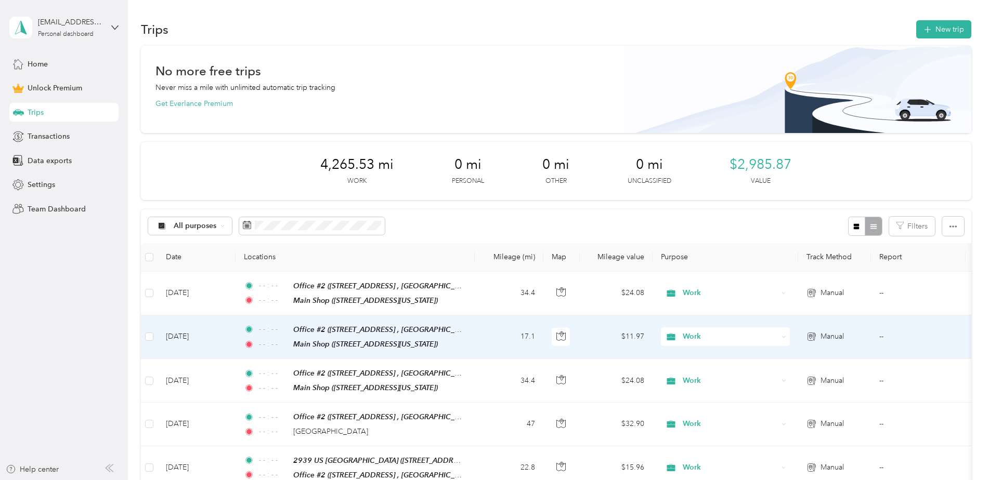
click at [522, 341] on td "17.1" at bounding box center [509, 338] width 69 height 44
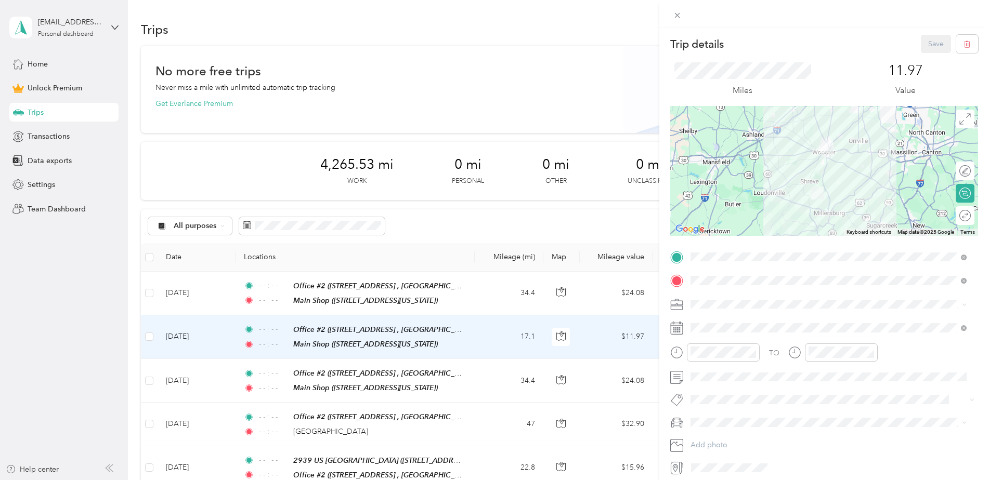
click at [971, 217] on div "Round trip" at bounding box center [971, 216] width 0 height 11
click at [957, 213] on div at bounding box center [960, 216] width 22 height 11
click at [926, 45] on button "Save" at bounding box center [936, 44] width 30 height 18
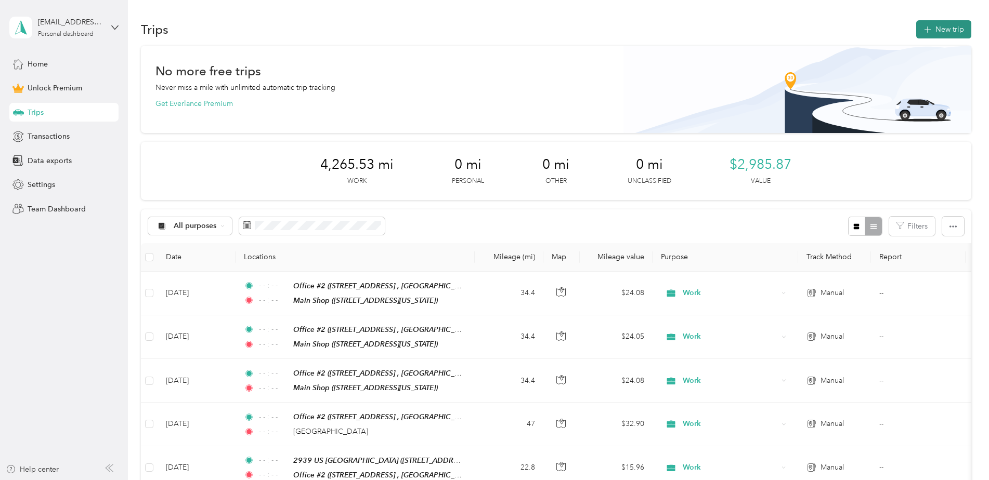
click at [953, 32] on button "New trip" at bounding box center [943, 29] width 55 height 18
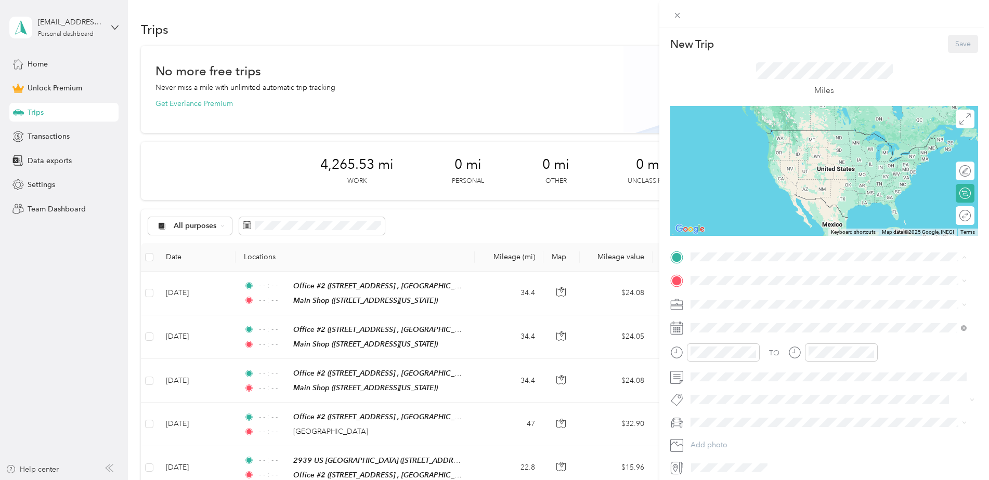
click at [748, 302] on div "Office #2 [STREET_ADDRESS] , 44691, [GEOGRAPHIC_DATA], [GEOGRAPHIC_DATA], [GEOG…" at bounding box center [836, 310] width 253 height 33
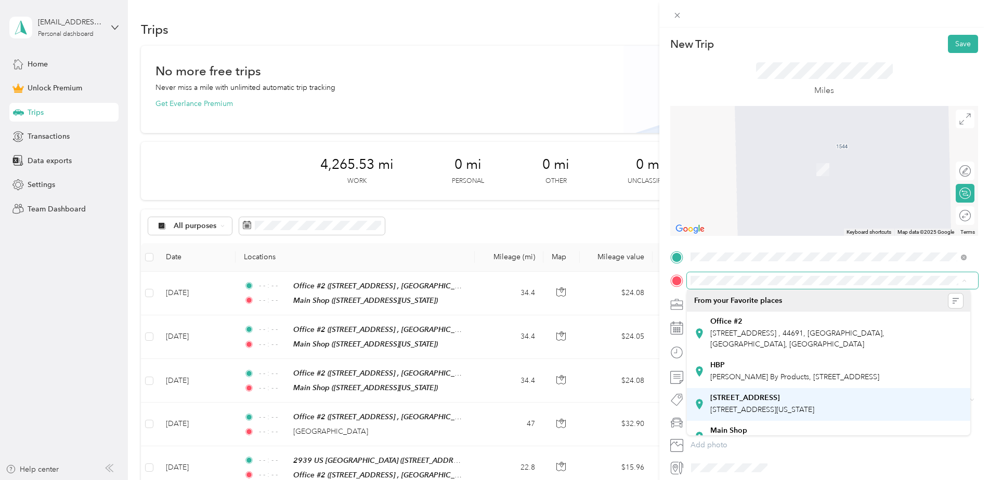
scroll to position [29, 0]
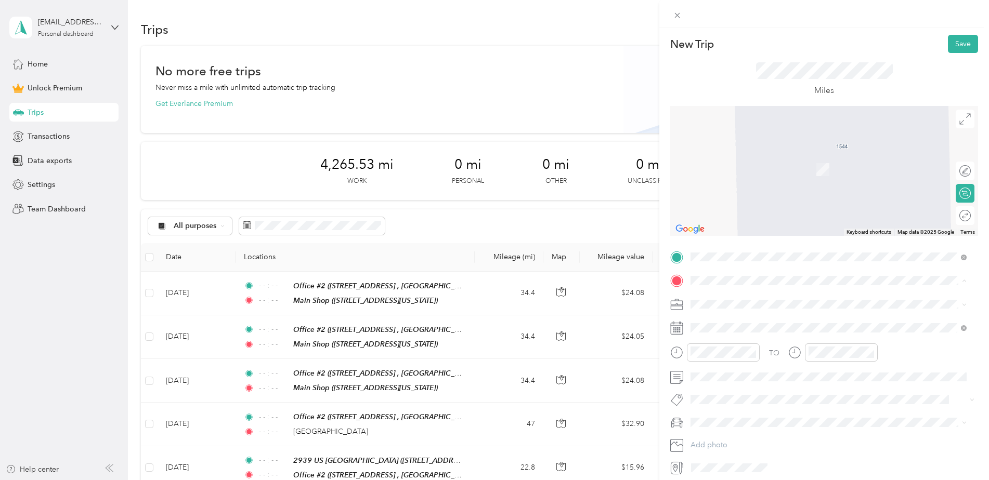
click at [756, 411] on div "Main Shop" at bounding box center [762, 412] width 104 height 9
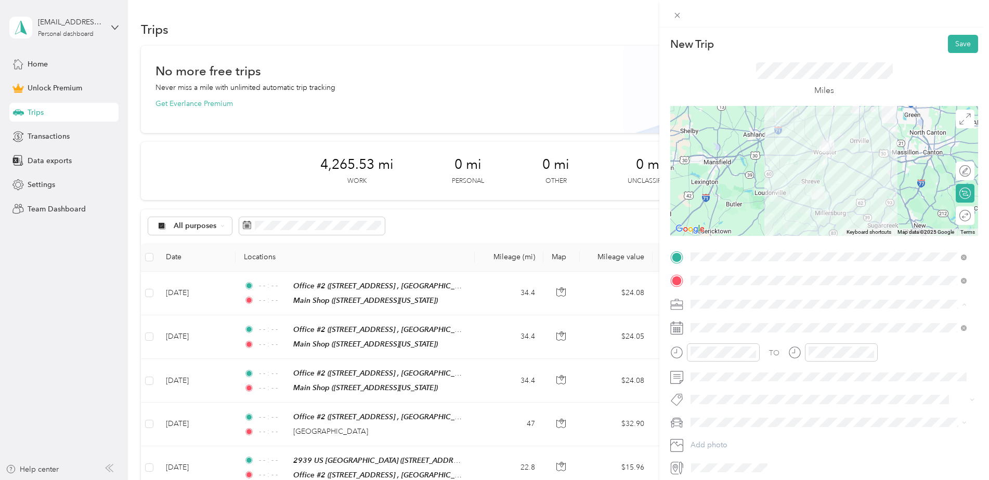
click at [723, 326] on li "Work" at bounding box center [828, 323] width 283 height 18
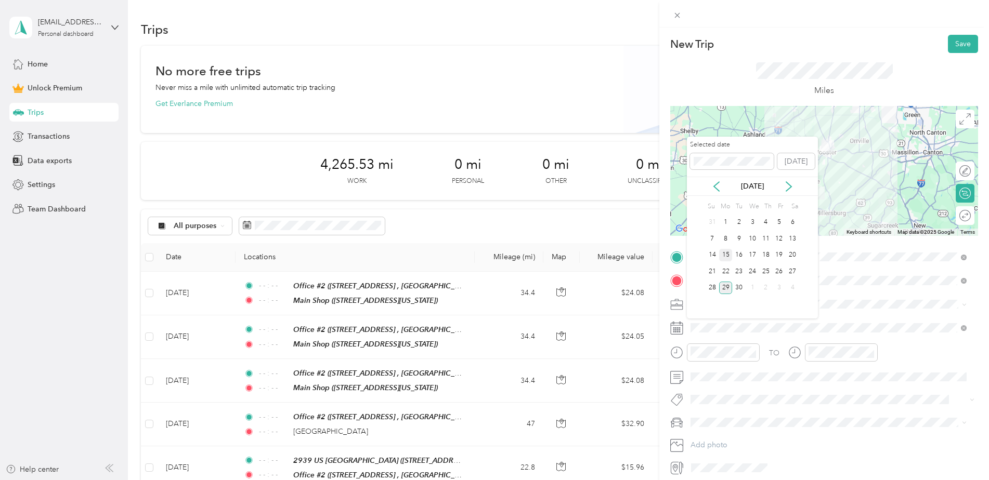
click at [726, 255] on div "15" at bounding box center [726, 255] width 14 height 13
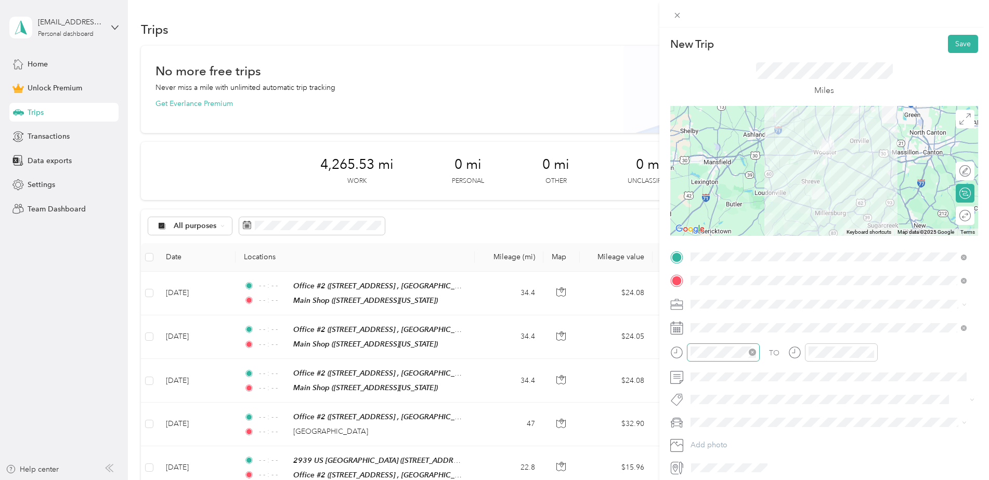
click at [752, 355] on icon "close-circle" at bounding box center [752, 352] width 7 height 7
click at [869, 353] on icon "close-circle" at bounding box center [870, 352] width 7 height 7
click at [971, 220] on div "Round trip" at bounding box center [971, 216] width 0 height 11
click at [958, 216] on div at bounding box center [961, 216] width 20 height 11
click at [958, 40] on button "Save" at bounding box center [963, 44] width 30 height 18
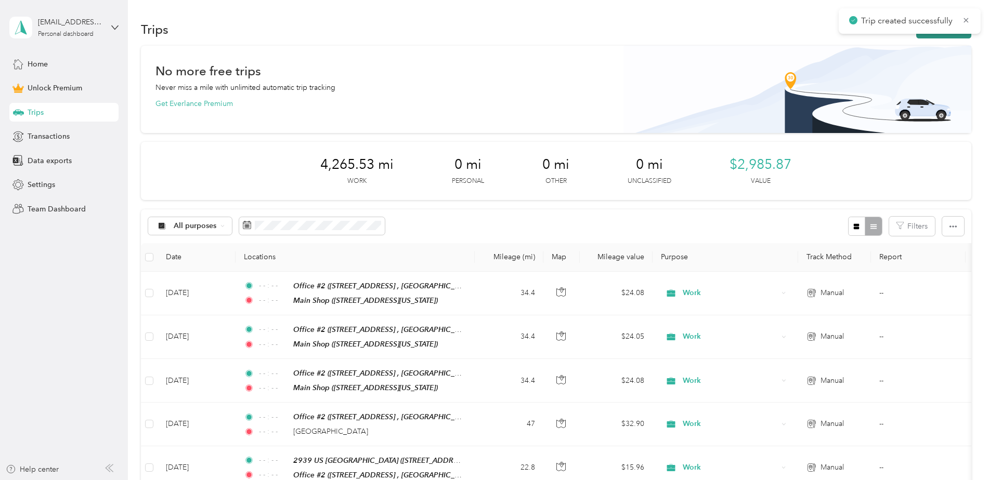
click at [944, 36] on button "New trip" at bounding box center [943, 29] width 55 height 18
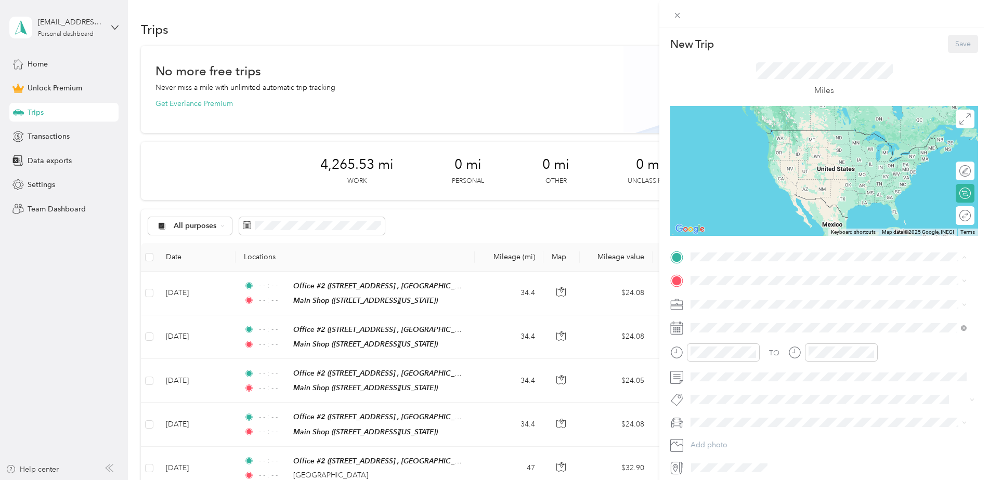
click at [744, 308] on span "[STREET_ADDRESS] , 44691, [GEOGRAPHIC_DATA], [GEOGRAPHIC_DATA], [GEOGRAPHIC_DAT…" at bounding box center [797, 316] width 174 height 20
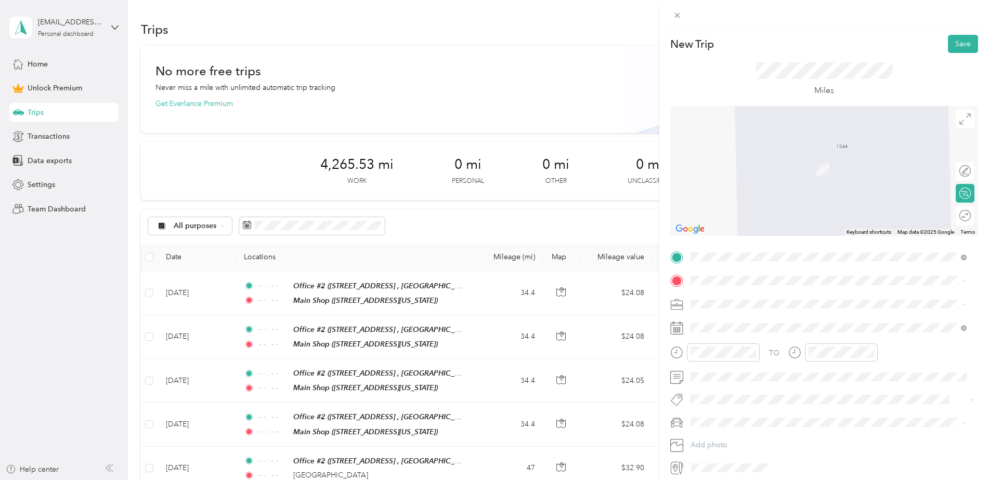
click at [744, 416] on div "Main Shop [STREET_ADDRESS][US_STATE]" at bounding box center [762, 419] width 104 height 22
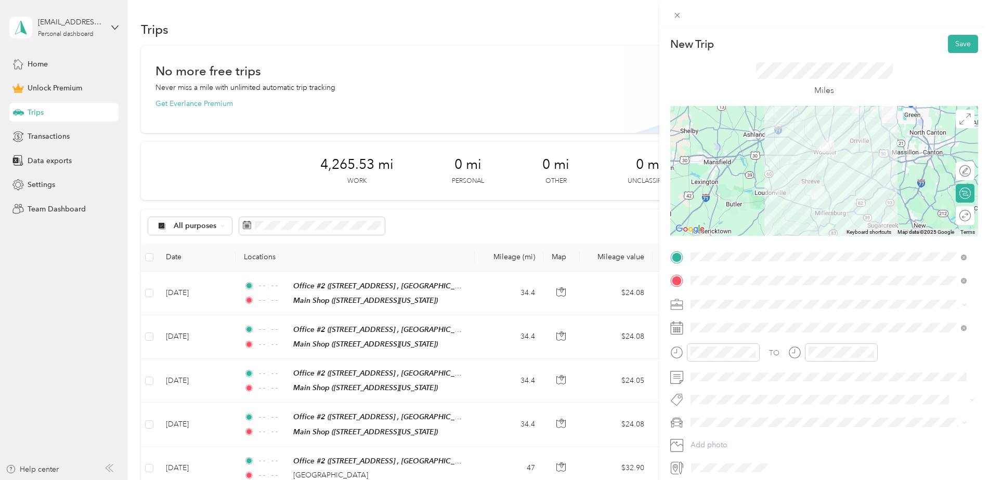
click at [723, 308] on span at bounding box center [832, 304] width 291 height 17
click at [723, 325] on div "Work" at bounding box center [828, 322] width 269 height 11
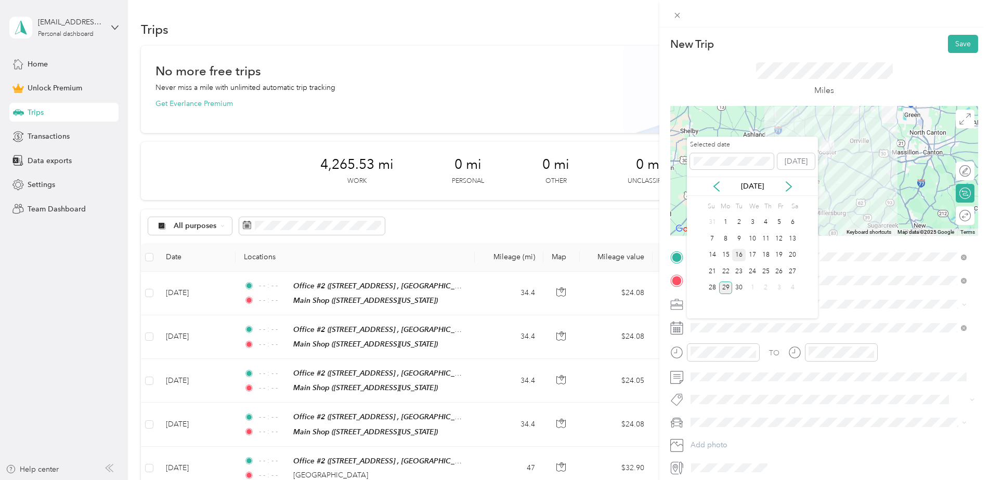
click at [739, 258] on div "16" at bounding box center [739, 255] width 14 height 13
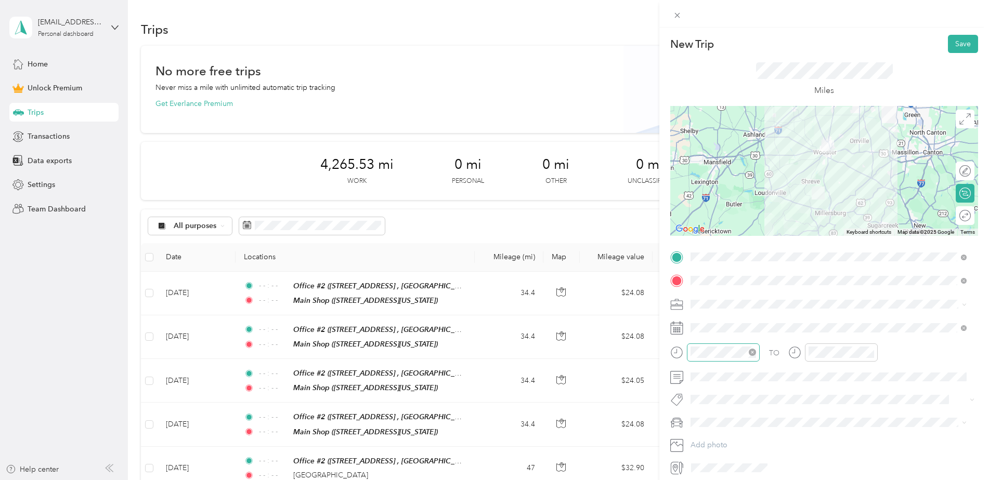
click at [753, 349] on icon "close-circle" at bounding box center [752, 352] width 7 height 7
click at [870, 352] on icon "close-circle" at bounding box center [870, 352] width 7 height 7
click at [961, 216] on div at bounding box center [965, 216] width 9 height 11
click at [960, 45] on button "Save" at bounding box center [963, 44] width 30 height 18
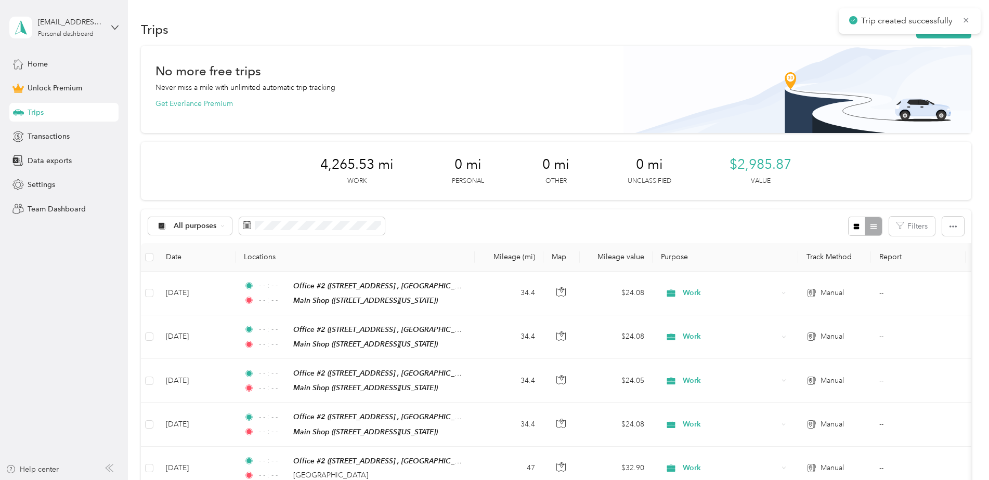
click at [945, 33] on div "Trip created successfully" at bounding box center [910, 20] width 142 height 25
click at [935, 35] on button "New trip" at bounding box center [943, 29] width 55 height 18
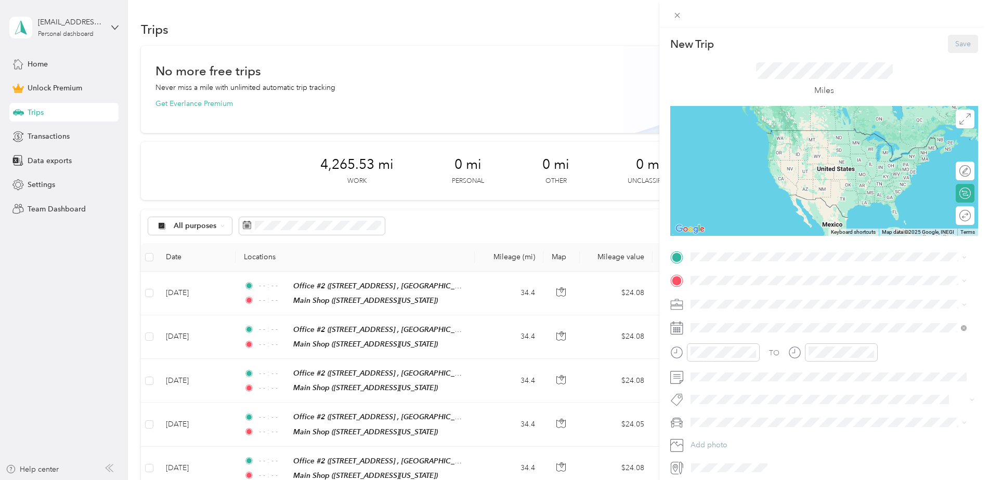
click at [778, 298] on div "Office #2 [STREET_ADDRESS] , 44691, [GEOGRAPHIC_DATA], [GEOGRAPHIC_DATA], [GEOG…" at bounding box center [836, 309] width 253 height 33
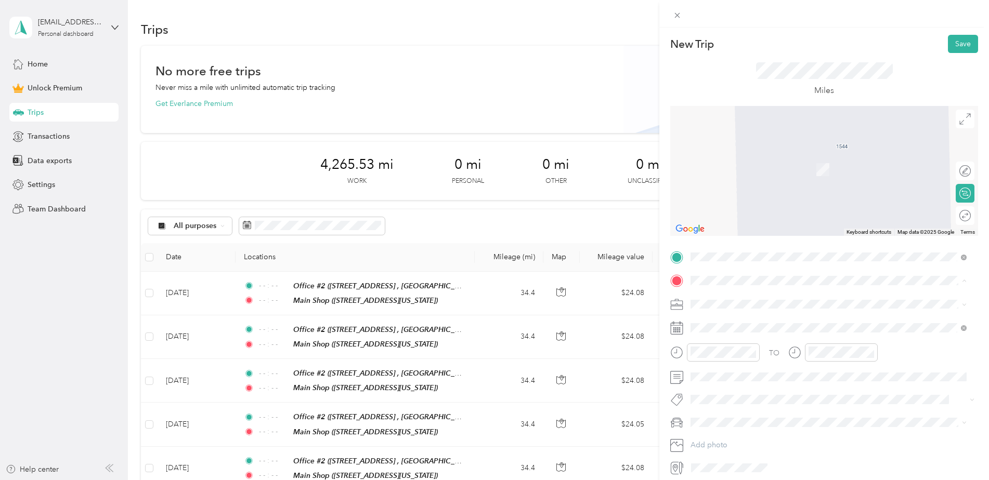
click at [748, 409] on div "Main Shop" at bounding box center [762, 412] width 104 height 9
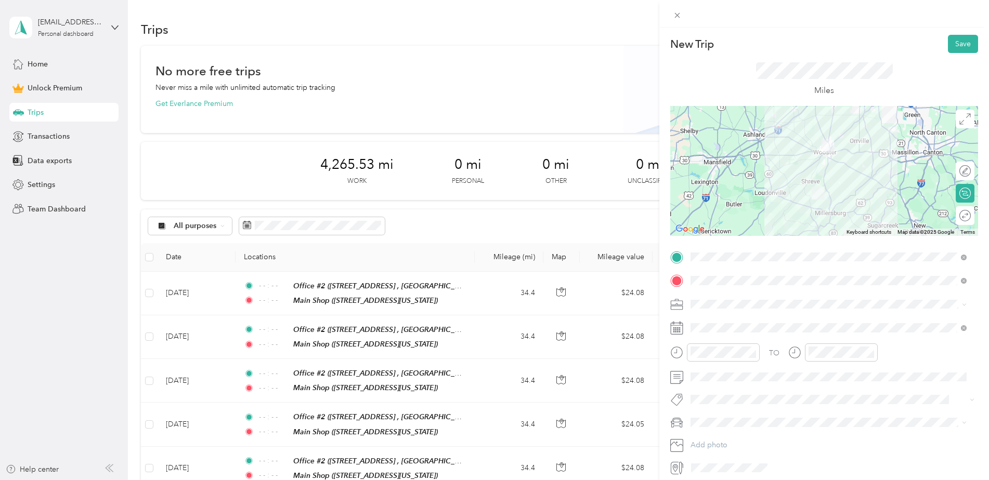
click at [719, 324] on div "Work" at bounding box center [828, 321] width 269 height 11
click at [751, 353] on icon "close-circle" at bounding box center [752, 352] width 7 height 7
click at [867, 354] on icon "close-circle" at bounding box center [870, 352] width 7 height 7
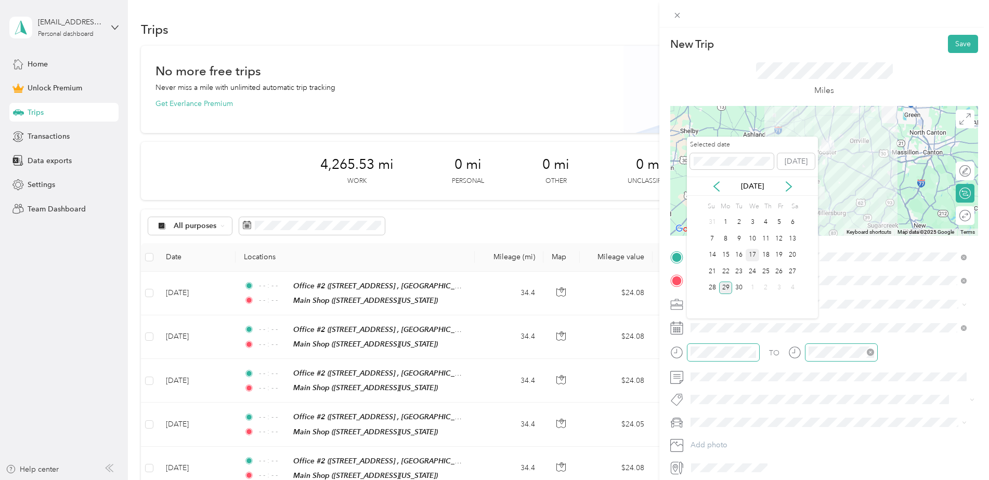
click at [756, 255] on div "17" at bounding box center [753, 255] width 14 height 13
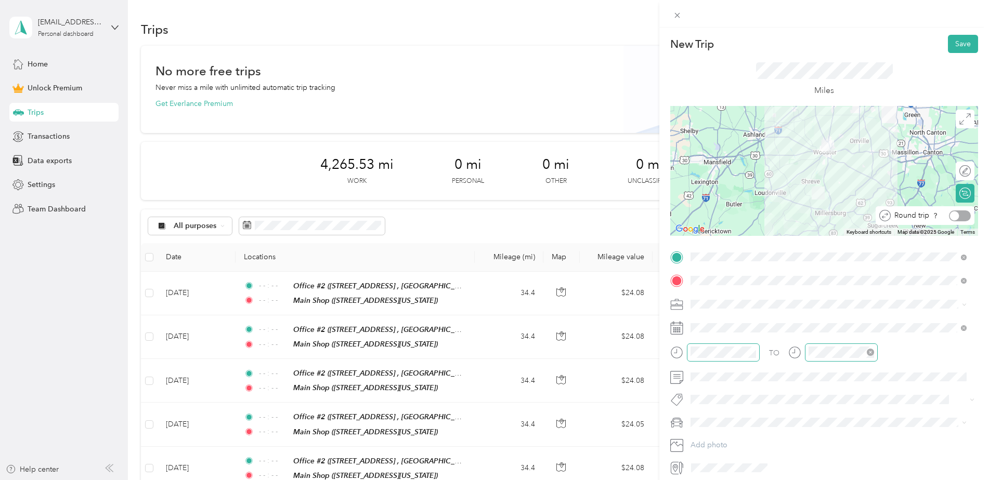
click at [959, 213] on div at bounding box center [960, 216] width 22 height 11
click at [958, 39] on button "Save" at bounding box center [963, 44] width 30 height 18
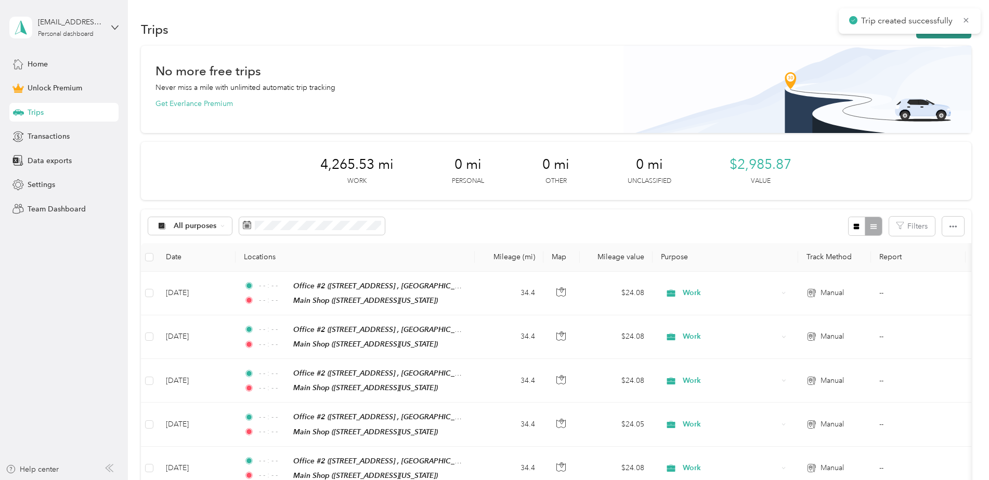
click at [946, 35] on button "New trip" at bounding box center [943, 29] width 55 height 18
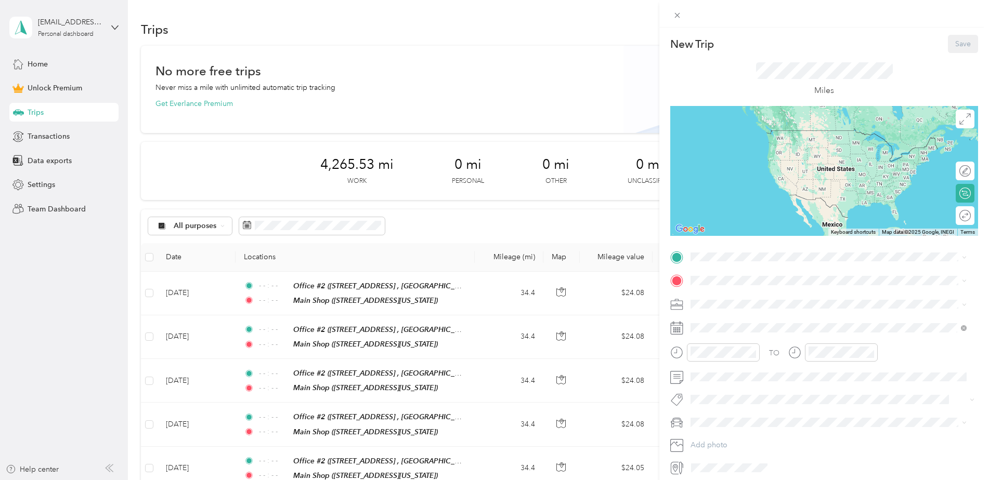
click at [763, 311] on span "[STREET_ADDRESS] , 44691, [GEOGRAPHIC_DATA], [GEOGRAPHIC_DATA], [GEOGRAPHIC_DAT…" at bounding box center [797, 315] width 174 height 20
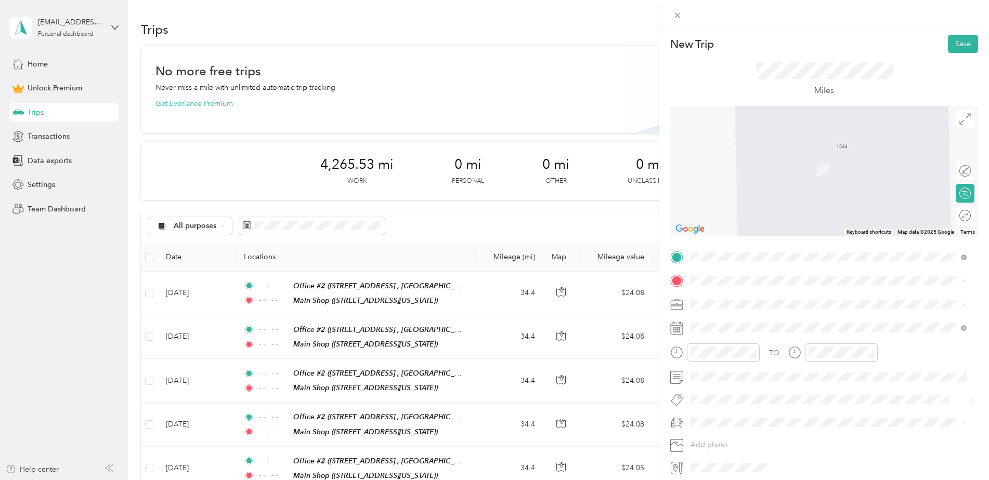
click at [762, 411] on div "Main Shop" at bounding box center [762, 410] width 104 height 9
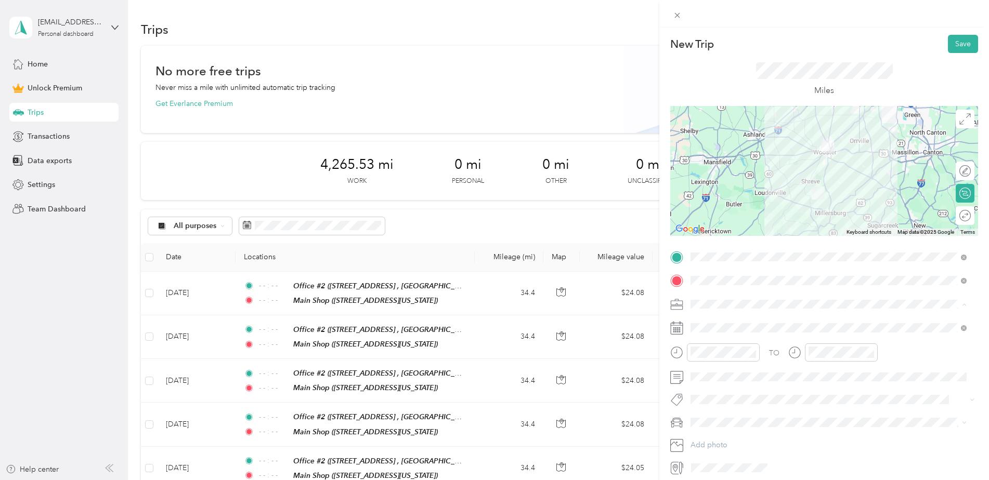
click at [726, 327] on li "Work" at bounding box center [828, 323] width 283 height 18
click at [871, 335] on span at bounding box center [832, 328] width 291 height 17
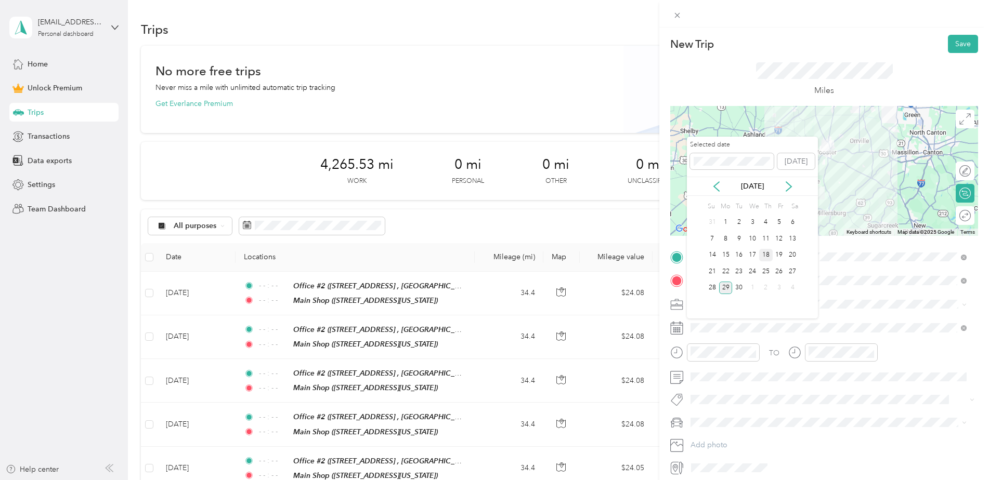
click at [769, 254] on div "18" at bounding box center [766, 255] width 14 height 13
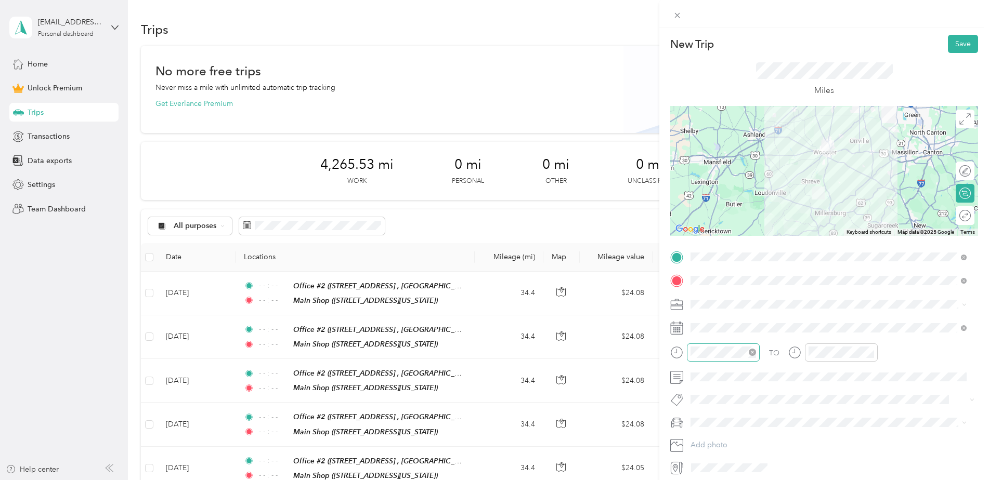
click at [751, 354] on icon "close-circle" at bounding box center [752, 352] width 7 height 7
click at [868, 353] on icon "close-circle" at bounding box center [870, 352] width 7 height 7
click at [954, 43] on button "Save" at bounding box center [963, 44] width 30 height 18
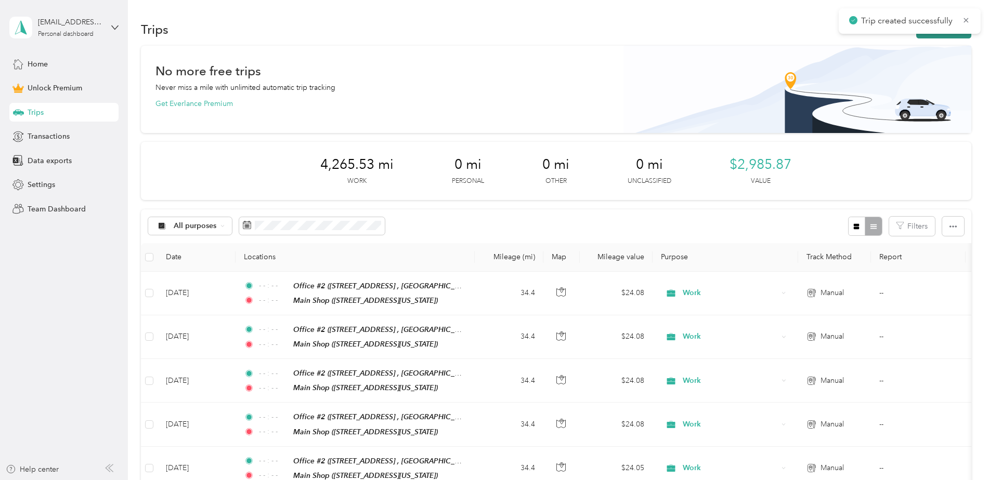
click at [941, 34] on button "New trip" at bounding box center [943, 29] width 55 height 18
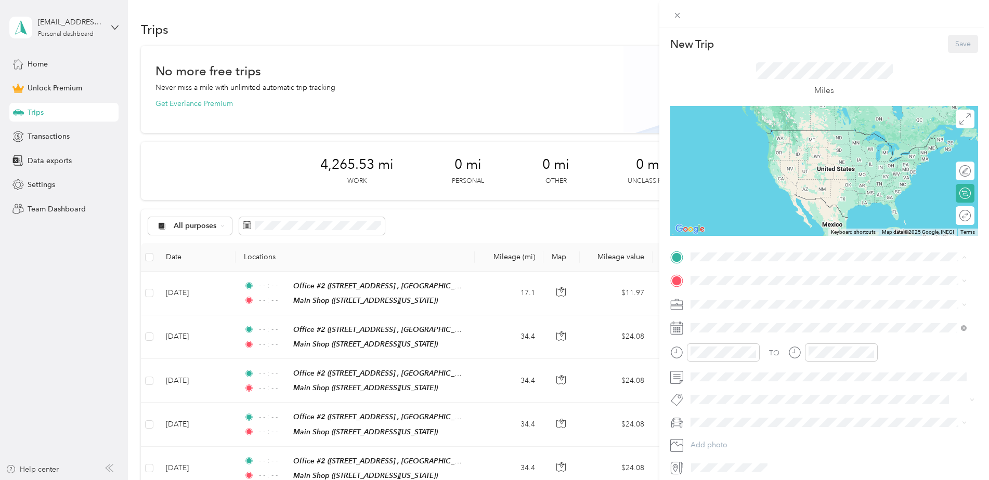
click at [794, 311] on div "Office #2 [STREET_ADDRESS] , 44691, [GEOGRAPHIC_DATA], [GEOGRAPHIC_DATA], [GEOG…" at bounding box center [836, 310] width 253 height 33
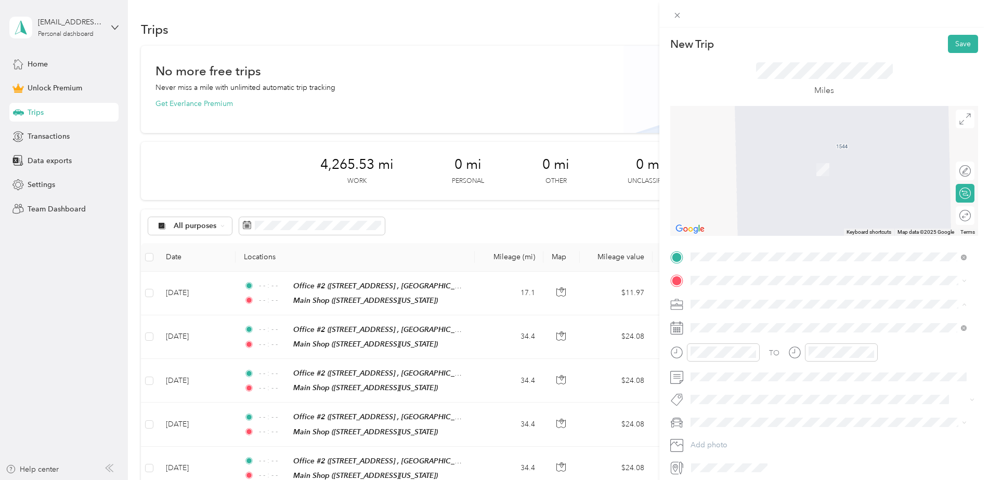
click at [747, 327] on li "Work" at bounding box center [828, 323] width 283 height 18
click at [747, 411] on div "Main Shop" at bounding box center [762, 412] width 104 height 9
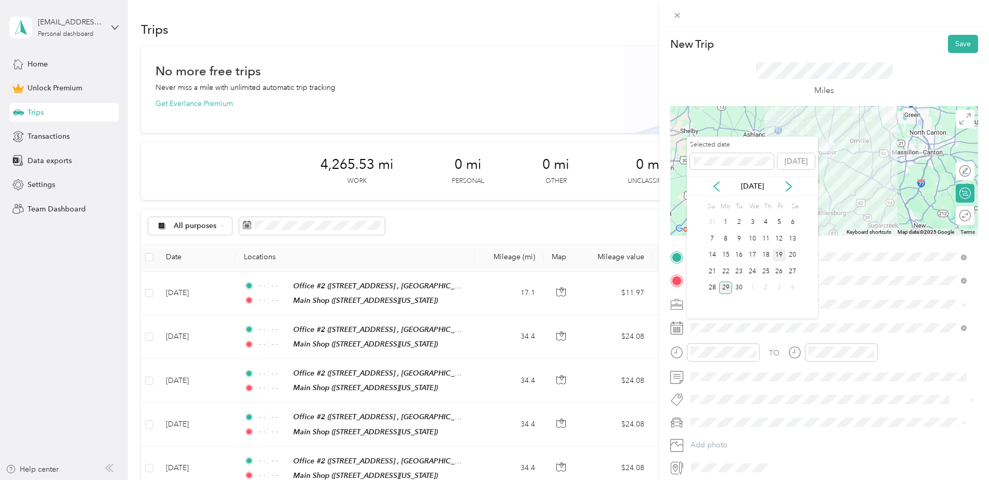
click at [784, 256] on div "19" at bounding box center [780, 255] width 14 height 13
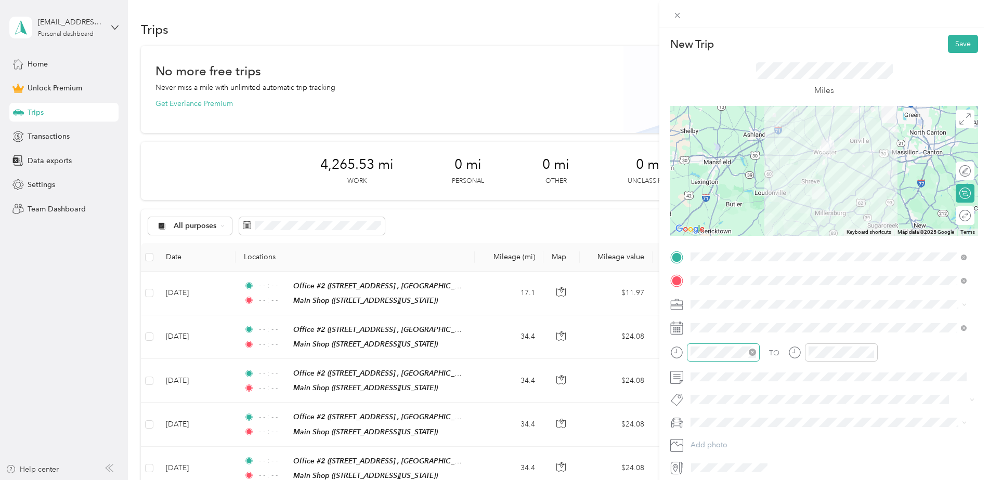
click at [752, 352] on icon "close-circle" at bounding box center [752, 352] width 7 height 7
click at [869, 354] on icon "close-circle" at bounding box center [870, 352] width 7 height 7
click at [954, 219] on div at bounding box center [962, 216] width 18 height 11
click at [955, 44] on button "Save" at bounding box center [963, 44] width 30 height 18
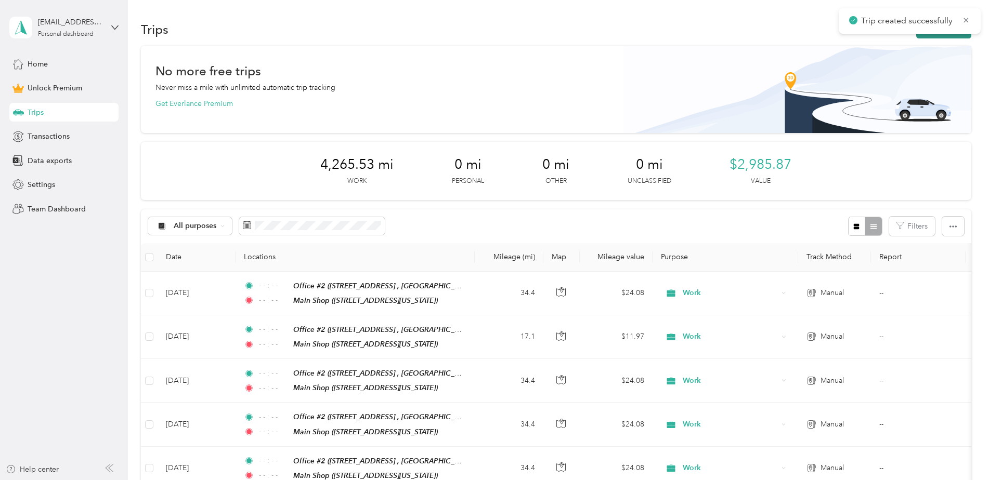
click at [936, 36] on button "New trip" at bounding box center [943, 29] width 55 height 18
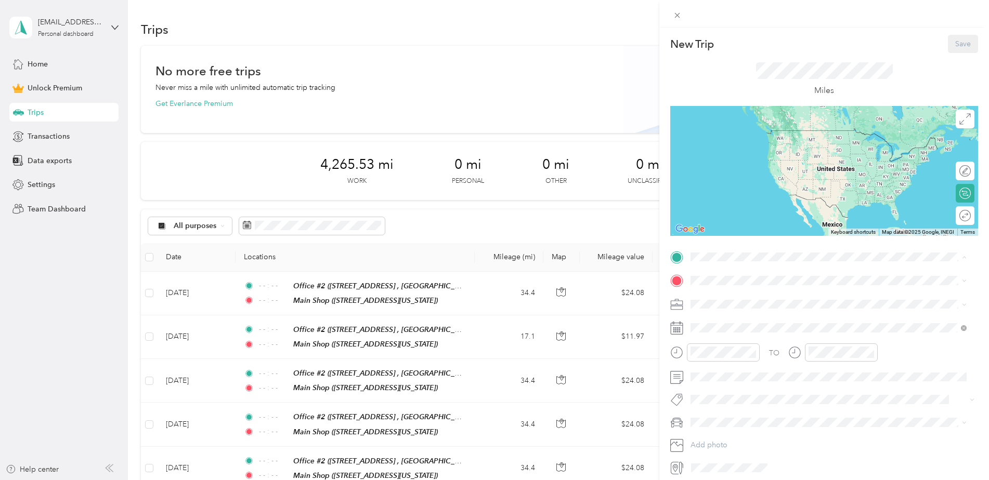
click at [786, 302] on div "Office #2 [STREET_ADDRESS] , 44691, [GEOGRAPHIC_DATA], [GEOGRAPHIC_DATA], [GEOG…" at bounding box center [836, 310] width 253 height 33
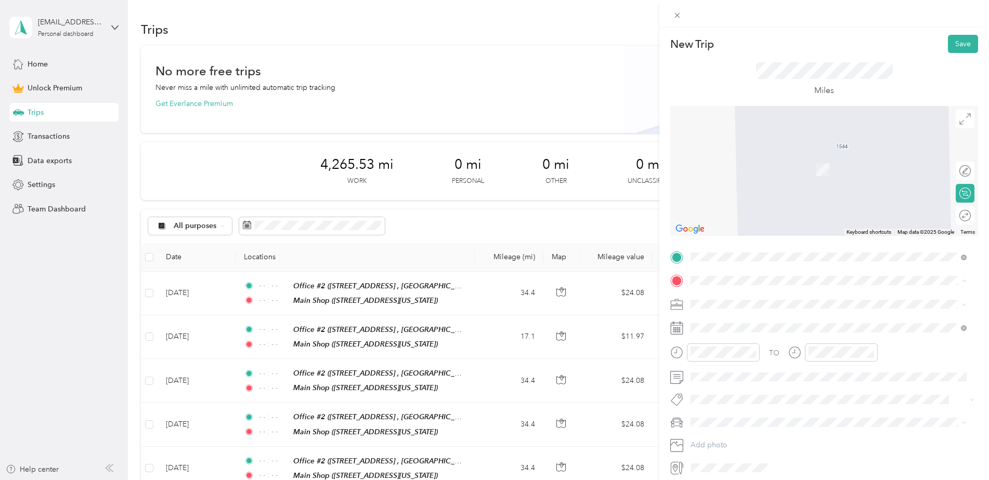
click at [754, 366] on div "HBP" at bounding box center [794, 365] width 169 height 9
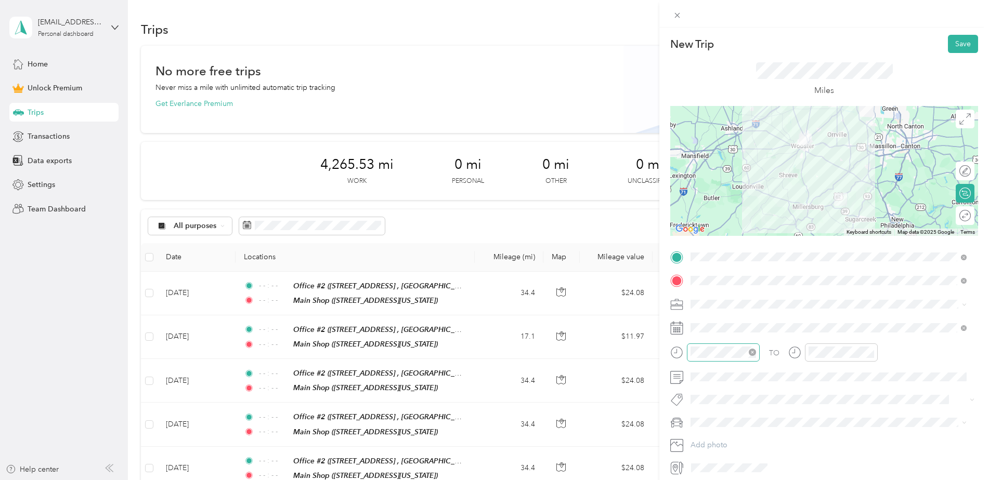
click at [752, 353] on icon "close-circle" at bounding box center [752, 352] width 7 height 7
click at [867, 352] on icon "close-circle" at bounding box center [870, 352] width 7 height 7
click at [751, 323] on div "Work" at bounding box center [828, 322] width 269 height 11
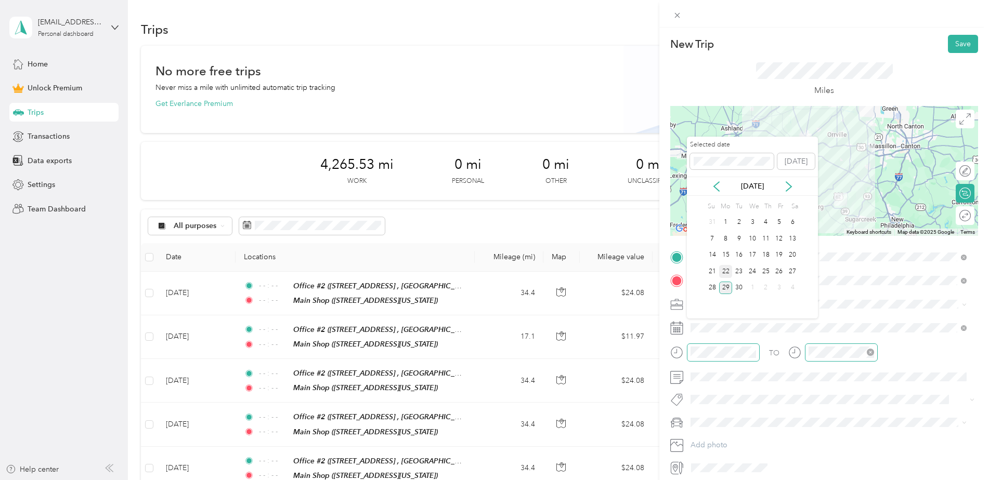
click at [728, 272] on div "22" at bounding box center [726, 271] width 14 height 13
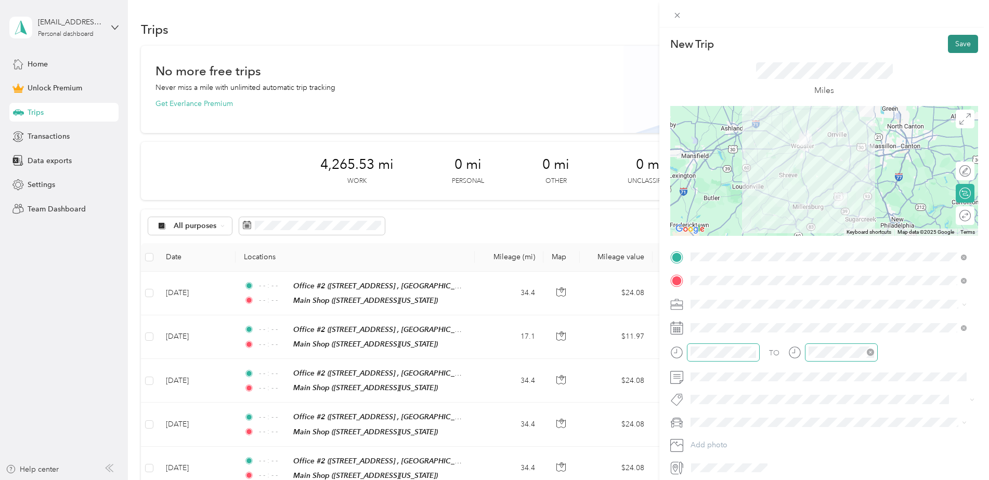
click at [957, 46] on button "Save" at bounding box center [963, 44] width 30 height 18
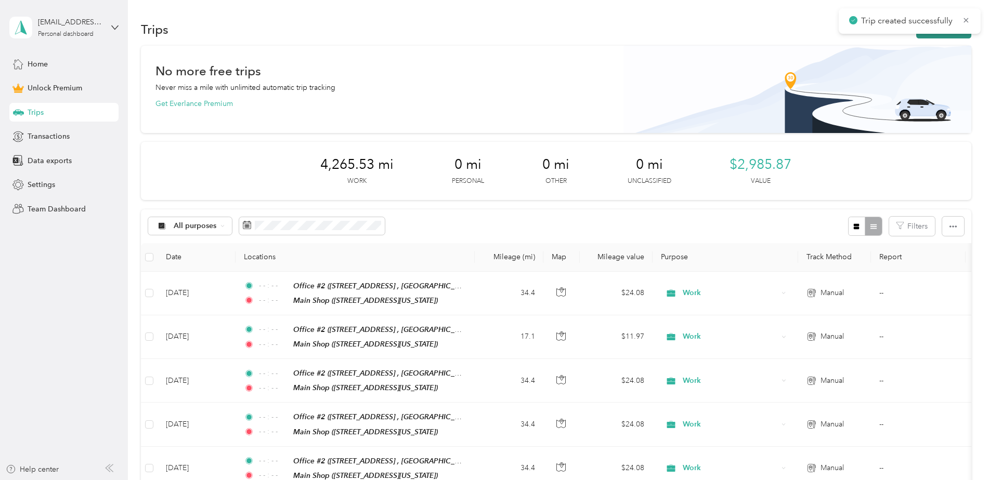
click at [959, 35] on button "New trip" at bounding box center [943, 29] width 55 height 18
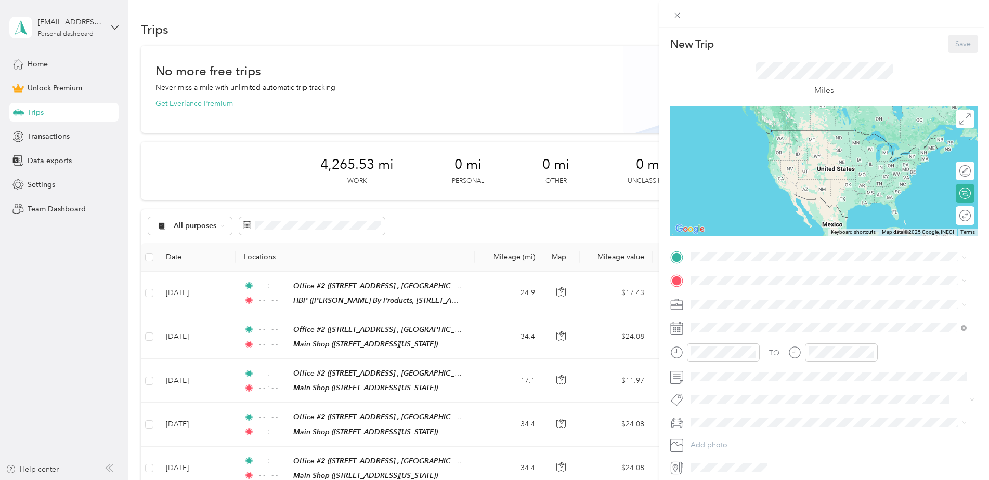
click at [769, 341] on div "HBP" at bounding box center [794, 339] width 169 height 9
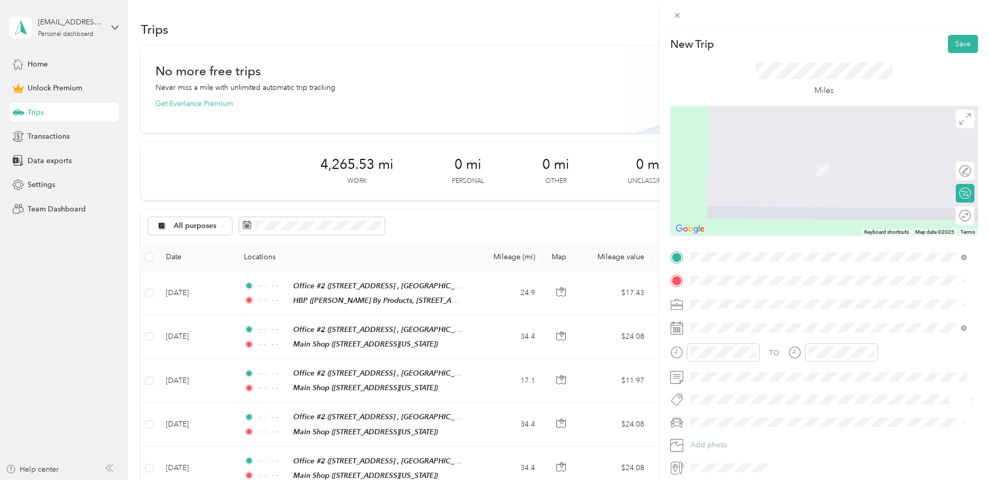
click at [761, 407] on div "Main Shop [STREET_ADDRESS][US_STATE]" at bounding box center [828, 419] width 269 height 25
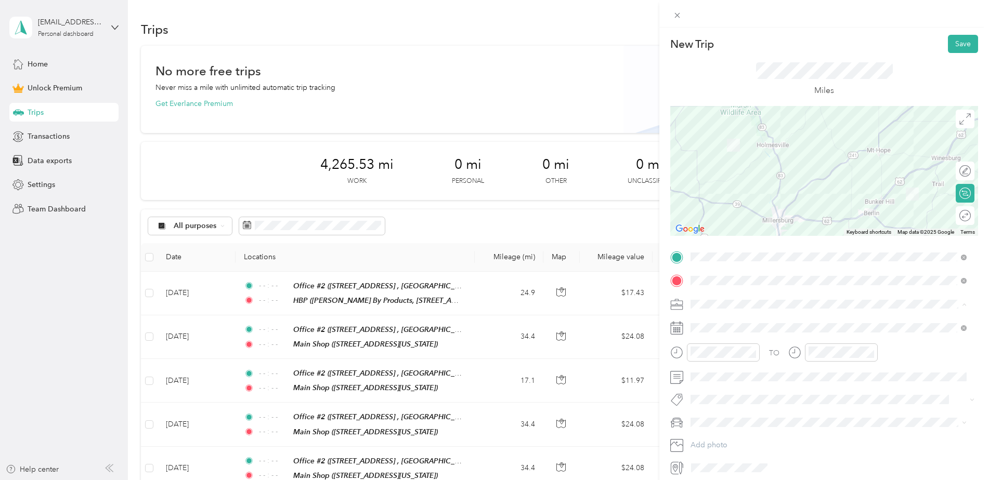
click at [756, 323] on div "Work" at bounding box center [828, 322] width 269 height 11
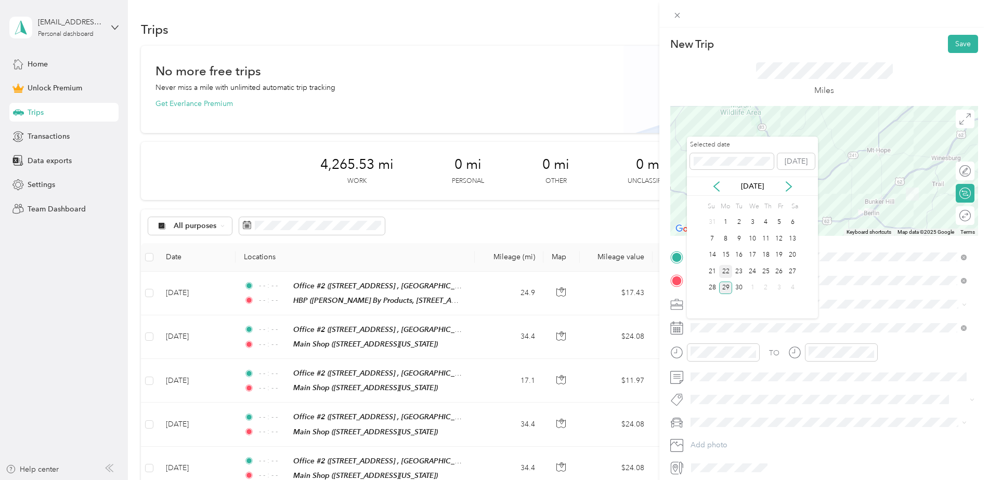
click at [730, 270] on div "22" at bounding box center [726, 271] width 14 height 13
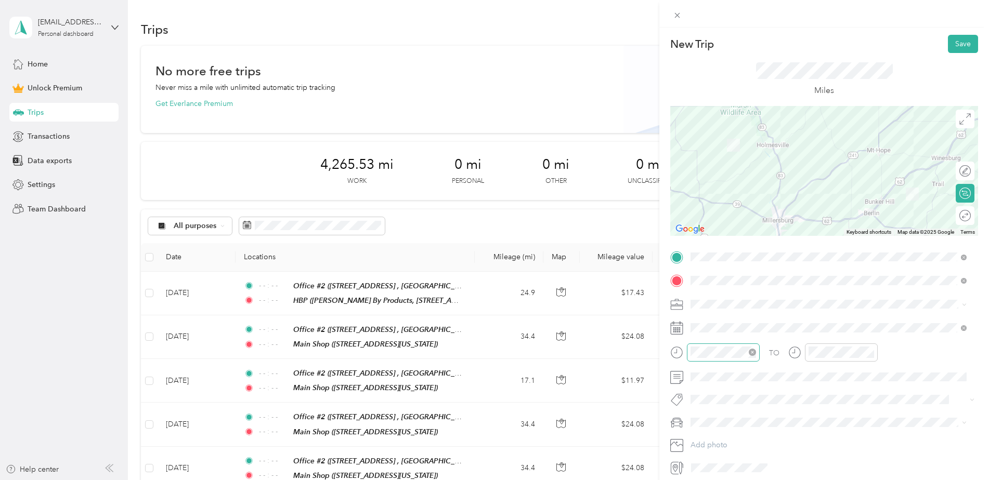
click at [749, 352] on icon "close-circle" at bounding box center [752, 352] width 7 height 7
click at [868, 353] on icon "close-circle" at bounding box center [870, 352] width 7 height 7
click at [964, 38] on button "Save" at bounding box center [963, 44] width 30 height 18
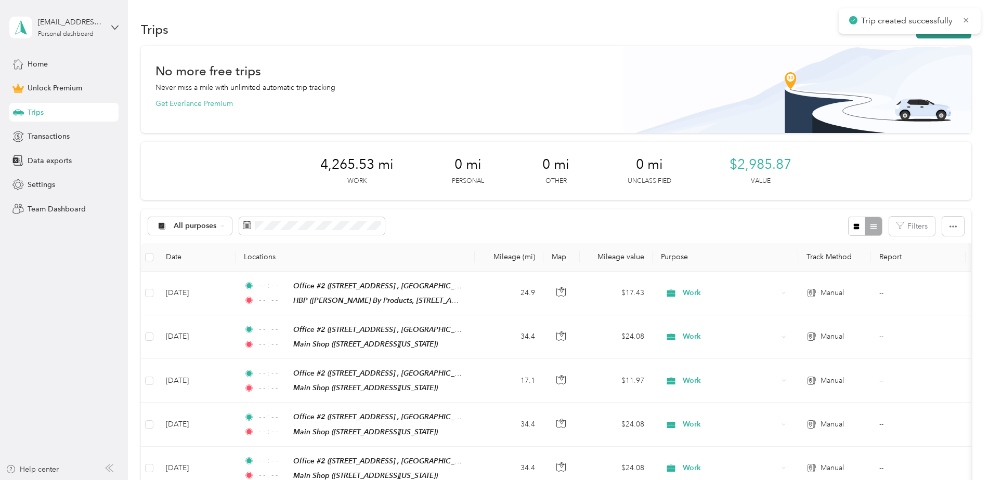
click at [936, 35] on button "New trip" at bounding box center [943, 29] width 55 height 18
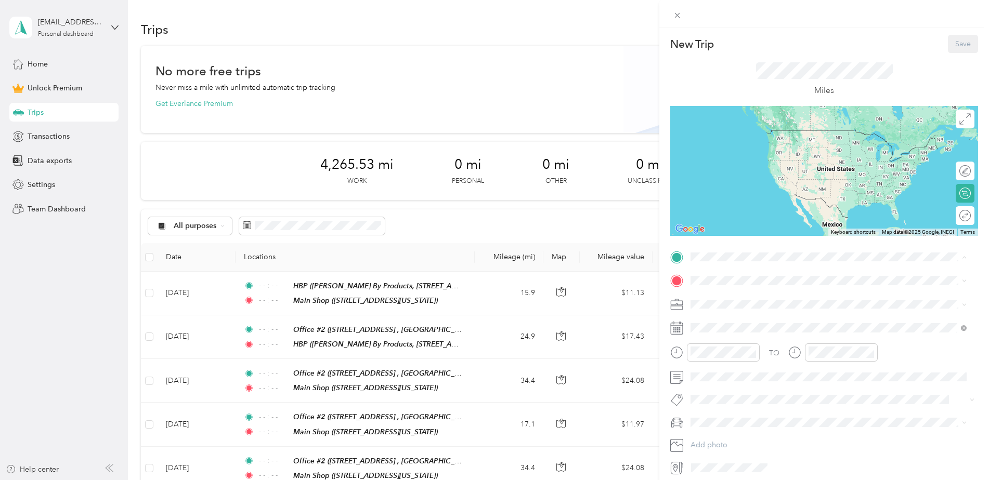
click at [745, 392] on strong "Main Shop" at bounding box center [728, 389] width 37 height 9
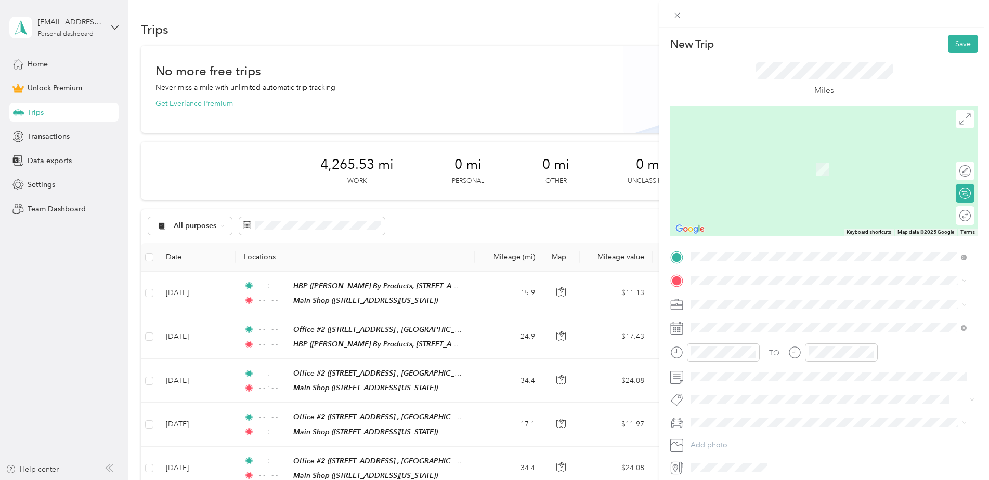
click at [755, 333] on span "[STREET_ADDRESS] , 44691, [GEOGRAPHIC_DATA], [GEOGRAPHIC_DATA], [GEOGRAPHIC_DAT…" at bounding box center [797, 339] width 174 height 20
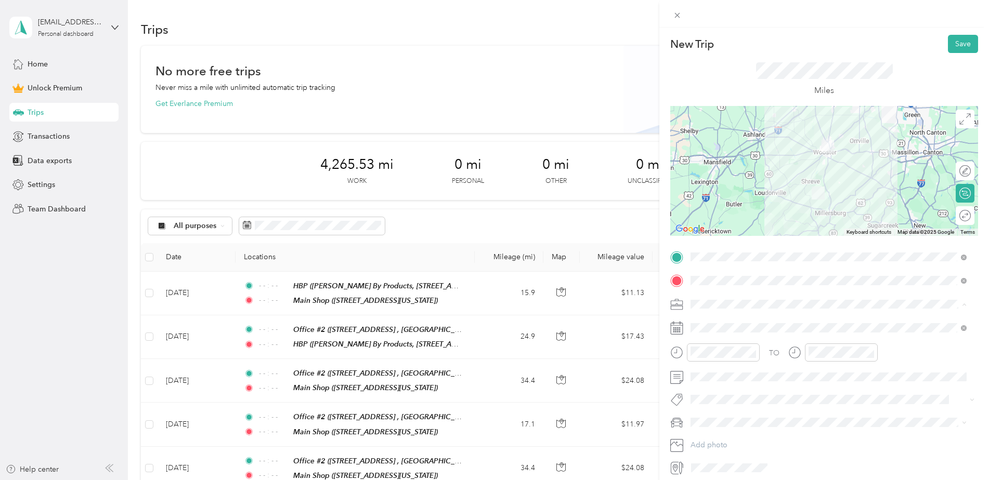
click at [729, 324] on div "Work" at bounding box center [828, 322] width 269 height 11
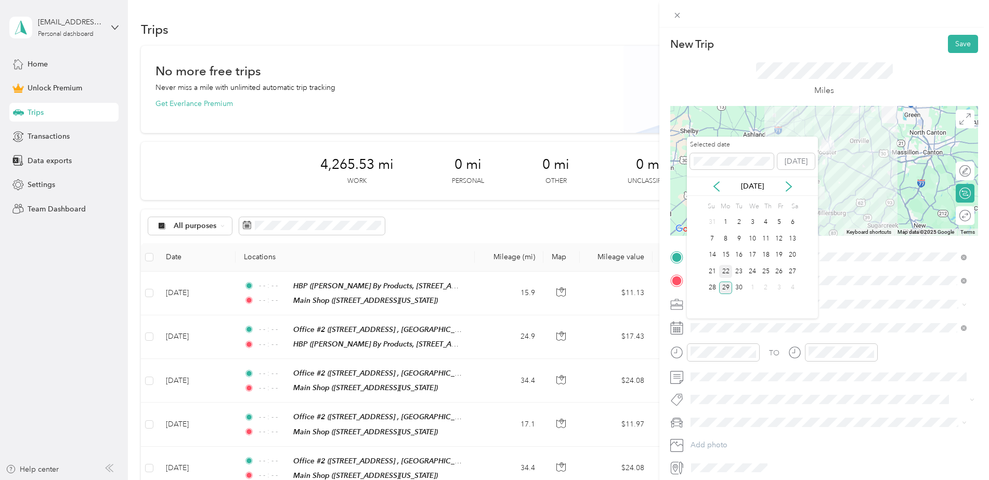
click at [726, 274] on div "22" at bounding box center [726, 271] width 14 height 13
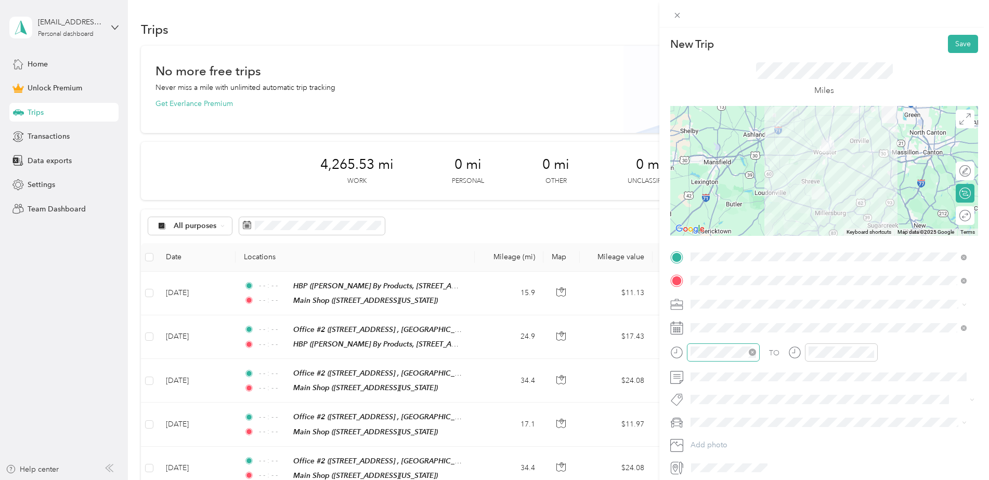
click at [753, 350] on icon "close-circle" at bounding box center [752, 352] width 7 height 7
click at [871, 353] on icon "close-circle" at bounding box center [870, 352] width 7 height 7
click at [960, 40] on button "Save" at bounding box center [963, 44] width 30 height 18
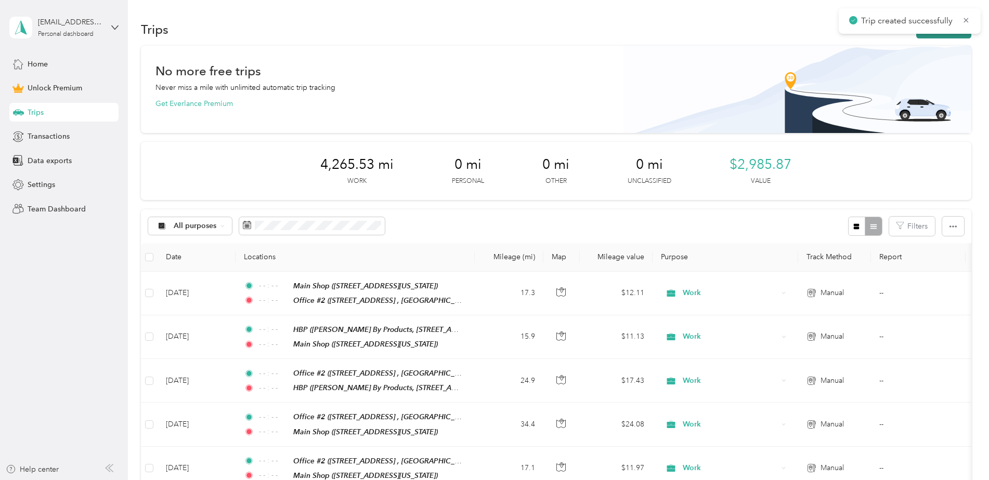
click at [945, 35] on button "New trip" at bounding box center [943, 29] width 55 height 18
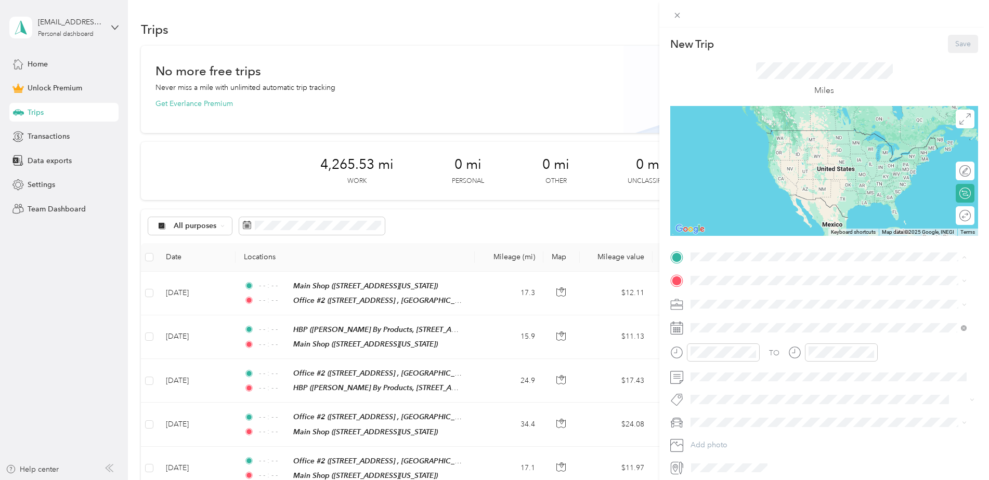
click at [738, 292] on div "Office #2 [STREET_ADDRESS] , 44691, [GEOGRAPHIC_DATA], [GEOGRAPHIC_DATA], [GEOG…" at bounding box center [828, 310] width 269 height 36
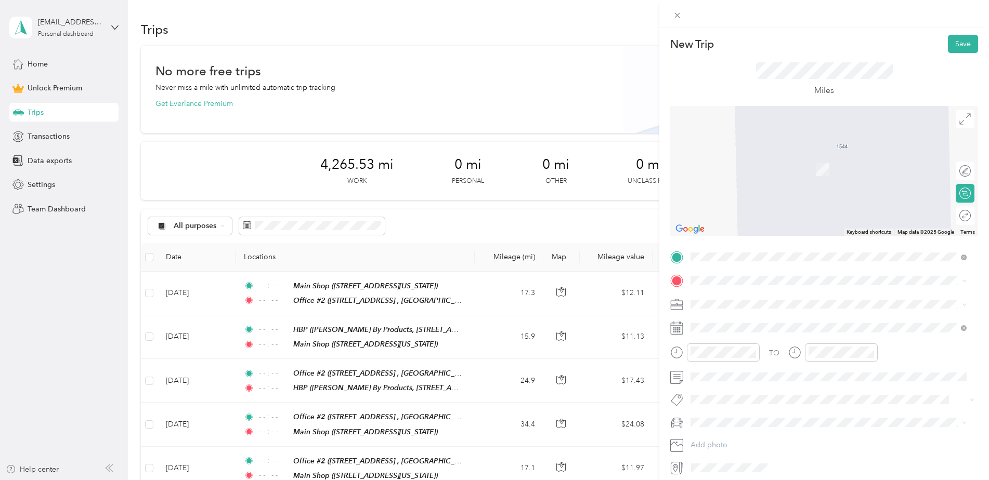
click at [742, 412] on strong "Main Shop" at bounding box center [728, 412] width 37 height 9
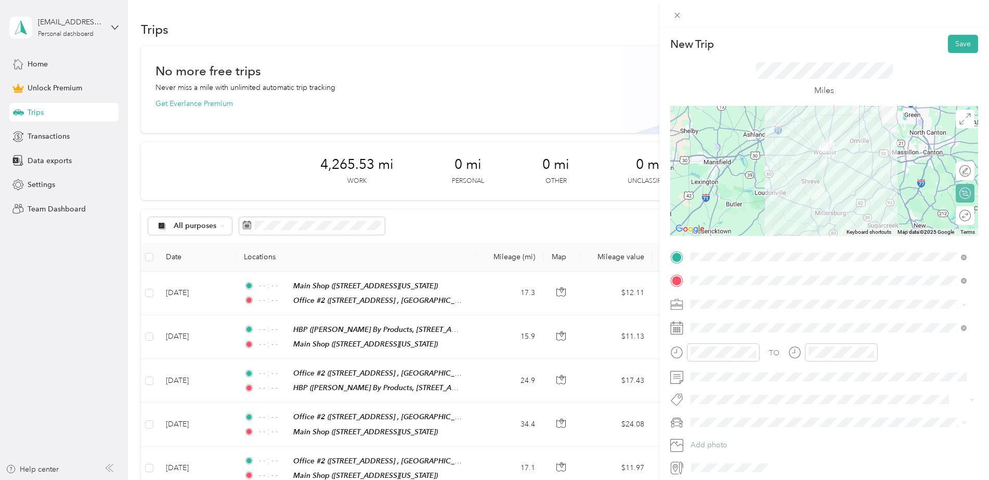
click at [971, 219] on div "Round trip" at bounding box center [971, 216] width 0 height 11
click at [957, 215] on div at bounding box center [960, 216] width 22 height 11
click at [753, 352] on icon "close-circle" at bounding box center [752, 352] width 7 height 7
click at [869, 352] on icon "close-circle" at bounding box center [870, 352] width 7 height 7
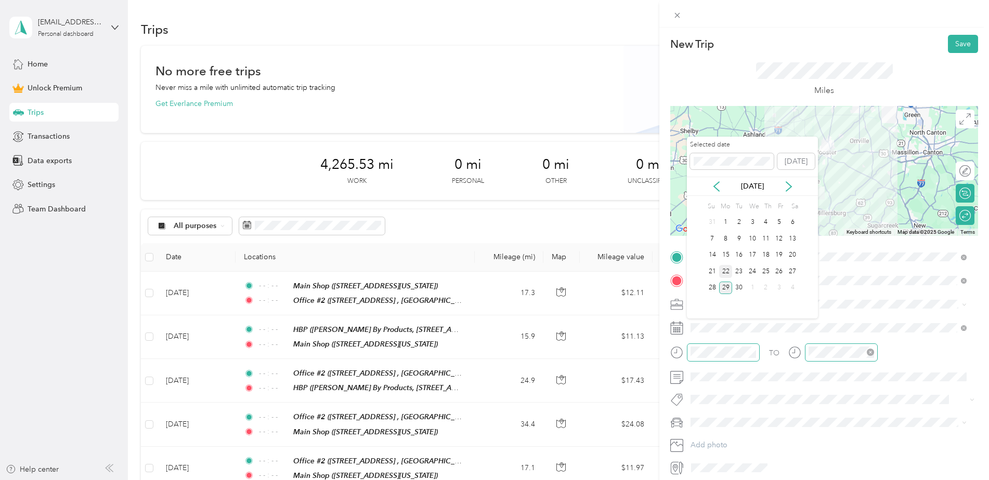
click at [729, 273] on div "22" at bounding box center [726, 271] width 14 height 13
click at [741, 271] on div "23" at bounding box center [739, 271] width 14 height 13
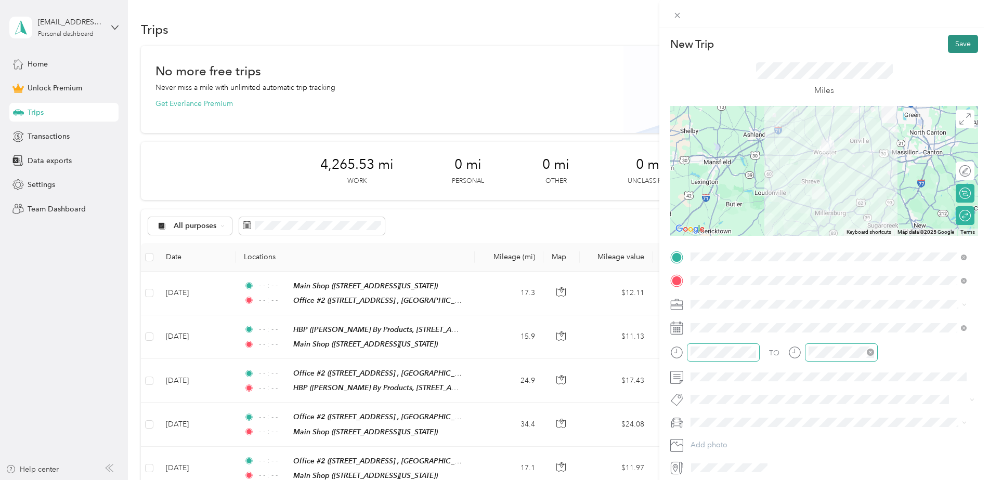
click at [952, 45] on button "Save" at bounding box center [963, 44] width 30 height 18
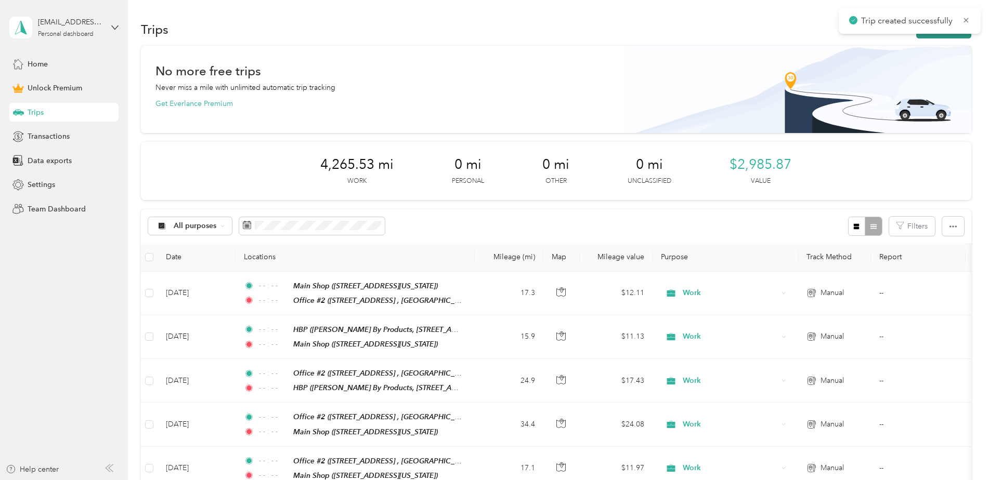
click at [945, 35] on button "New trip" at bounding box center [943, 29] width 55 height 18
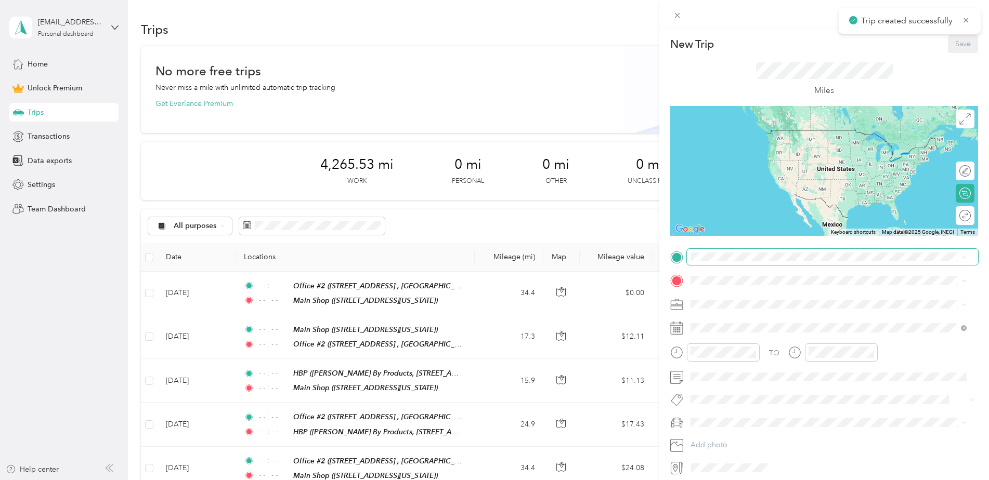
click at [753, 252] on span at bounding box center [832, 257] width 291 height 17
click at [749, 296] on div "Office #2" at bounding box center [836, 297] width 253 height 9
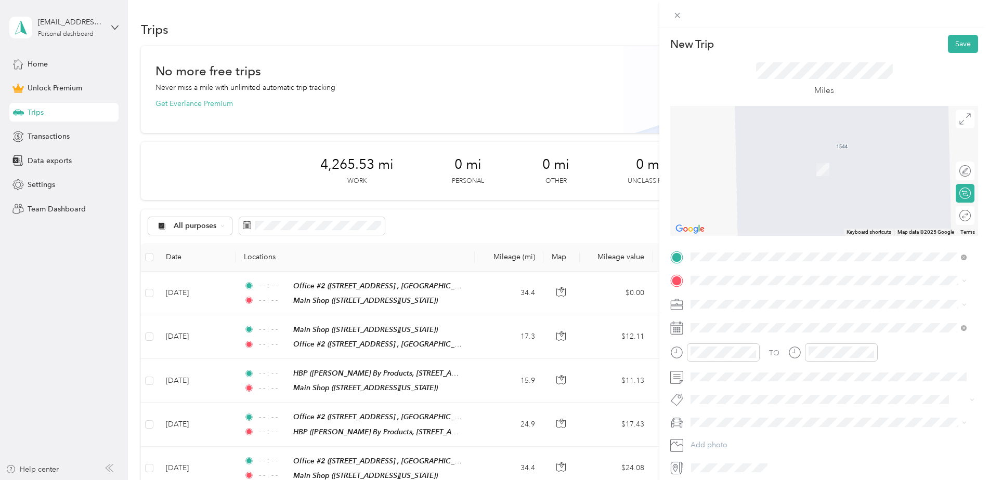
click at [744, 409] on strong "Main Shop" at bounding box center [728, 412] width 37 height 9
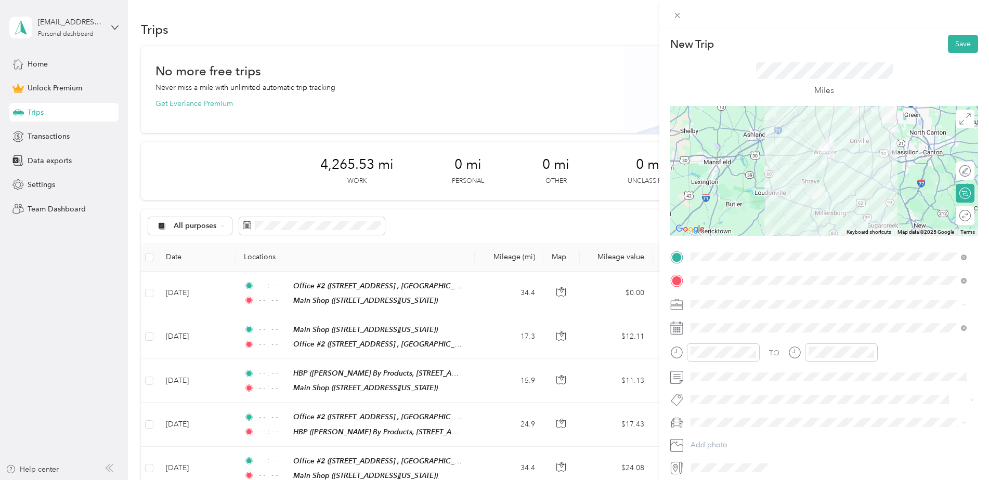
click at [736, 325] on div "Work" at bounding box center [828, 322] width 269 height 11
click at [751, 354] on icon "close-circle" at bounding box center [752, 352] width 7 height 7
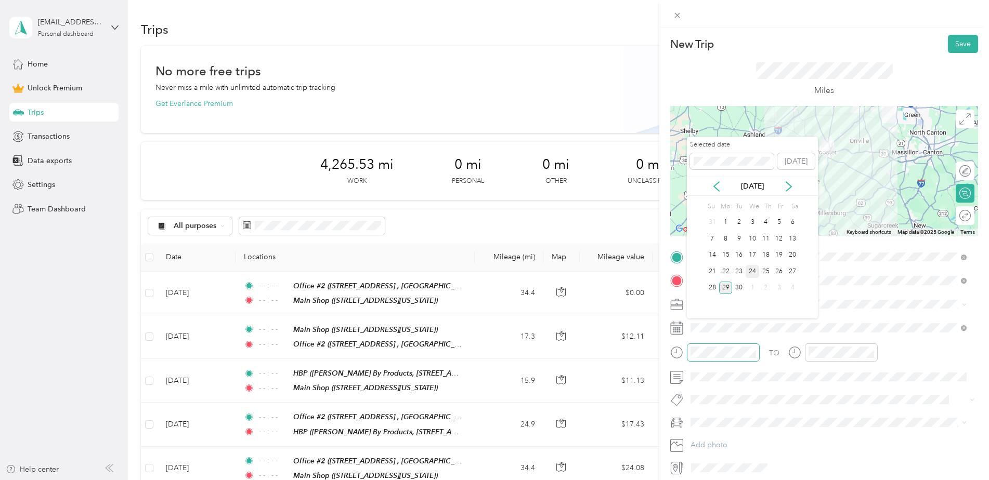
click at [757, 272] on div "24" at bounding box center [753, 271] width 14 height 13
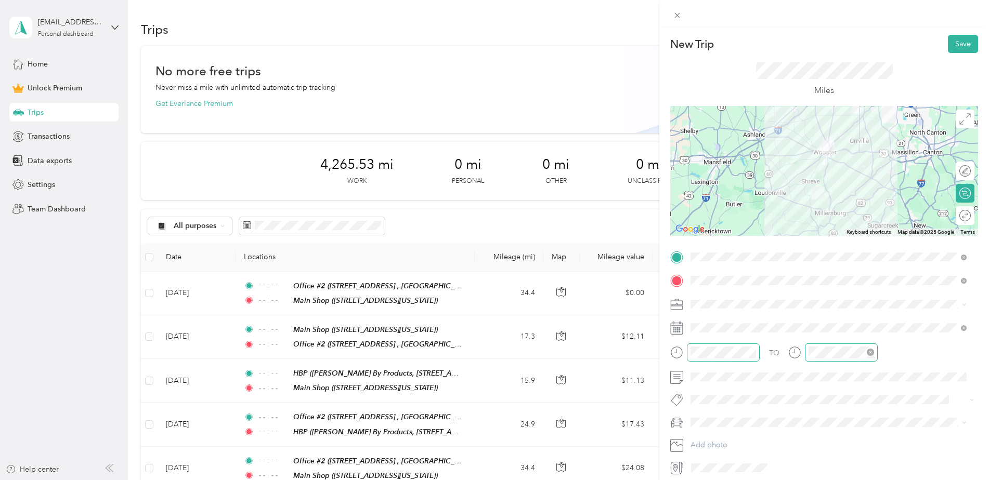
click at [870, 353] on icon "close-circle" at bounding box center [870, 352] width 7 height 7
click at [958, 46] on button "Save" at bounding box center [963, 44] width 30 height 18
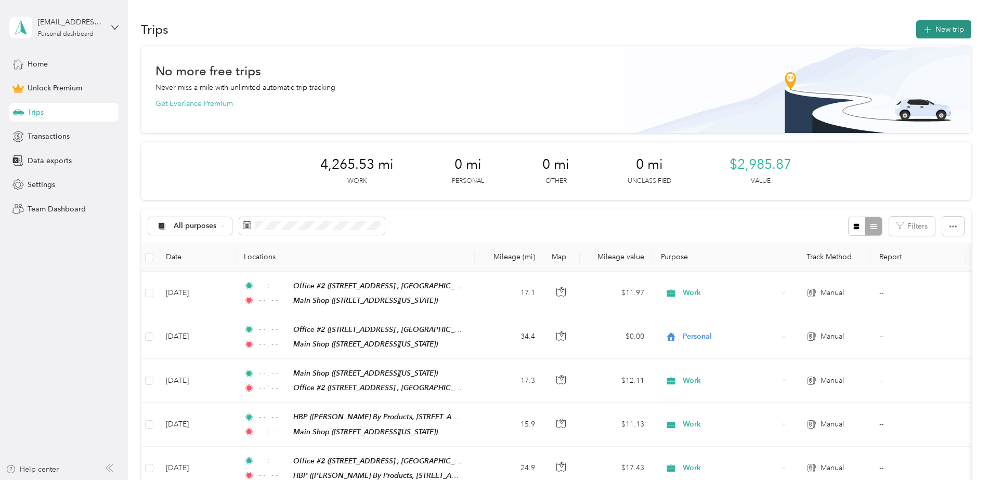
click at [942, 30] on button "New trip" at bounding box center [943, 29] width 55 height 18
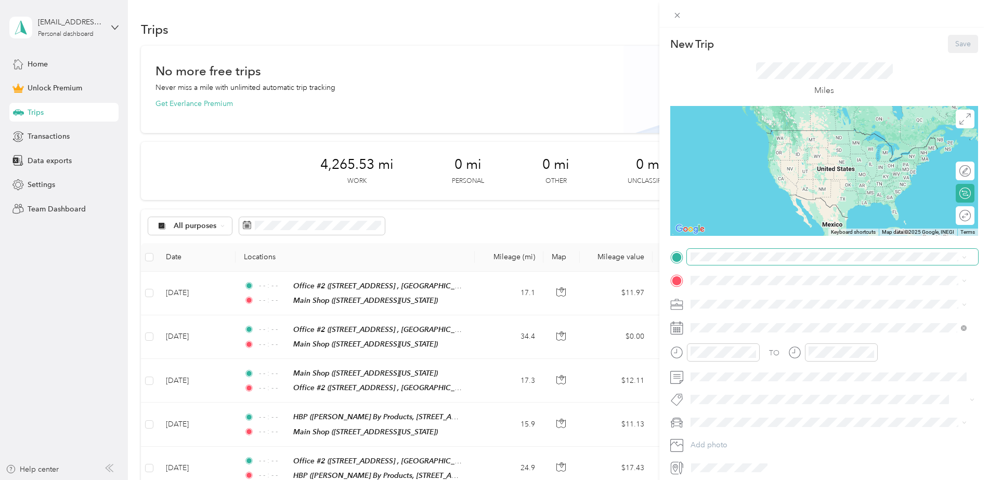
click at [710, 262] on span at bounding box center [832, 257] width 291 height 17
click at [724, 298] on strong "Office #2" at bounding box center [726, 298] width 32 height 9
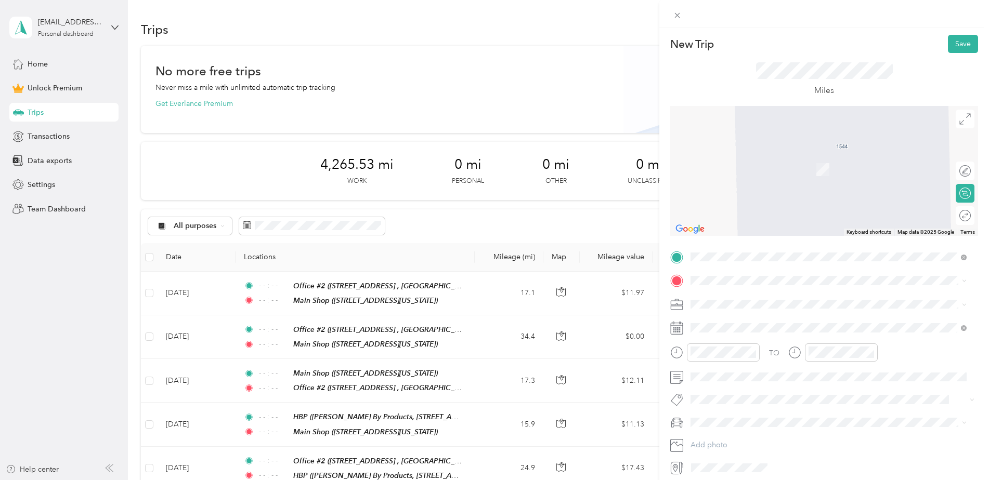
click at [738, 411] on strong "Main Shop" at bounding box center [728, 412] width 37 height 9
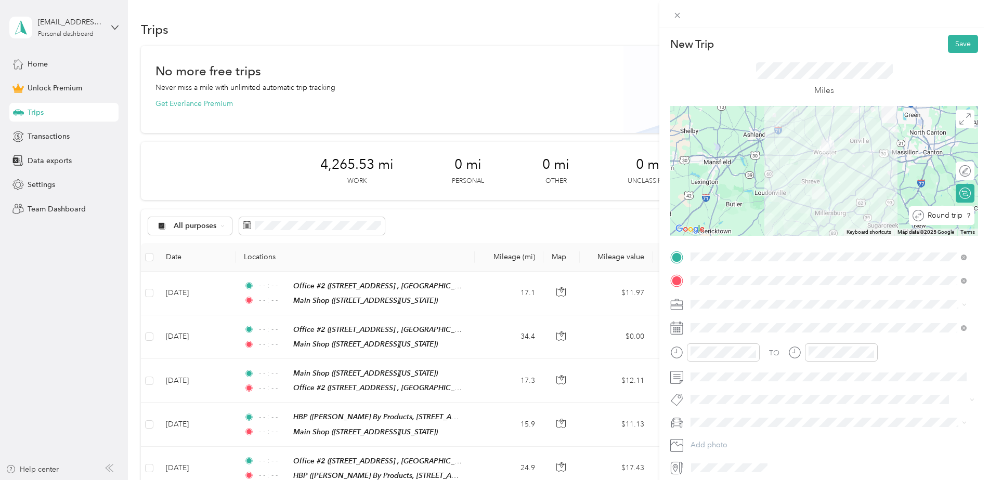
click at [958, 218] on div "Round trip" at bounding box center [947, 216] width 47 height 11
click at [953, 216] on div at bounding box center [960, 216] width 22 height 11
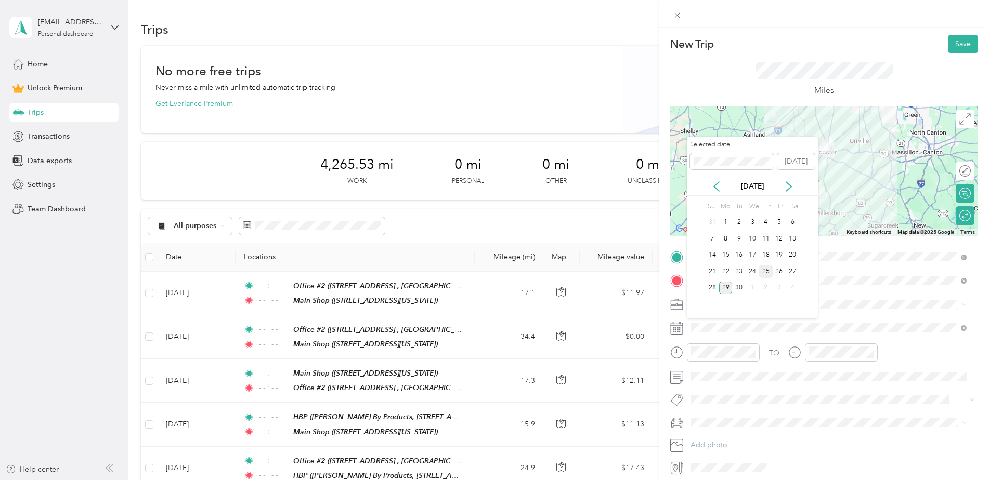
click at [763, 272] on div "25" at bounding box center [766, 271] width 14 height 13
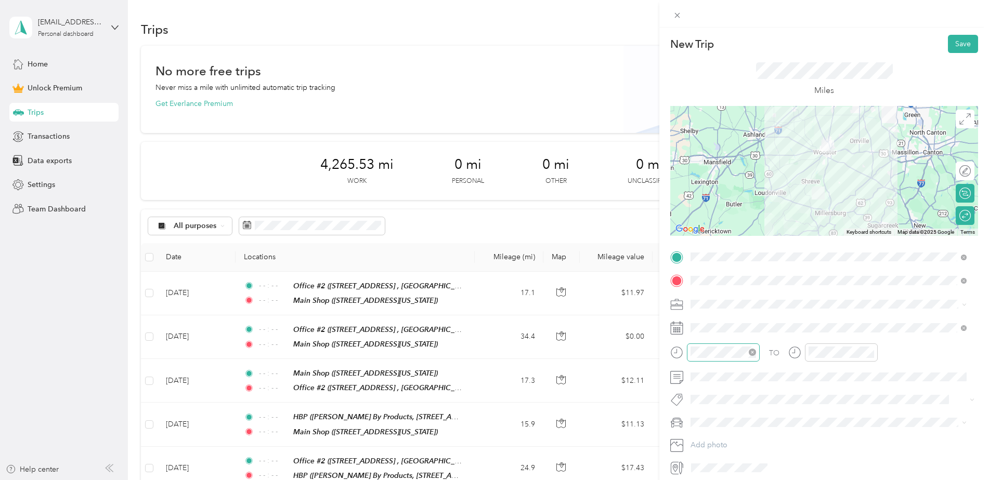
click at [752, 353] on icon "close-circle" at bounding box center [752, 352] width 7 height 7
click at [868, 352] on icon "close-circle" at bounding box center [870, 352] width 7 height 7
click at [948, 43] on button "Save" at bounding box center [963, 44] width 30 height 18
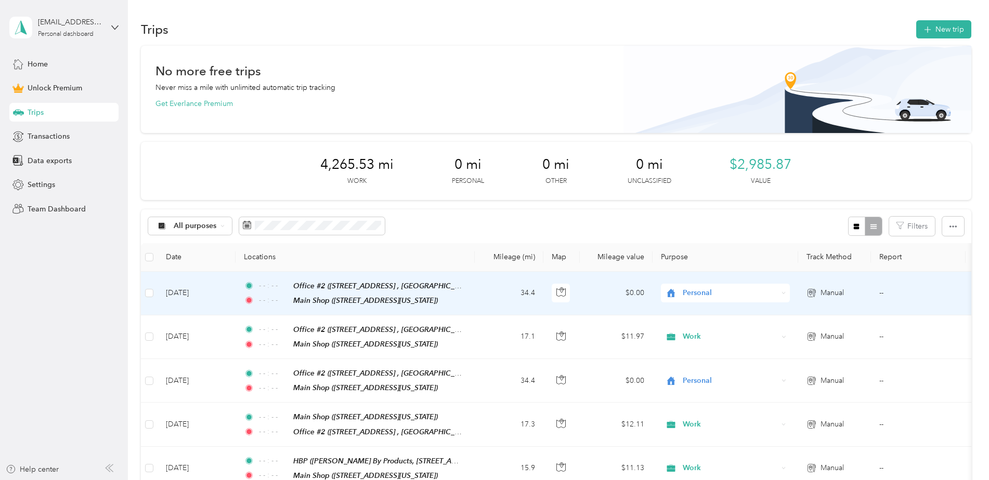
click at [701, 293] on span "Personal" at bounding box center [730, 293] width 95 height 11
drag, startPoint x: 701, startPoint y: 310, endPoint x: 699, endPoint y: 340, distance: 29.7
click at [701, 310] on span "Work" at bounding box center [734, 312] width 96 height 11
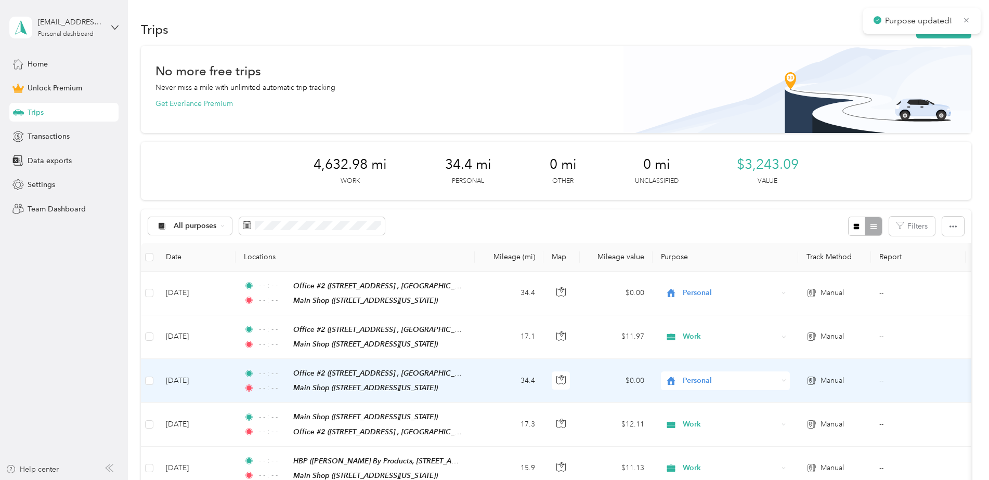
click at [680, 377] on span "Personal" at bounding box center [721, 380] width 113 height 11
click at [701, 236] on li "Work" at bounding box center [725, 232] width 129 height 18
click at [934, 35] on main "Purpose updated! Purpose updated! [EMAIL_ADDRESS][DOMAIN_NAME] Personal dashboa…" at bounding box center [492, 240] width 984 height 480
click at [927, 34] on button "New trip" at bounding box center [943, 29] width 55 height 18
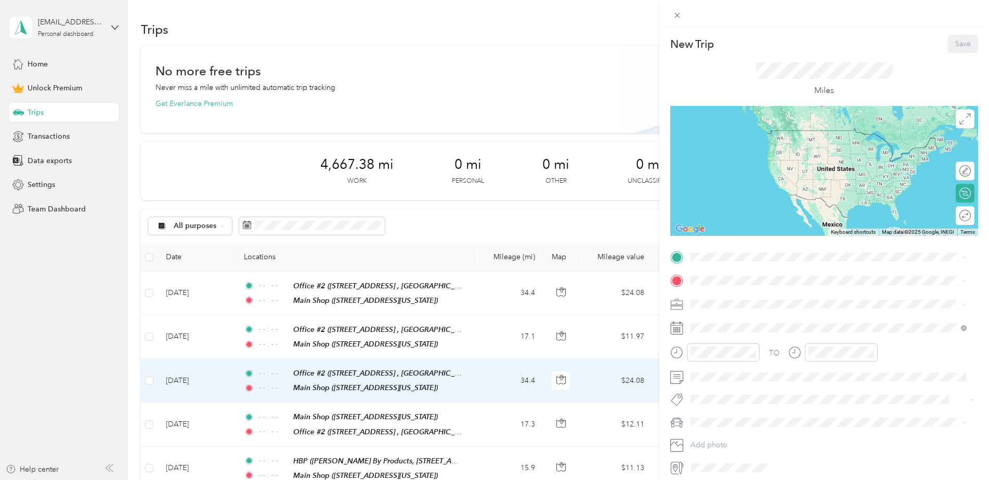
click at [734, 298] on strong "Office #2" at bounding box center [726, 298] width 32 height 9
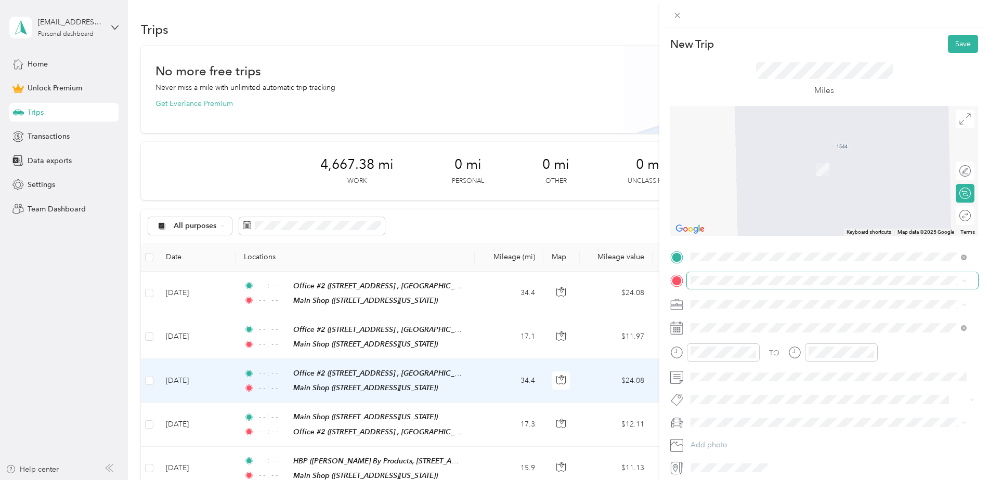
click at [733, 287] on span at bounding box center [832, 280] width 291 height 17
click at [749, 406] on li "Main Shop [STREET_ADDRESS][US_STATE]" at bounding box center [828, 419] width 283 height 33
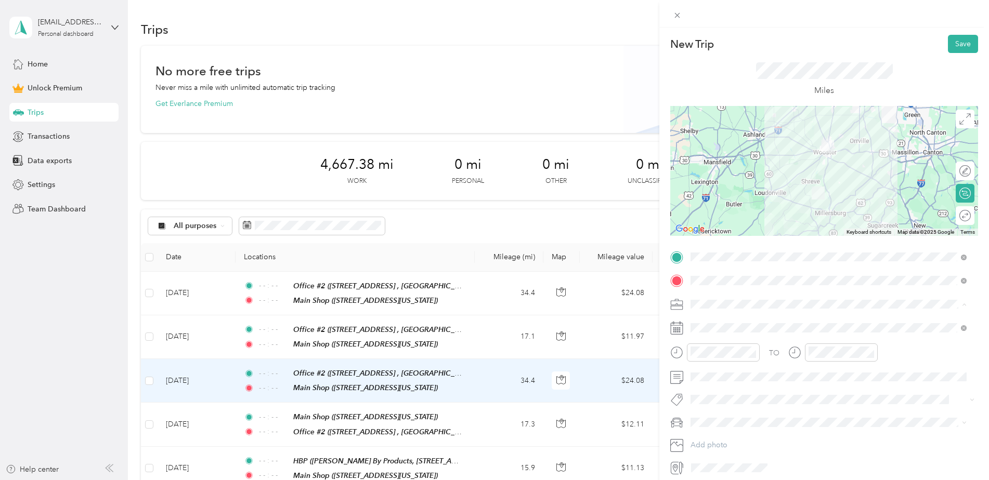
click at [730, 324] on div "Work" at bounding box center [828, 322] width 269 height 11
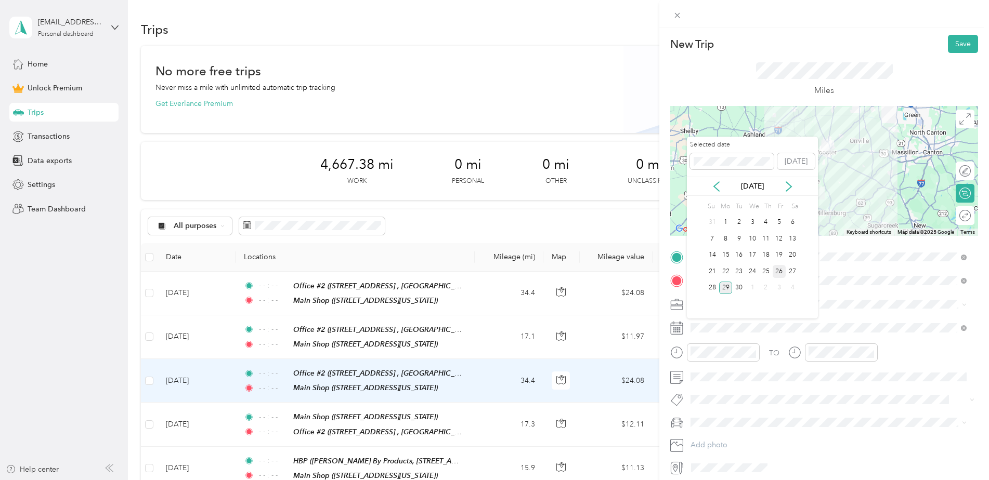
click at [781, 273] on div "26" at bounding box center [780, 271] width 14 height 13
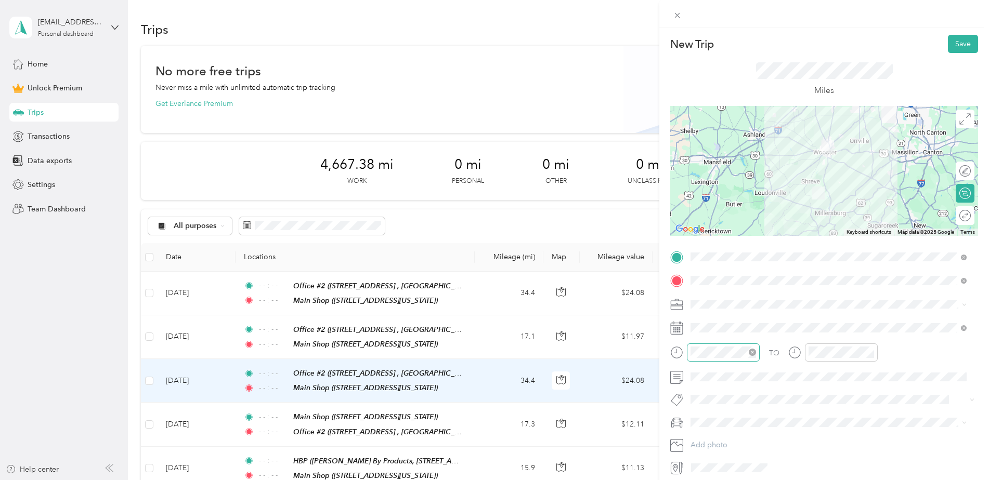
click at [753, 352] on icon "close-circle" at bounding box center [752, 352] width 7 height 7
click at [867, 354] on icon "close-circle" at bounding box center [870, 352] width 7 height 7
click at [954, 218] on div "Round trip" at bounding box center [943, 216] width 55 height 11
click at [957, 218] on div at bounding box center [960, 216] width 22 height 11
click at [958, 44] on button "Save" at bounding box center [963, 44] width 30 height 18
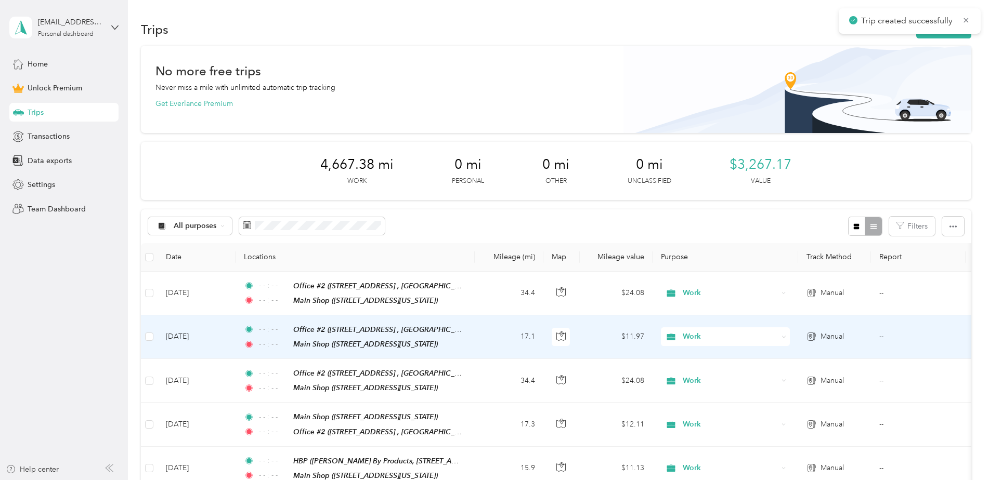
click at [537, 340] on td "17.1" at bounding box center [509, 338] width 69 height 44
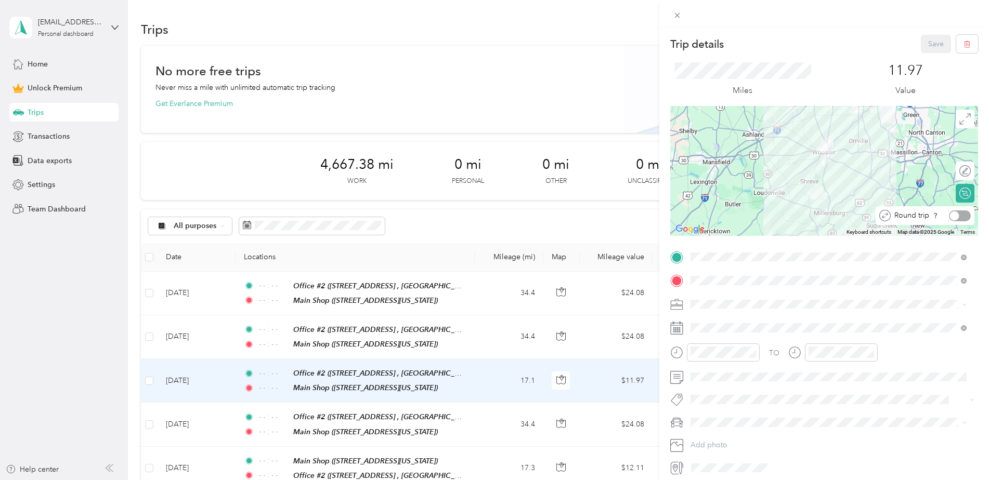
click at [960, 216] on div at bounding box center [960, 216] width 22 height 11
click at [935, 43] on button "Save" at bounding box center [936, 44] width 30 height 18
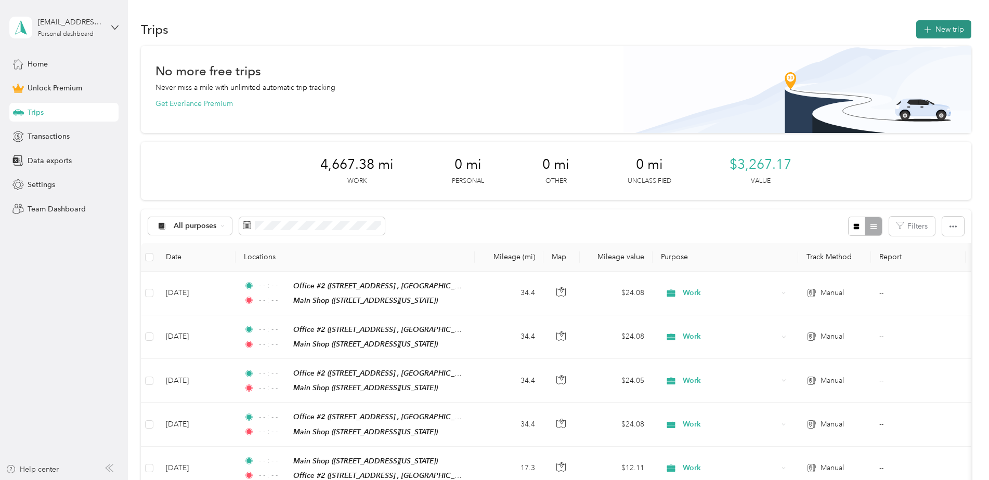
click at [942, 27] on button "New trip" at bounding box center [943, 29] width 55 height 18
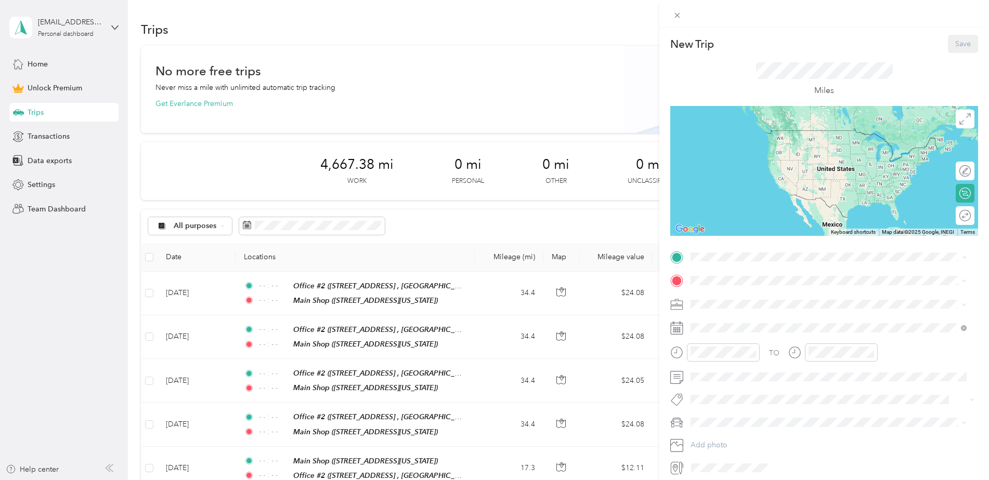
click at [744, 303] on div "Office #2 [STREET_ADDRESS] , 44691, [GEOGRAPHIC_DATA], [GEOGRAPHIC_DATA], [GEOG…" at bounding box center [836, 310] width 253 height 33
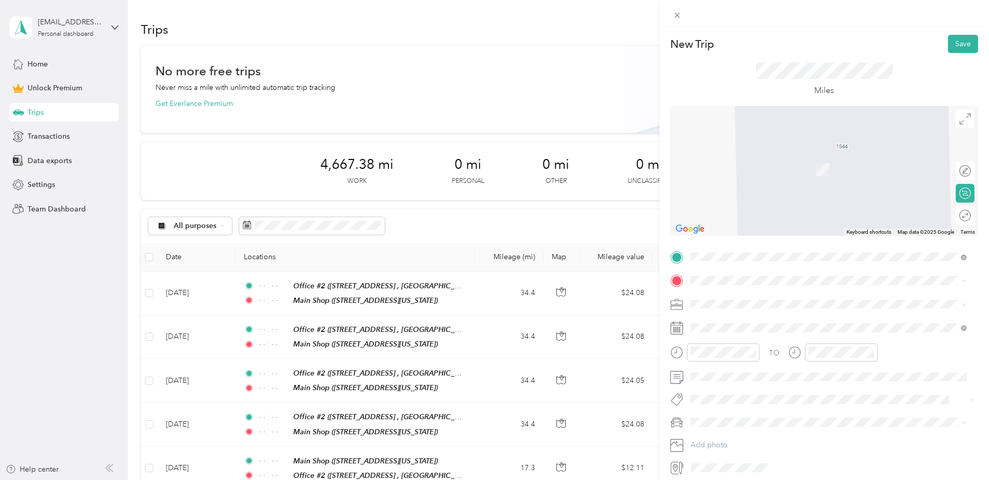
click at [720, 361] on strong "HBP" at bounding box center [717, 365] width 15 height 9
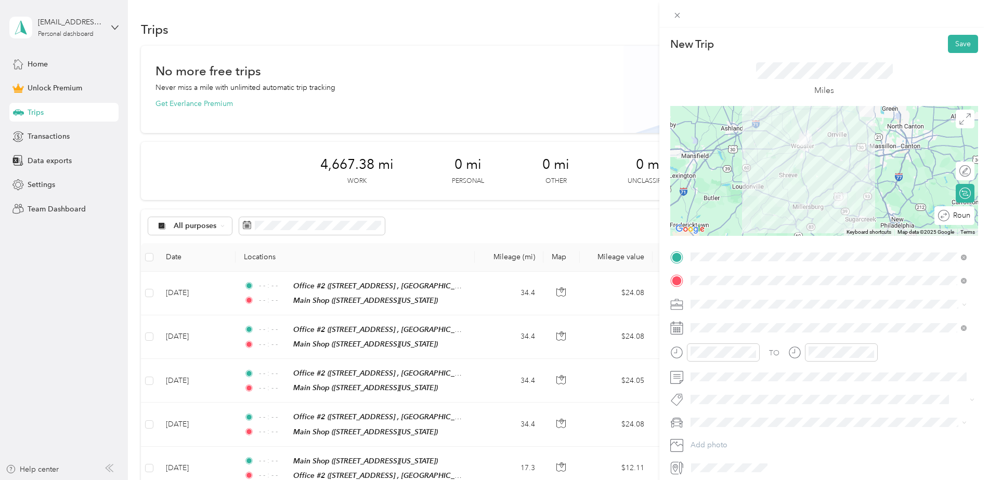
click at [957, 213] on div "Round trip" at bounding box center [960, 216] width 21 height 11
click at [954, 222] on div "Round trip" at bounding box center [925, 215] width 99 height 19
click at [956, 215] on div at bounding box center [960, 216] width 22 height 11
click at [751, 352] on icon "close-circle" at bounding box center [752, 352] width 7 height 7
click at [867, 351] on icon "close-circle" at bounding box center [870, 352] width 7 height 7
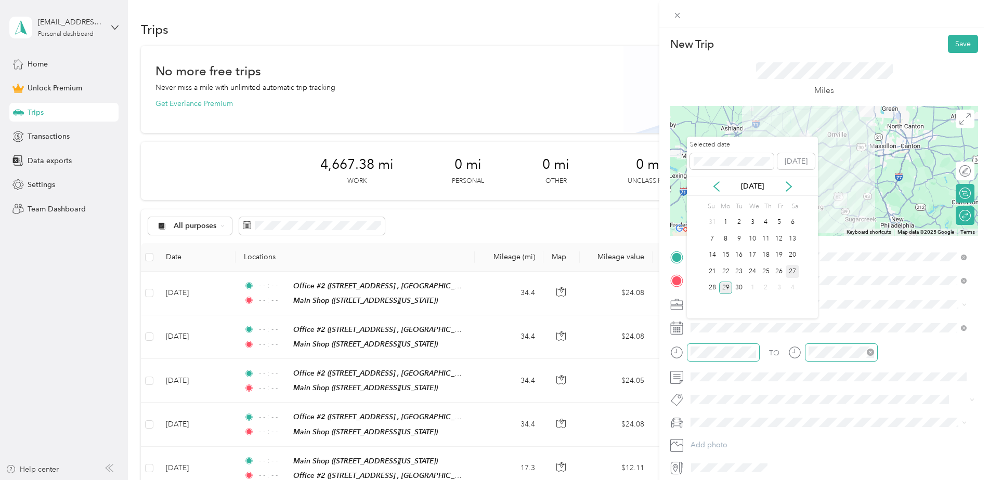
click at [795, 273] on div "27" at bounding box center [793, 271] width 14 height 13
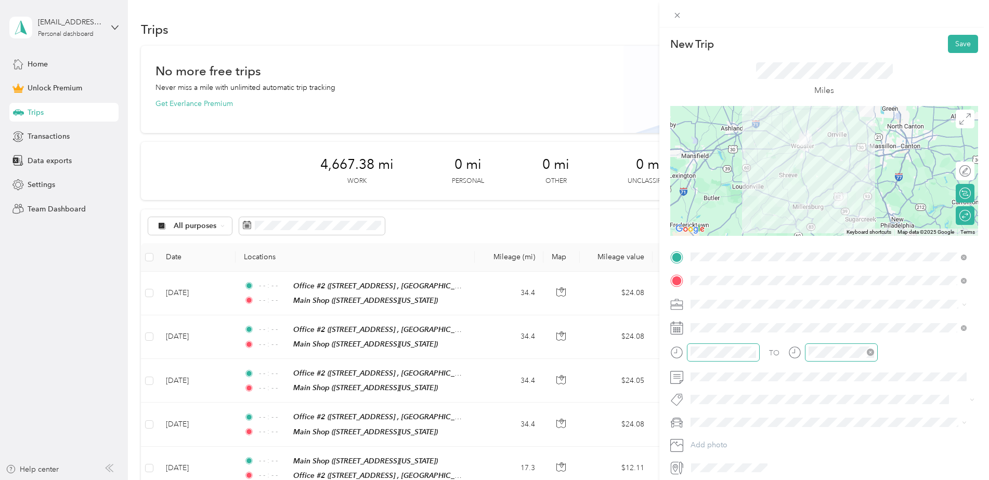
drag, startPoint x: 957, startPoint y: 41, endPoint x: 951, endPoint y: 54, distance: 14.0
click at [957, 46] on button "Save" at bounding box center [963, 44] width 30 height 18
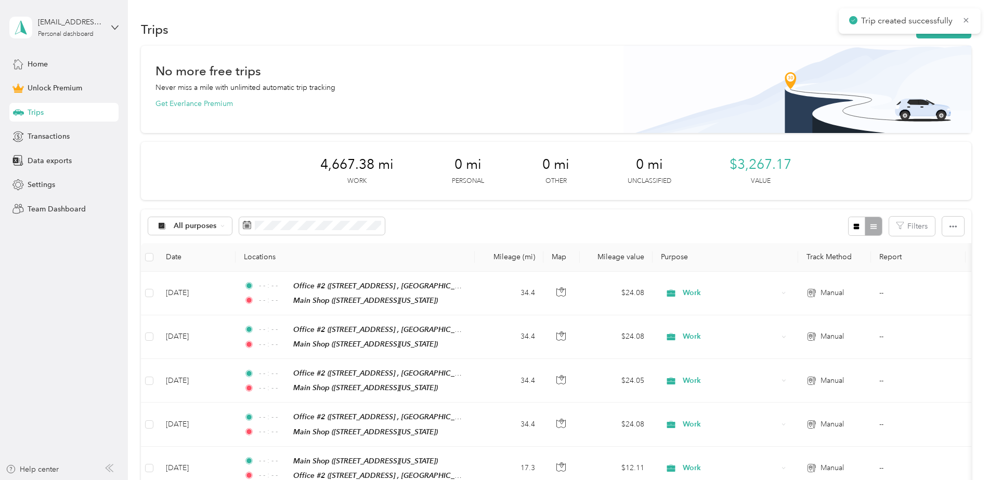
click at [945, 33] on div "Trip created successfully" at bounding box center [910, 20] width 142 height 25
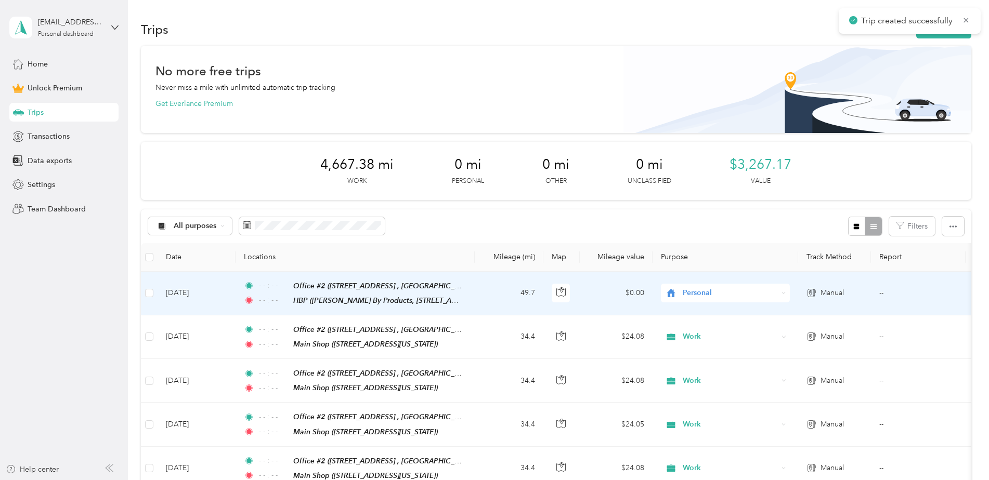
click at [719, 288] on span "Personal" at bounding box center [730, 293] width 95 height 11
click at [699, 314] on span "Work" at bounding box center [734, 310] width 96 height 11
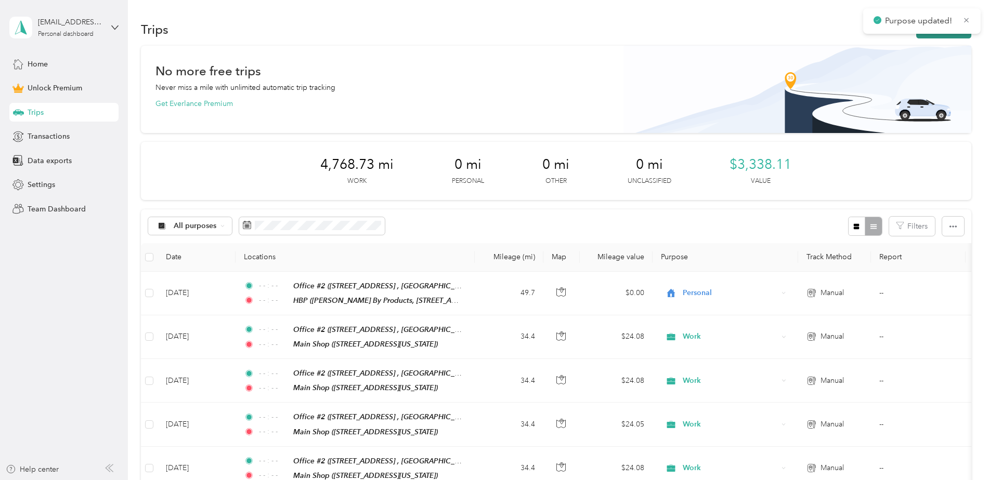
click at [935, 35] on button "New trip" at bounding box center [943, 29] width 55 height 18
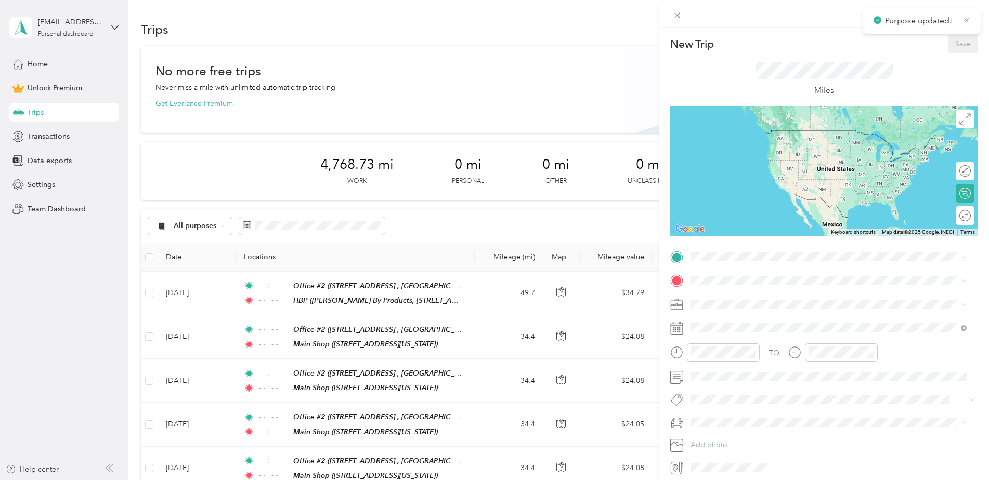
click at [731, 306] on span "[STREET_ADDRESS] , 44691, [GEOGRAPHIC_DATA], [GEOGRAPHIC_DATA], [GEOGRAPHIC_DAT…" at bounding box center [797, 316] width 174 height 20
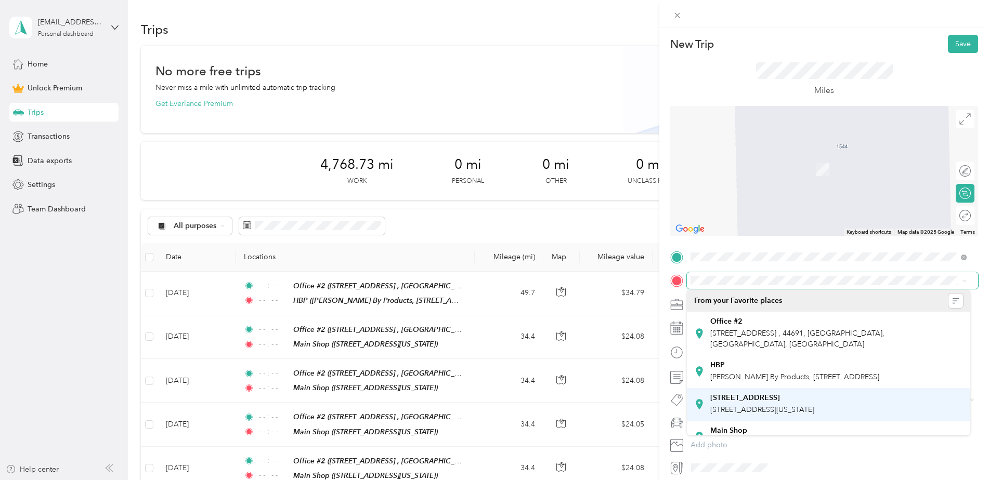
scroll to position [29, 0]
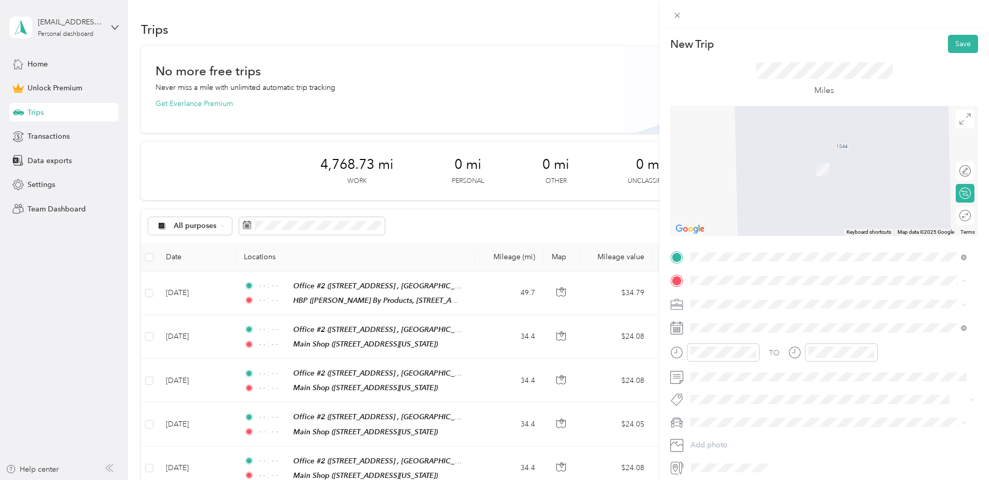
click at [742, 410] on strong "Main Shop" at bounding box center [728, 412] width 37 height 9
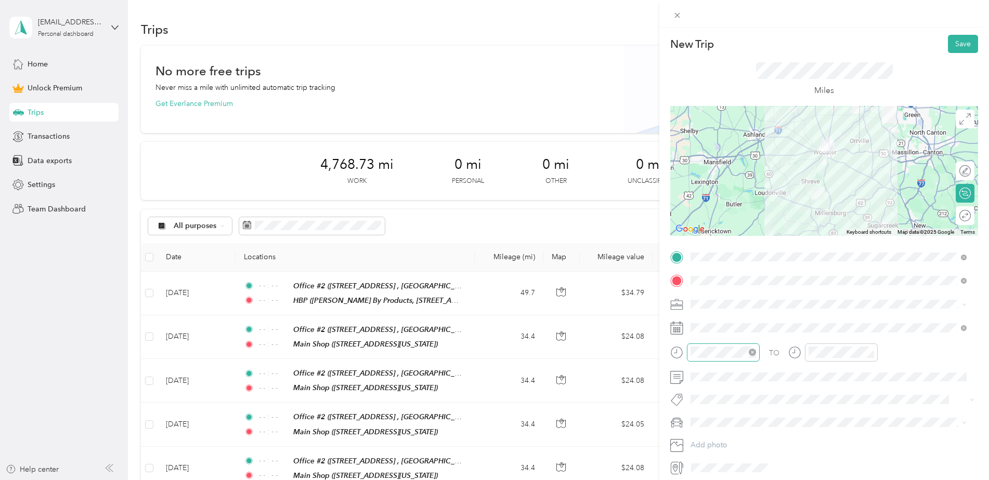
click at [753, 353] on icon "close-circle" at bounding box center [752, 352] width 7 height 7
click at [868, 353] on icon "close-circle" at bounding box center [870, 352] width 7 height 7
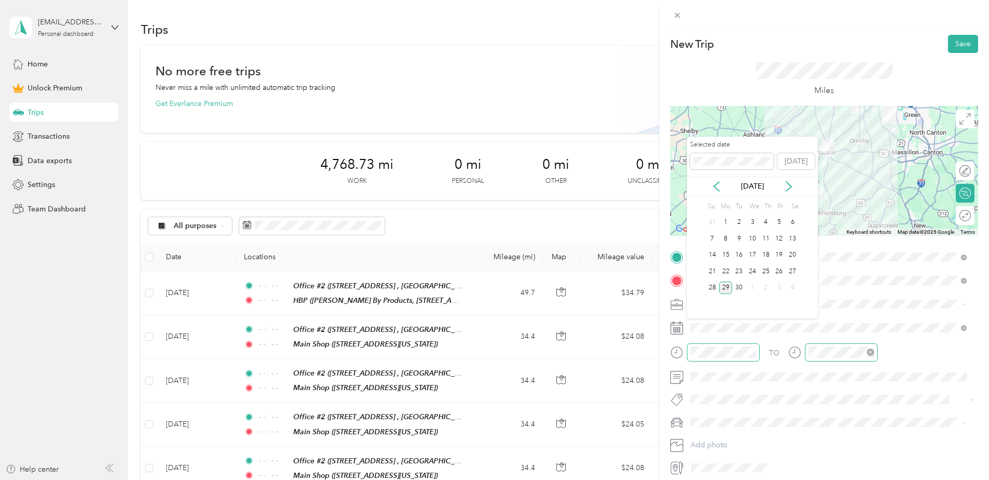
click at [723, 288] on div "29" at bounding box center [726, 288] width 14 height 13
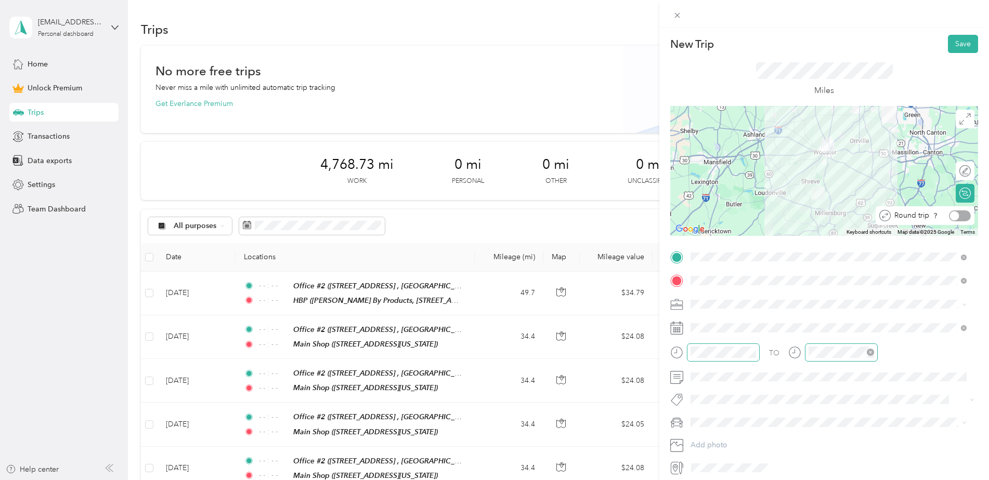
click at [960, 216] on div at bounding box center [960, 216] width 22 height 11
click at [779, 309] on span at bounding box center [832, 304] width 291 height 17
drag, startPoint x: 743, startPoint y: 311, endPoint x: 735, endPoint y: 309, distance: 7.4
click at [740, 310] on span at bounding box center [832, 304] width 291 height 17
click at [722, 319] on div "Work" at bounding box center [828, 322] width 269 height 11
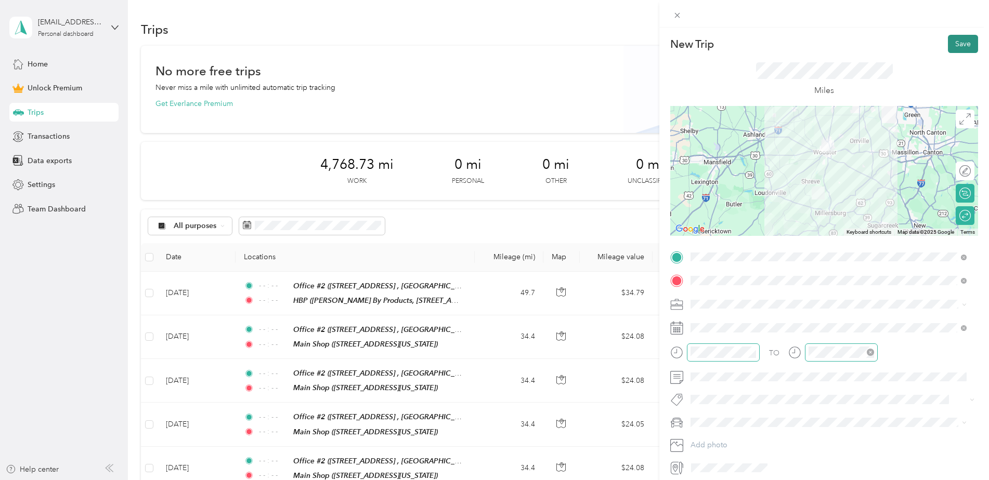
click at [955, 45] on button "Save" at bounding box center [963, 44] width 30 height 18
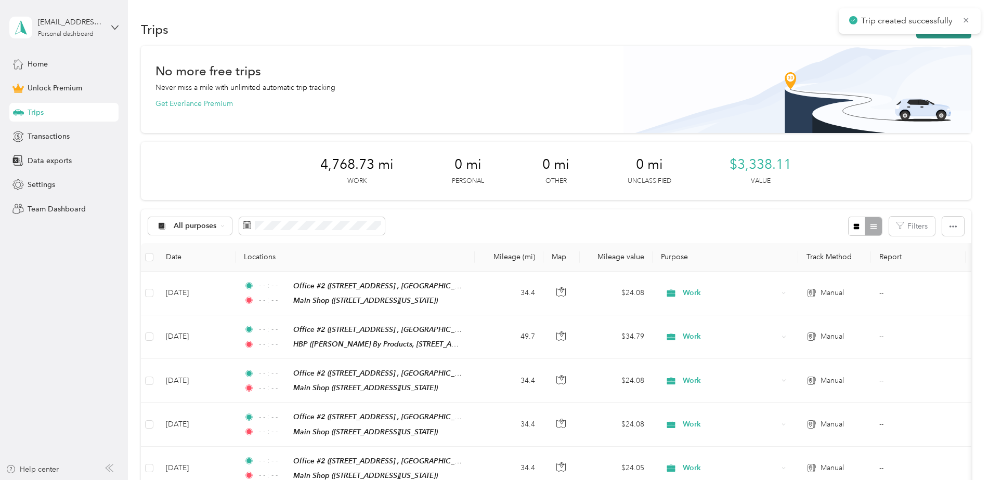
click at [943, 34] on button "New trip" at bounding box center [943, 29] width 55 height 18
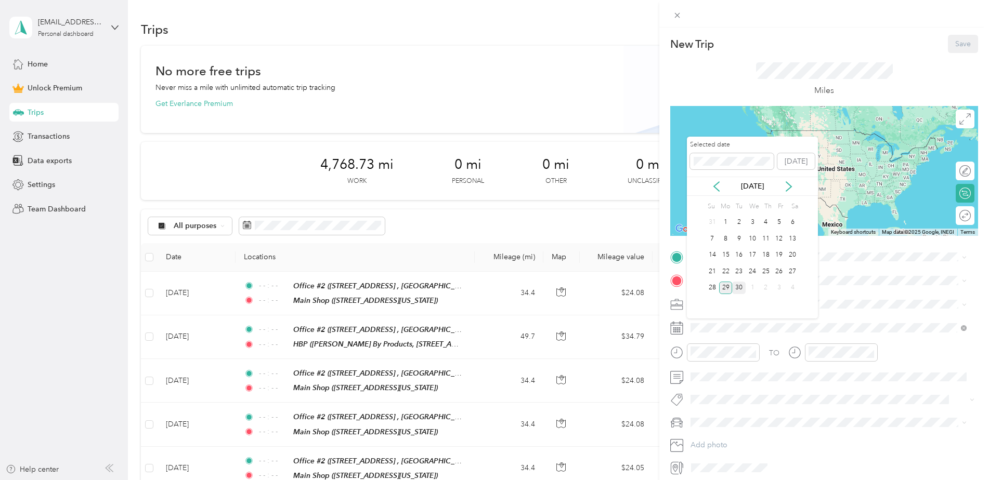
click at [743, 287] on div "30" at bounding box center [739, 288] width 14 height 13
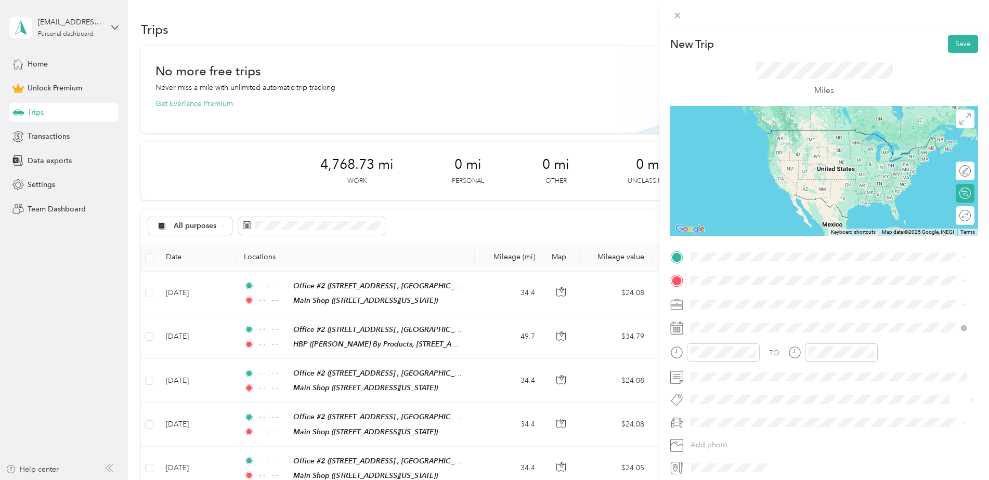
click at [722, 320] on div "Work" at bounding box center [828, 322] width 269 height 11
click at [748, 299] on div "Office #2" at bounding box center [836, 298] width 253 height 9
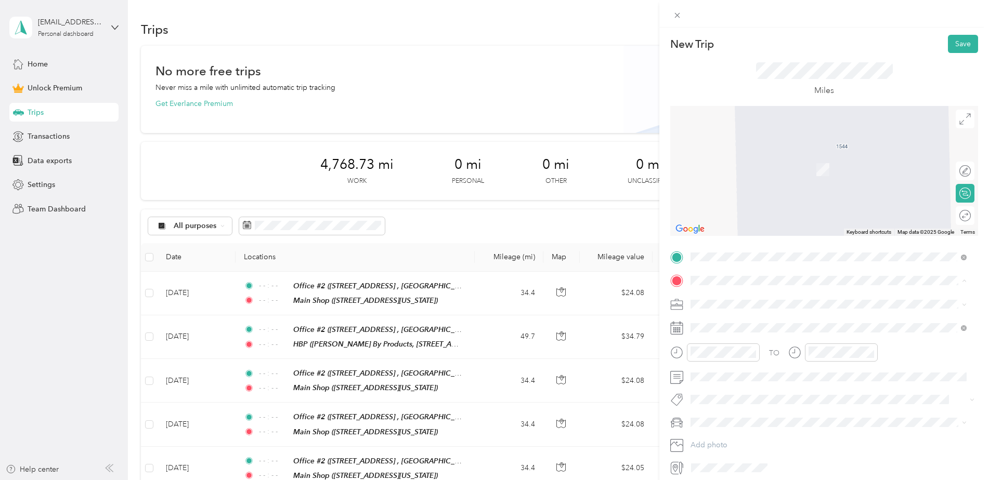
click at [748, 407] on div "Main Shop [STREET_ADDRESS][US_STATE]" at bounding box center [828, 419] width 269 height 25
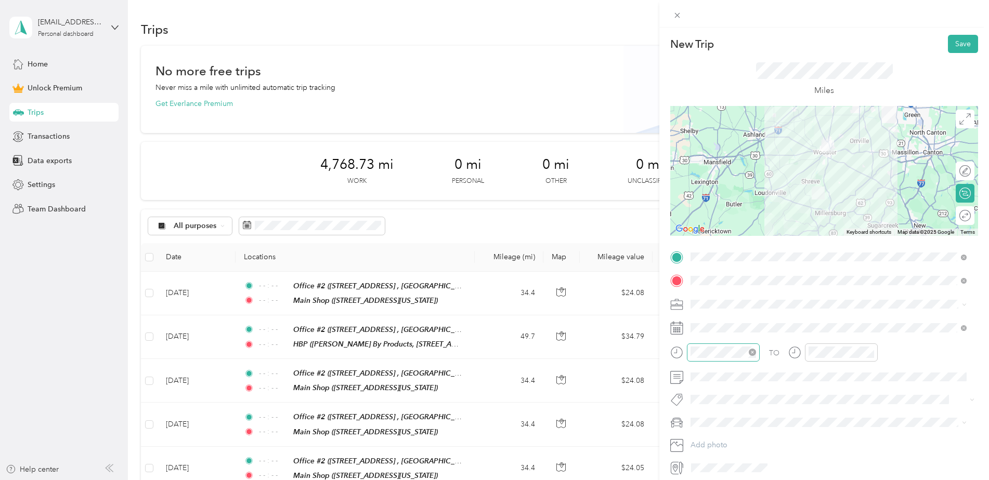
click at [751, 351] on icon "close-circle" at bounding box center [752, 352] width 7 height 7
click at [872, 354] on icon "close-circle" at bounding box center [870, 352] width 7 height 7
click at [953, 49] on button "Save" at bounding box center [963, 44] width 30 height 18
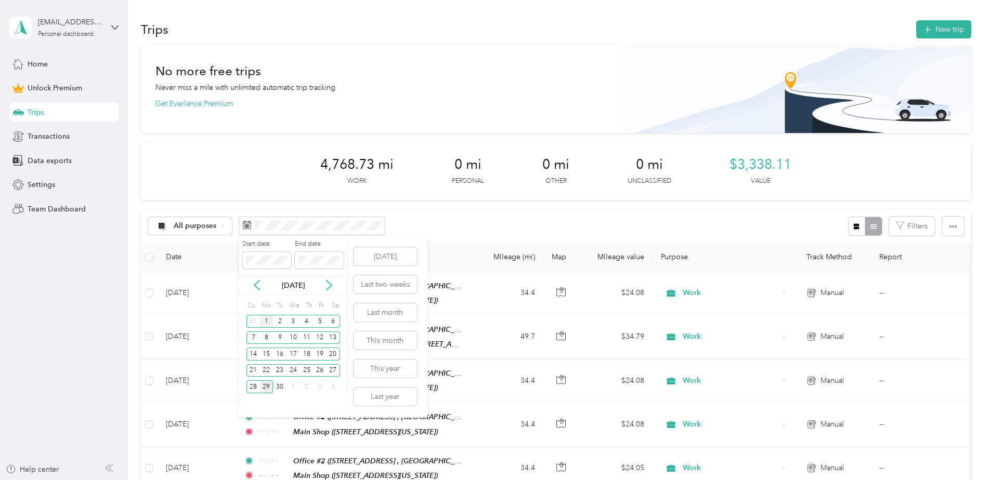
click at [266, 323] on div "1" at bounding box center [267, 321] width 14 height 13
click at [284, 391] on div "30" at bounding box center [280, 387] width 14 height 13
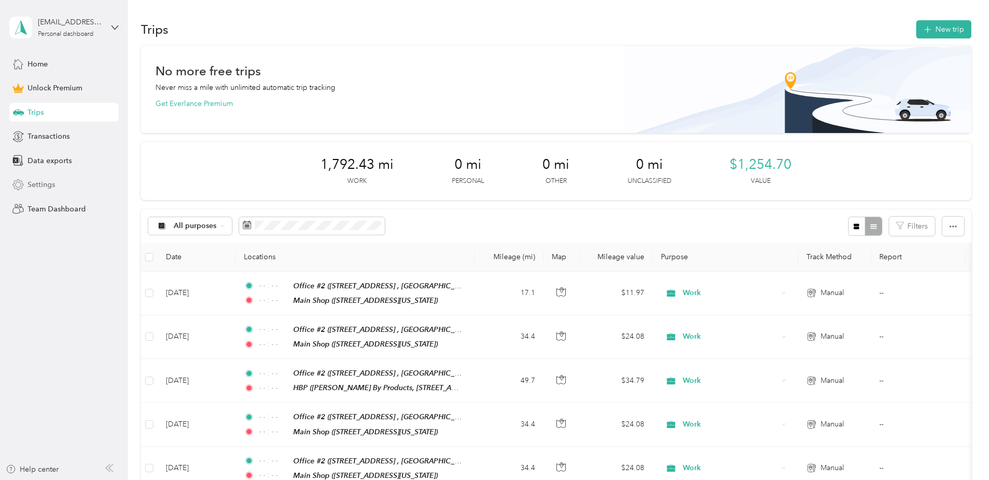
click at [40, 182] on span "Settings" at bounding box center [42, 184] width 28 height 11
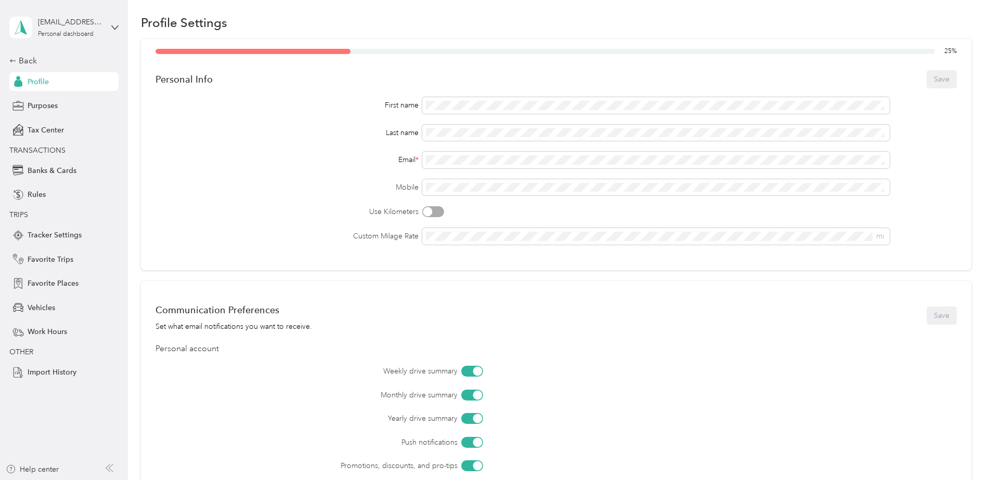
scroll to position [52, 0]
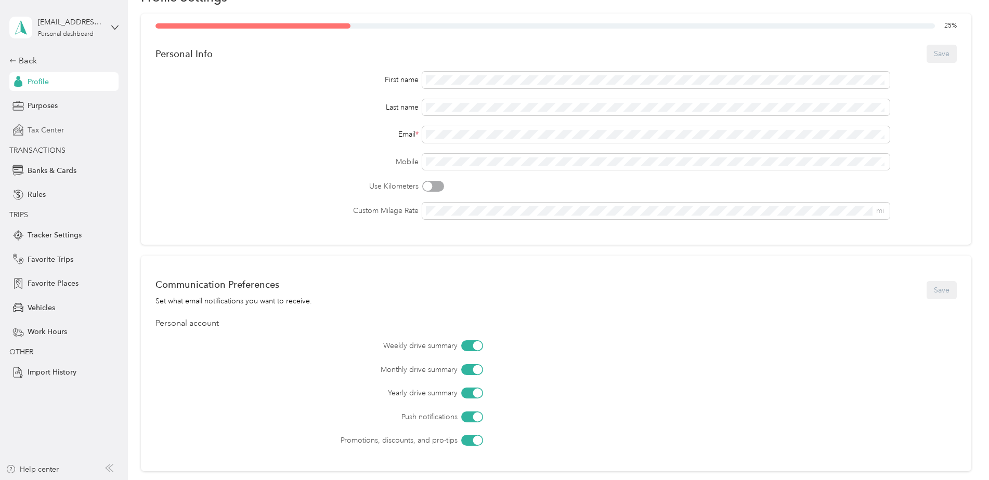
click at [60, 133] on span "Tax Center" at bounding box center [46, 130] width 36 height 11
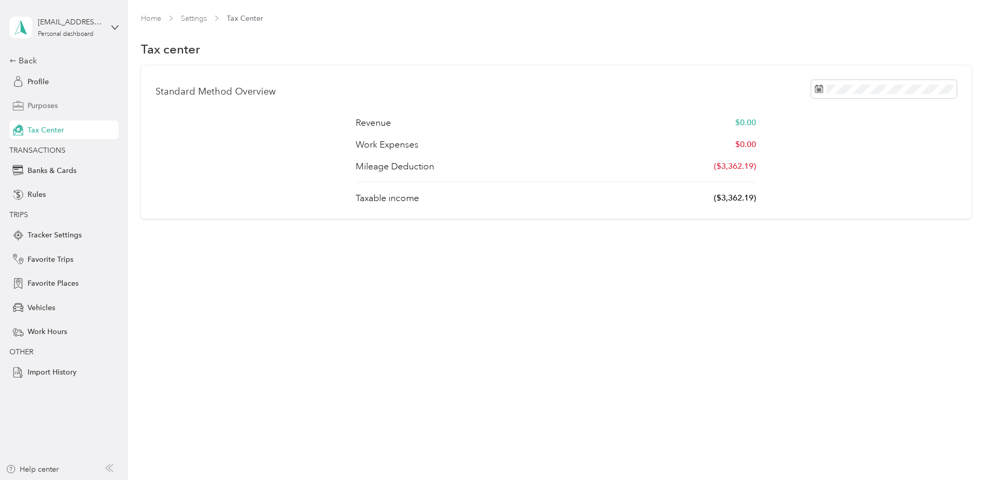
click at [59, 106] on div "Purposes" at bounding box center [63, 106] width 109 height 19
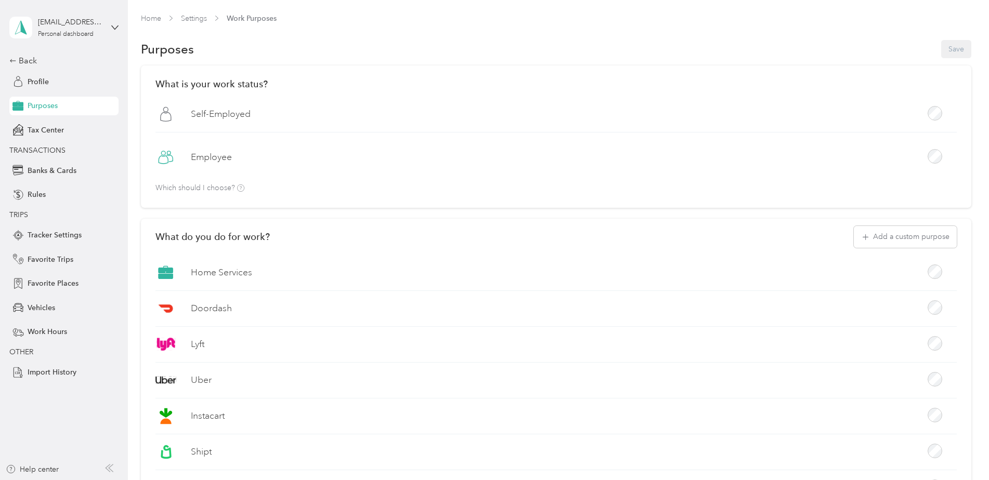
click at [59, 92] on div "Back Profile Purposes Tax Center TRANSACTIONS Banks & Cards Rules TRIPS Tracker…" at bounding box center [63, 219] width 109 height 328
click at [59, 83] on div "Profile" at bounding box center [63, 81] width 109 height 19
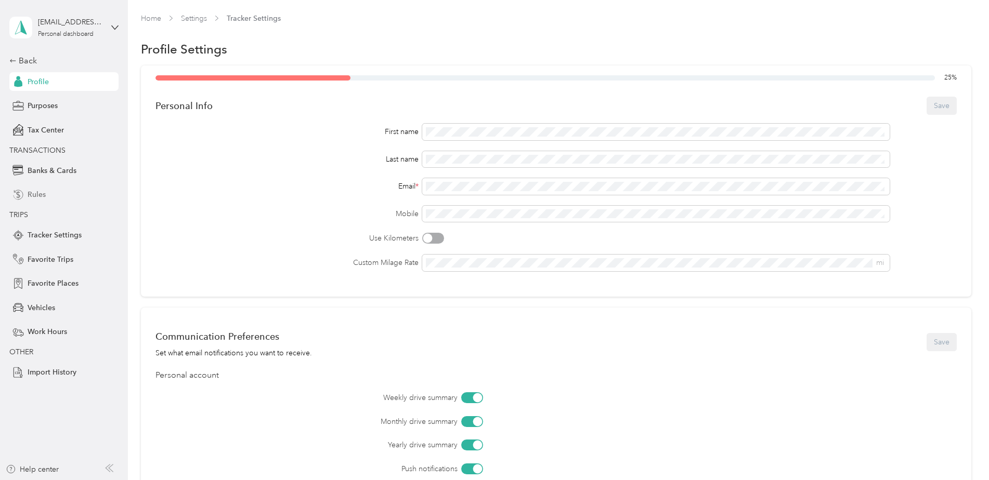
click at [43, 197] on span "Rules" at bounding box center [37, 194] width 18 height 11
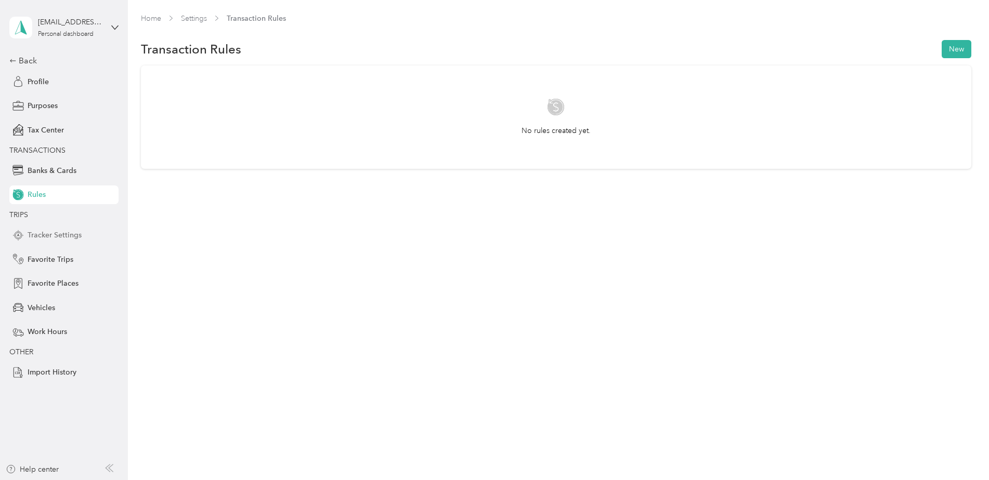
click at [49, 236] on span "Tracker Settings" at bounding box center [55, 235] width 54 height 11
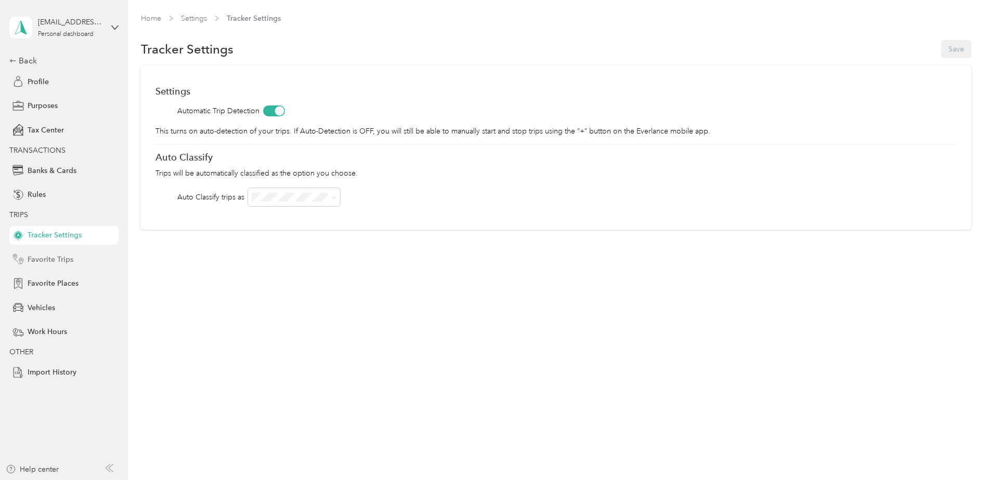
click at [55, 265] on div "Favorite Trips" at bounding box center [63, 259] width 109 height 19
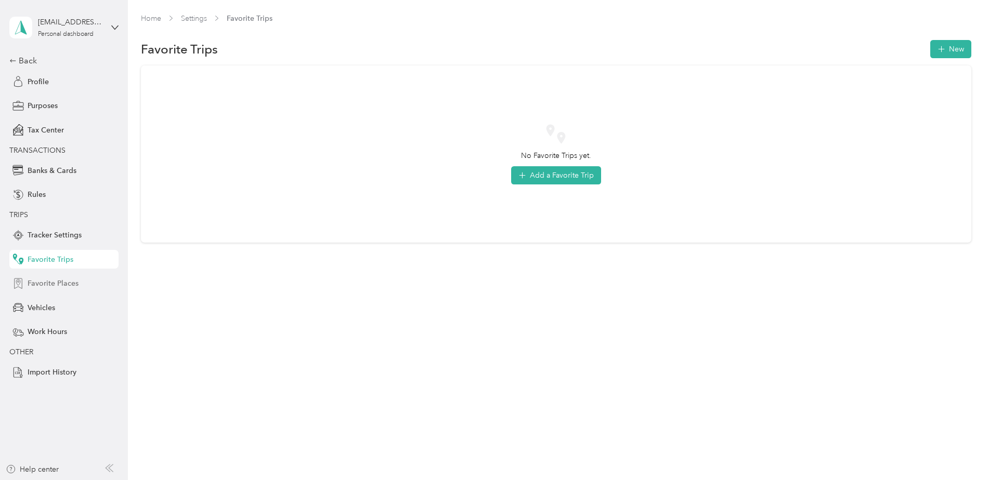
click at [62, 276] on div "Favorite Places" at bounding box center [63, 284] width 109 height 19
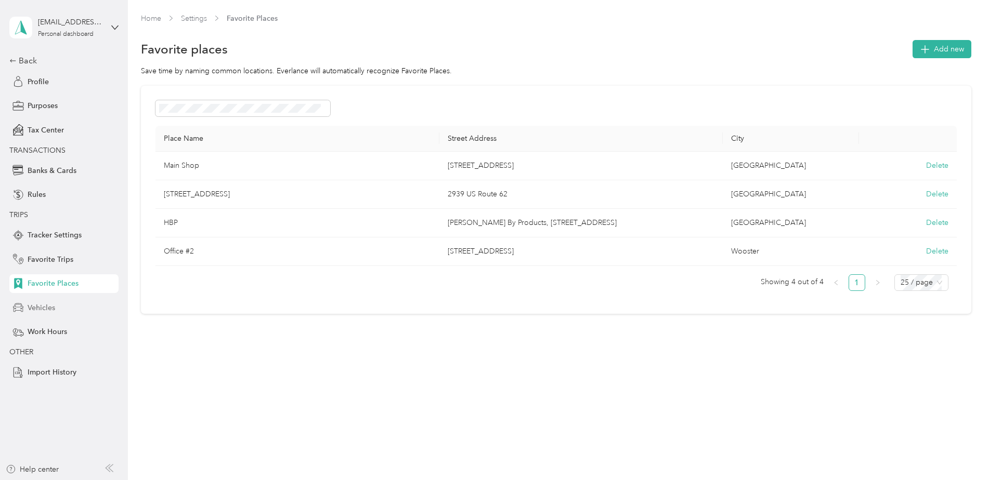
click at [51, 303] on span "Vehicles" at bounding box center [42, 308] width 28 height 11
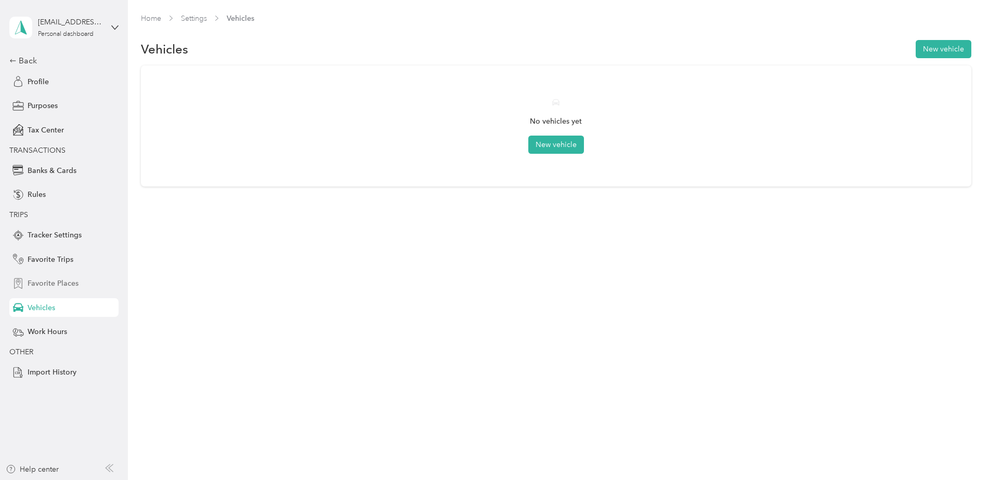
click at [55, 285] on span "Favorite Places" at bounding box center [53, 283] width 51 height 11
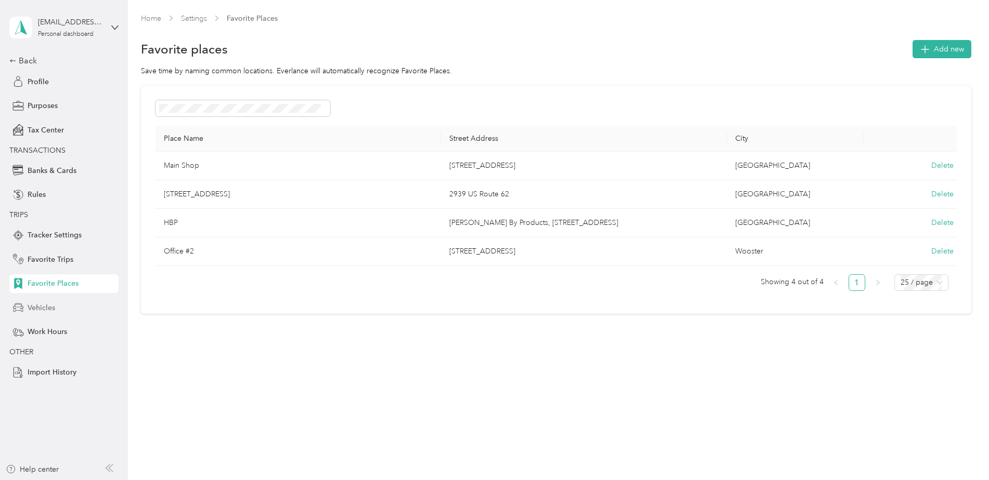
click at [50, 305] on span "Vehicles" at bounding box center [42, 308] width 28 height 11
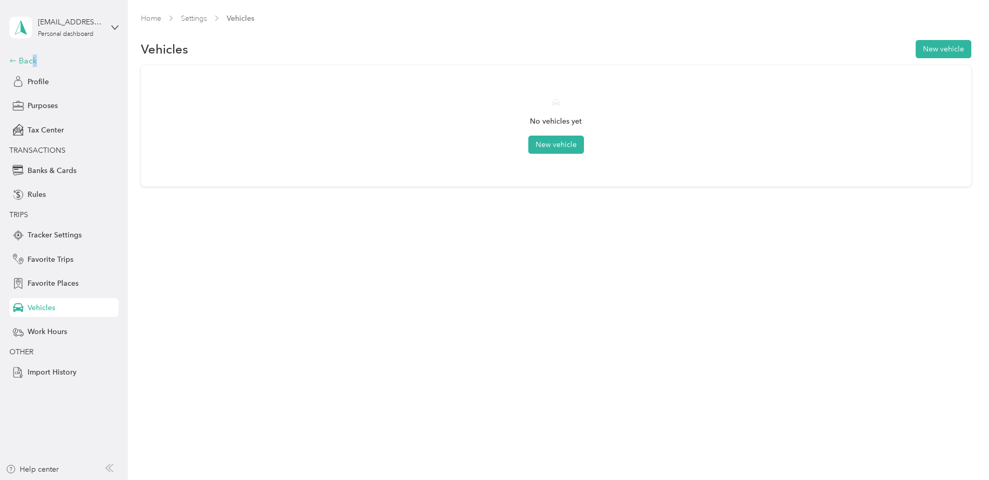
click at [34, 56] on div "[EMAIL_ADDRESS][DOMAIN_NAME] Personal dashboard Back Profile Purposes Tax Cente…" at bounding box center [63, 191] width 109 height 382
drag, startPoint x: 34, startPoint y: 56, endPoint x: 32, endPoint y: 62, distance: 6.3
click at [32, 62] on div "Back" at bounding box center [61, 61] width 104 height 12
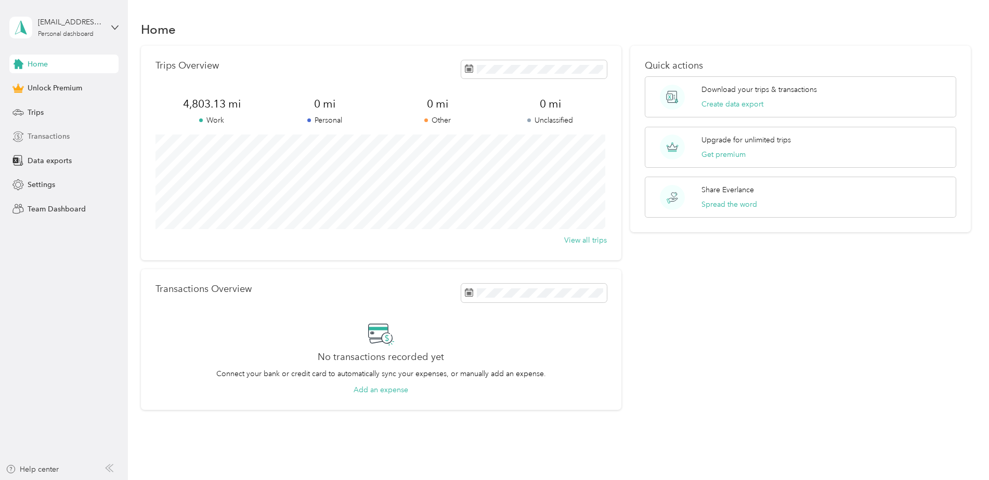
click at [46, 136] on span "Transactions" at bounding box center [49, 136] width 42 height 11
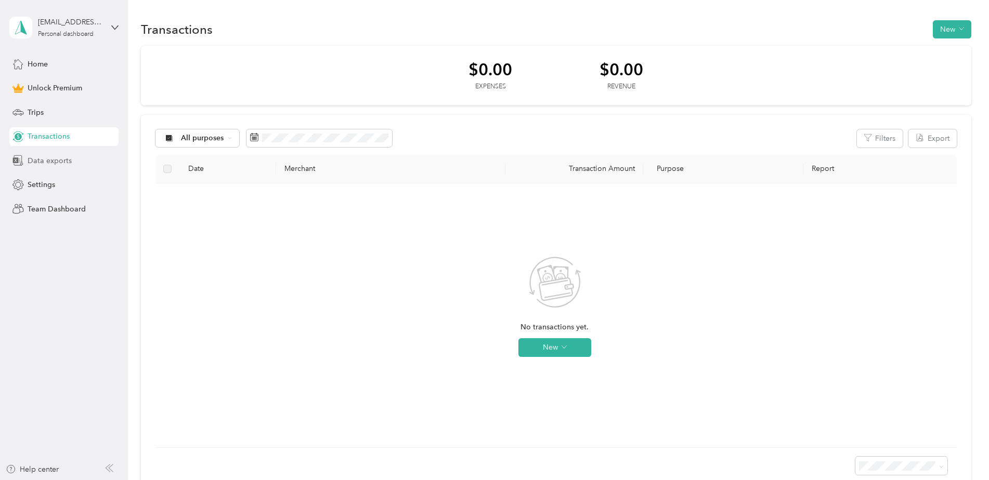
click at [54, 165] on span "Data exports" at bounding box center [50, 160] width 44 height 11
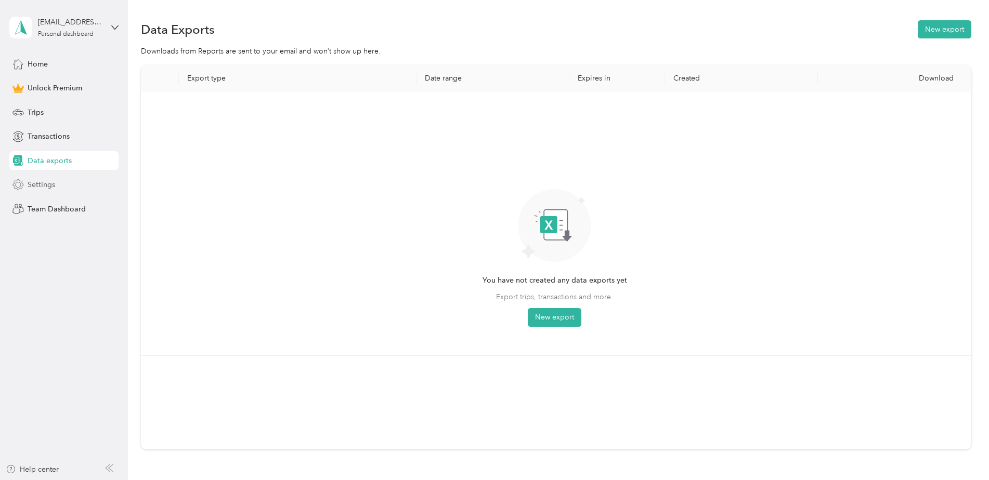
click at [47, 185] on span "Settings" at bounding box center [42, 184] width 28 height 11
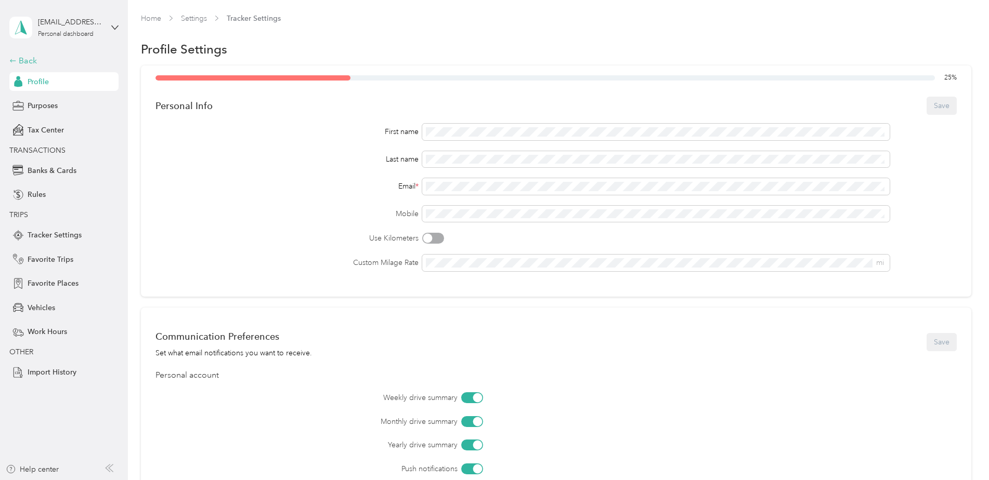
click at [30, 58] on div "Back" at bounding box center [61, 61] width 104 height 12
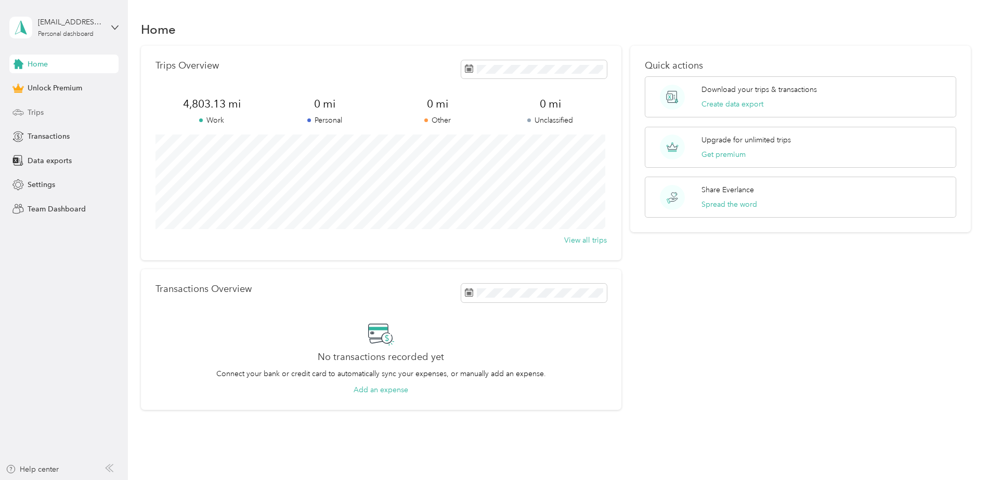
drag, startPoint x: 30, startPoint y: 59, endPoint x: 36, endPoint y: 112, distance: 52.8
click at [36, 111] on span "Trips" at bounding box center [36, 112] width 16 height 11
